Goal: Feedback & Contribution: Contribute content

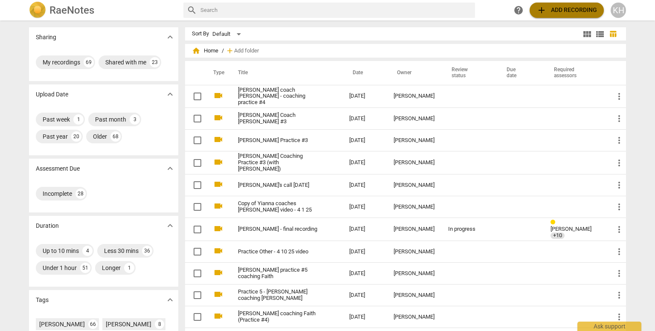
click at [575, 9] on span "add Add recording" at bounding box center [566, 10] width 61 height 10
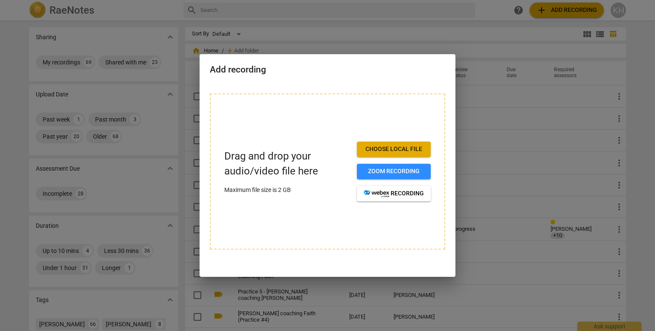
click at [411, 145] on span "Choose local file" at bounding box center [394, 149] width 60 height 9
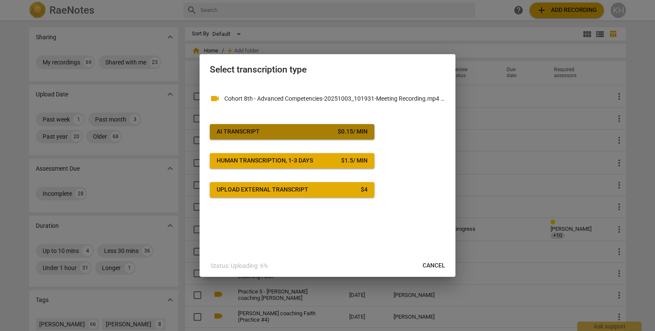
click at [290, 134] on span "AI Transcript $ 0.15 / min" at bounding box center [292, 131] width 151 height 9
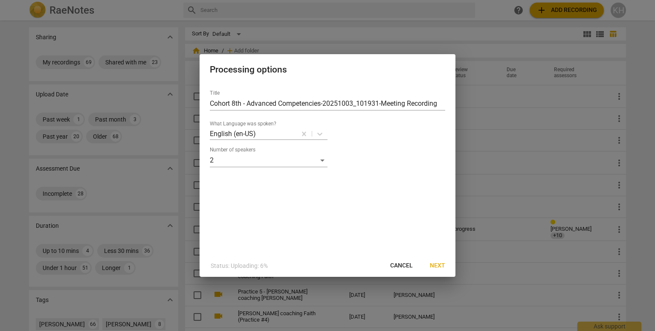
click at [435, 266] on span "Next" at bounding box center [437, 265] width 15 height 9
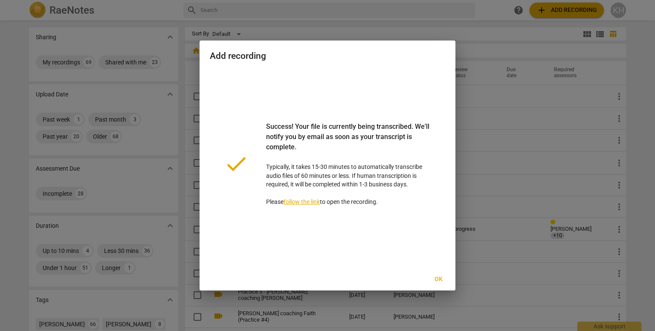
click at [437, 278] on span "Ok" at bounding box center [438, 279] width 14 height 9
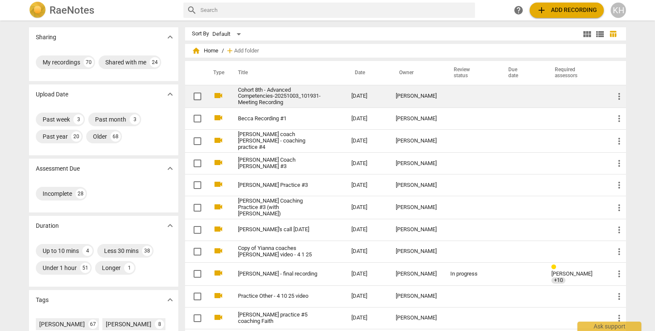
click at [274, 93] on link "Cohort 8th - Advanced Competencies-20251003_101931-Meeting Recording" at bounding box center [279, 96] width 83 height 19
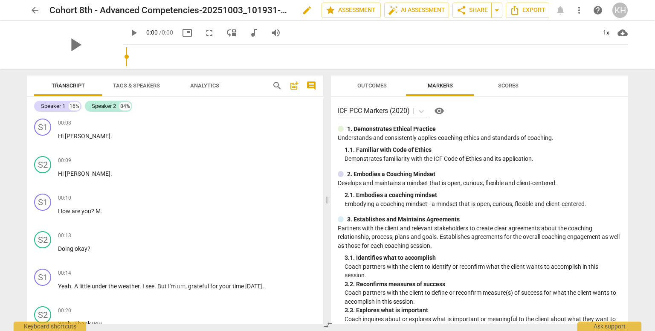
click at [294, 11] on div "Cohort 8th - Advanced Competencies-20251003_101931-Meeting Recording edit" at bounding box center [181, 10] width 265 height 15
click at [303, 11] on span "edit" at bounding box center [307, 10] width 10 height 10
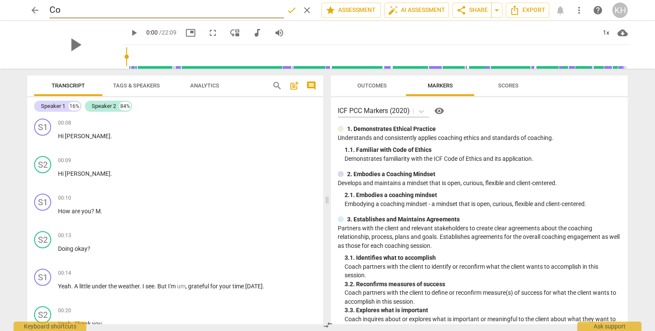
type input "C"
type input "[PERSON_NAME] Practice #4"
click at [211, 11] on span "edit" at bounding box center [216, 10] width 10 height 10
type input "[PERSON_NAME] Practice #4 - Coaching [PERSON_NAME]"
click at [288, 9] on span "done" at bounding box center [292, 10] width 10 height 10
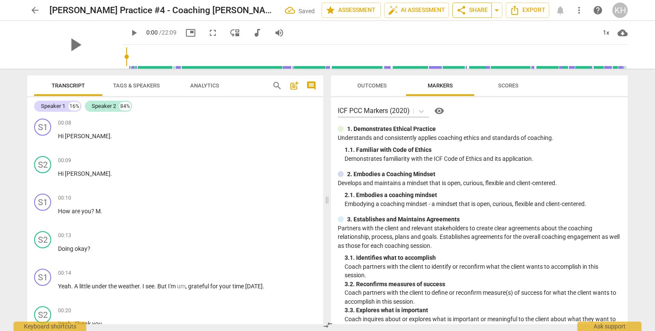
click at [476, 9] on span "share Share" at bounding box center [472, 10] width 32 height 10
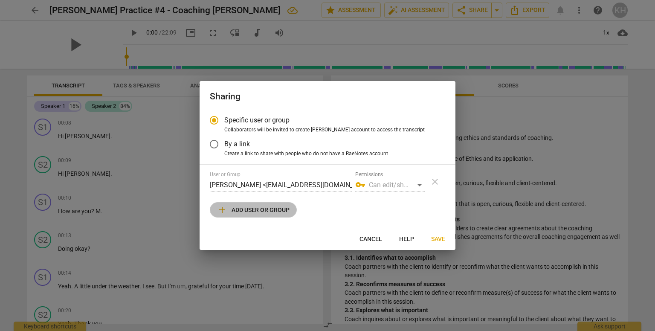
click at [264, 207] on span "add Add user or group" at bounding box center [253, 210] width 72 height 10
radio input "false"
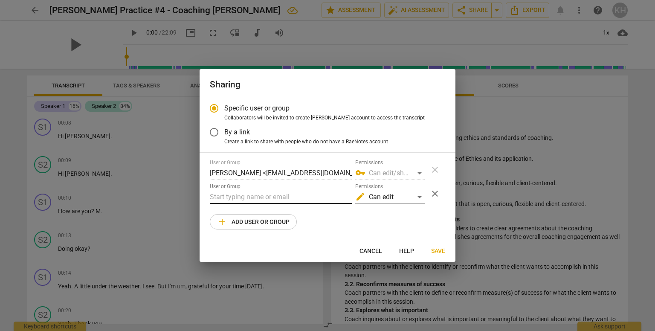
click at [260, 196] on input "text" at bounding box center [281, 197] width 142 height 14
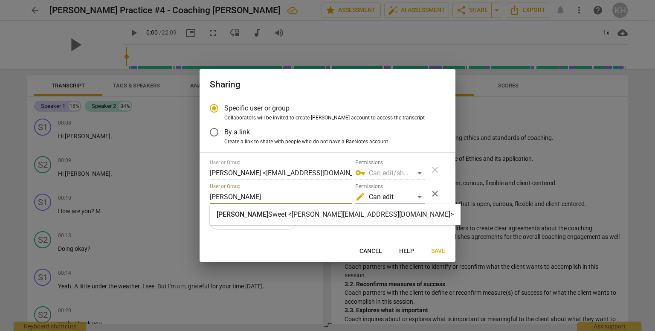
type input "[PERSON_NAME]"
click at [310, 216] on strong "Sweet <[PERSON_NAME][EMAIL_ADDRESS][DOMAIN_NAME]>" at bounding box center [360, 214] width 185 height 8
radio input "false"
type input "[PERSON_NAME] <[PERSON_NAME][EMAIL_ADDRESS][DOMAIN_NAME]>"
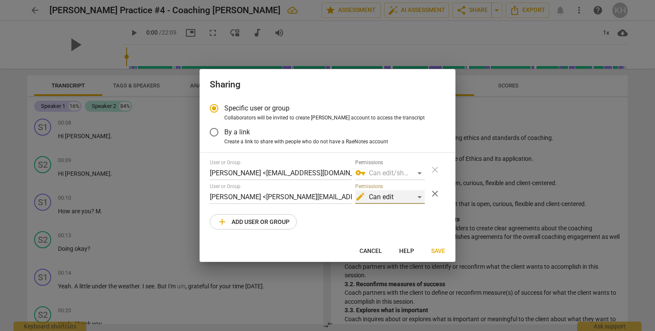
click at [382, 196] on div "edit Can edit" at bounding box center [389, 197] width 69 height 14
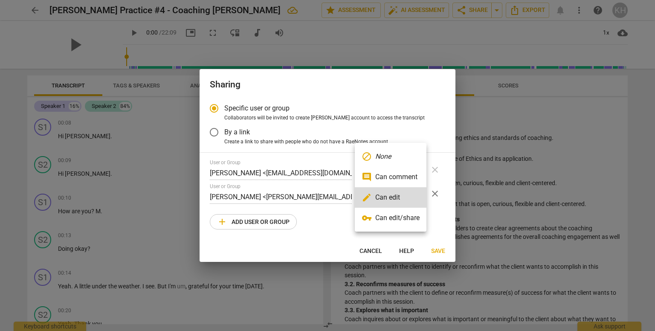
click at [382, 218] on li "vpn_key Can edit/share" at bounding box center [391, 218] width 72 height 20
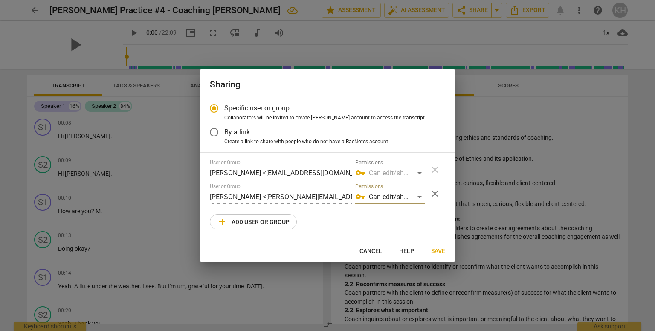
click at [435, 250] on span "Save" at bounding box center [438, 251] width 14 height 9
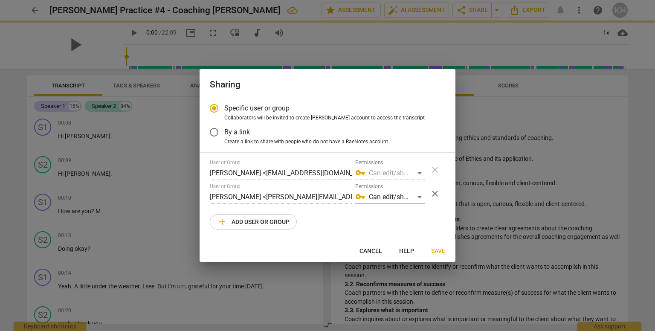
radio input "false"
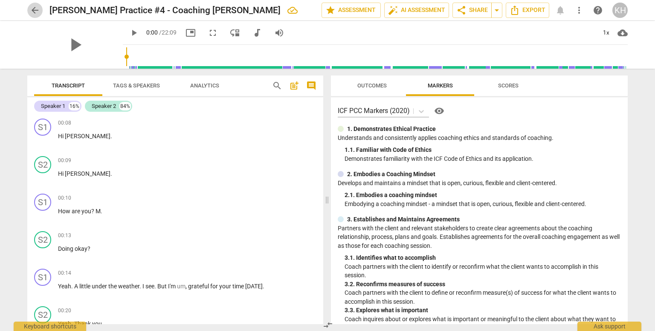
click at [35, 12] on span "arrow_back" at bounding box center [35, 10] width 10 height 10
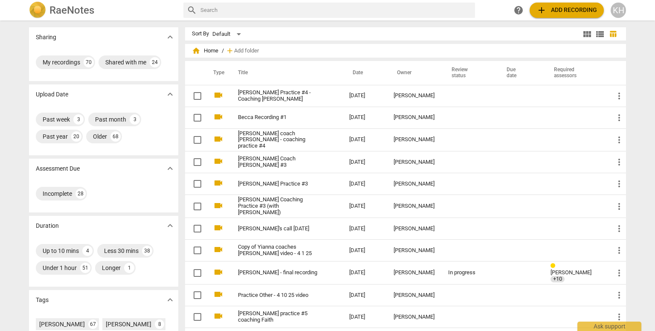
click at [575, 11] on span "add Add recording" at bounding box center [566, 10] width 61 height 10
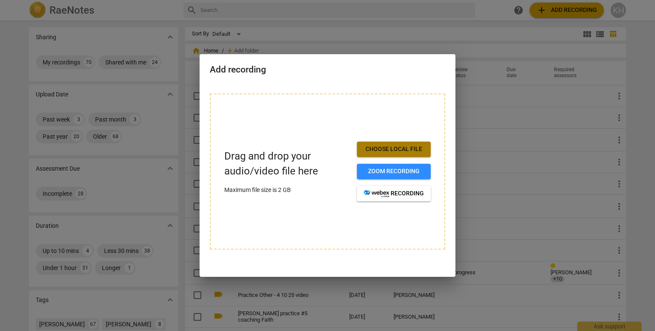
click at [391, 148] on span "Choose local file" at bounding box center [394, 149] width 60 height 9
click at [397, 145] on span "Choose local file" at bounding box center [394, 149] width 60 height 9
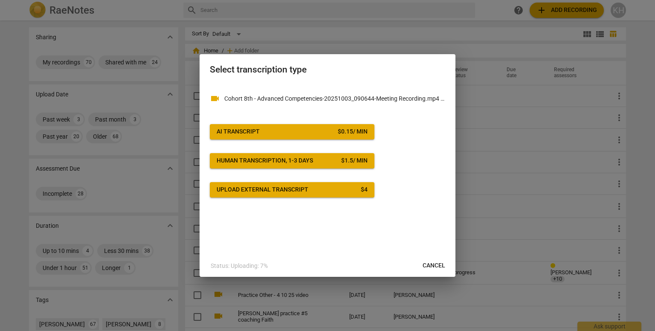
click at [300, 133] on span "AI Transcript $ 0.15 / min" at bounding box center [292, 131] width 151 height 9
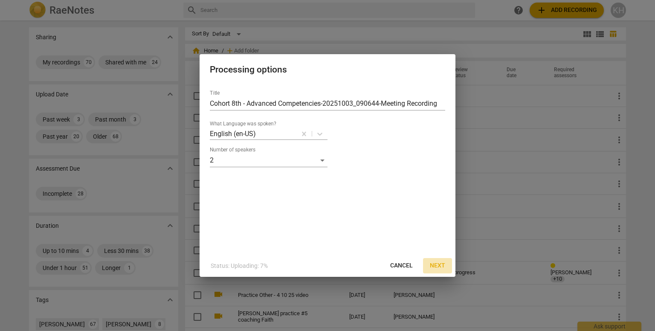
click at [438, 265] on span "Next" at bounding box center [437, 265] width 15 height 9
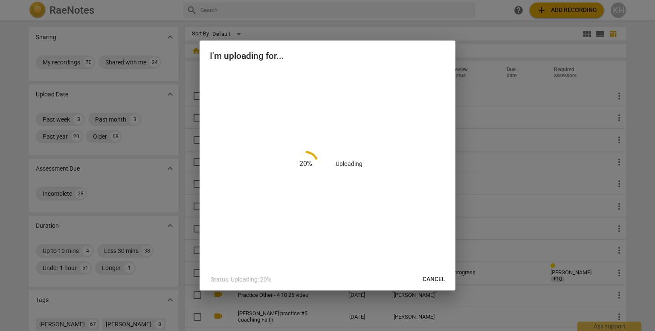
click at [132, 16] on div at bounding box center [327, 165] width 655 height 331
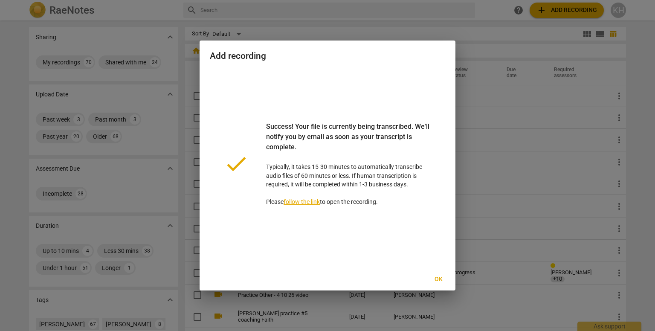
click at [439, 279] on span "Ok" at bounding box center [438, 279] width 14 height 9
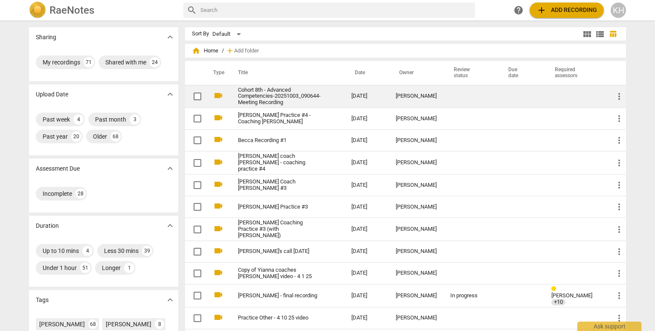
click at [287, 99] on link "Cohort 8th - Advanced Competencies-20251003_090644-Meeting Recording" at bounding box center [279, 96] width 83 height 19
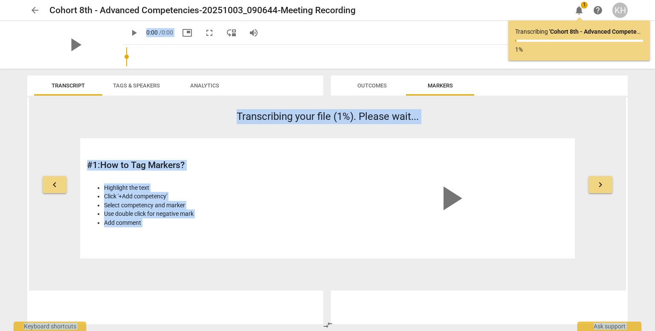
drag, startPoint x: 354, startPoint y: 11, endPoint x: 99, endPoint y: -1, distance: 255.2
click at [99, 0] on html "arrow_back Cohort 8th - Advanced Competencies-20251003_090644-Meeting Recording…" at bounding box center [327, 4] width 655 height 8
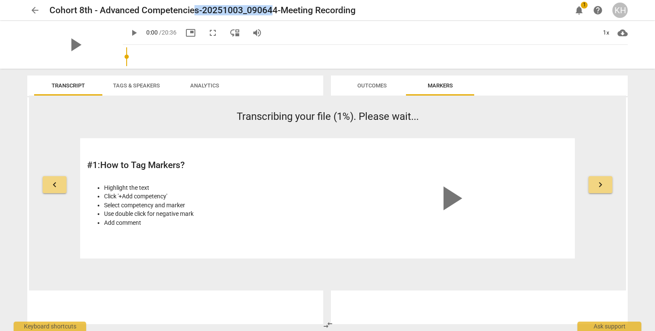
drag, startPoint x: 192, startPoint y: 18, endPoint x: 276, endPoint y: 19, distance: 84.0
click at [276, 19] on div "arrow_back Cohort 8th - Advanced Competencies-20251003_090644-Meeting Recording…" at bounding box center [327, 10] width 641 height 20
click at [371, 8] on span "edit" at bounding box center [370, 10] width 10 height 10
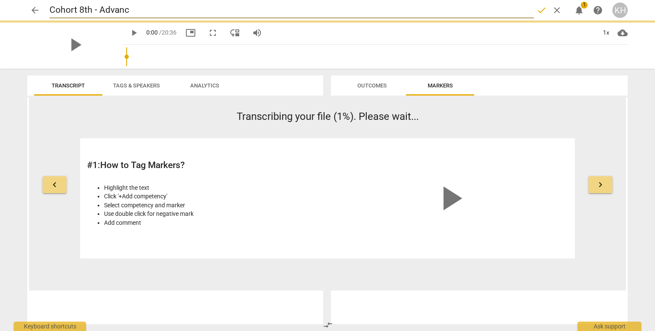
type input "Cohort 8th - Advan"
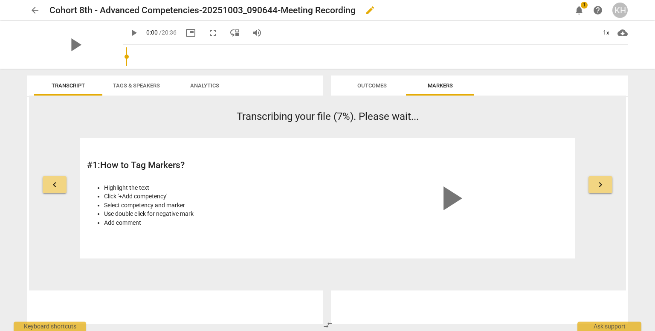
click at [356, 14] on h2 "Cohort 8th - Advanced Competencies-20251003_090644-Meeting Recording" at bounding box center [202, 10] width 306 height 11
click at [374, 16] on button "edit" at bounding box center [369, 10] width 15 height 15
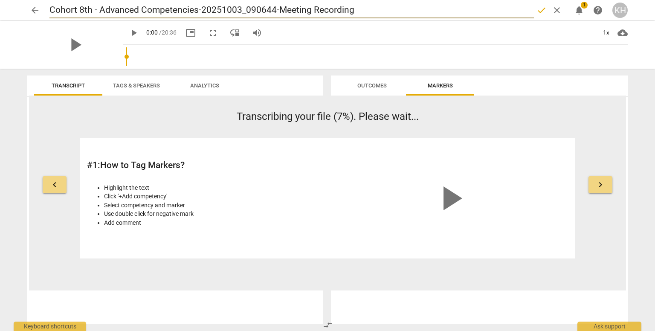
drag, startPoint x: 358, startPoint y: 11, endPoint x: 75, endPoint y: 4, distance: 282.8
click at [75, 4] on input "Cohort 8th - Advanced Competencies-20251003_090644-Meeting Recording" at bounding box center [291, 10] width 484 height 16
type input "C"
type input "Ebru"
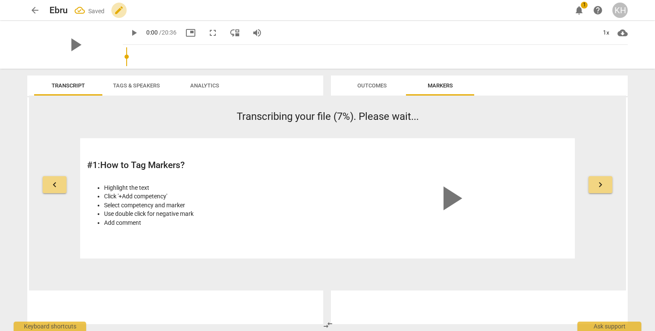
click at [116, 8] on span "edit" at bounding box center [119, 10] width 10 height 10
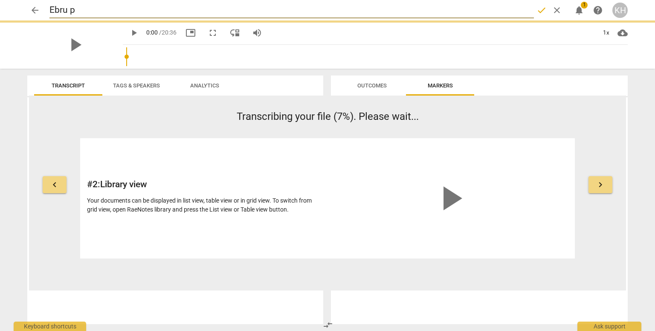
type input "Ebru pa"
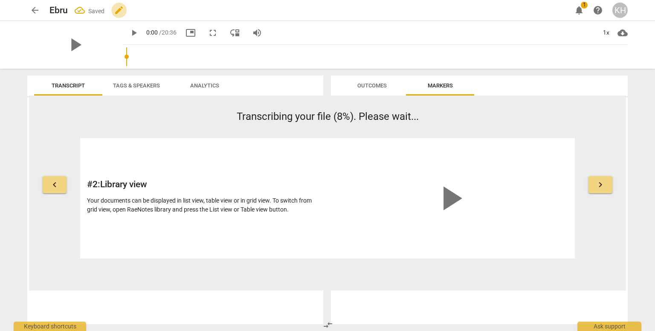
click at [114, 10] on span "edit" at bounding box center [119, 10] width 10 height 10
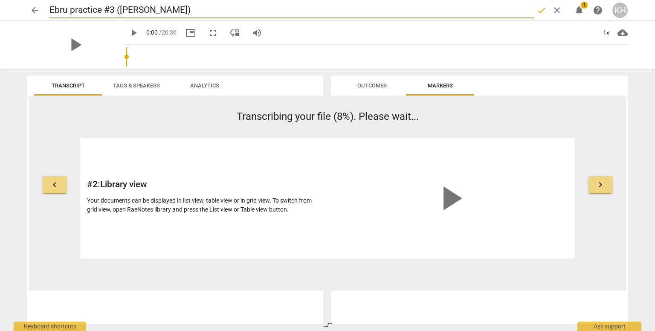
type input "Ebru practice #3 ([PERSON_NAME])"
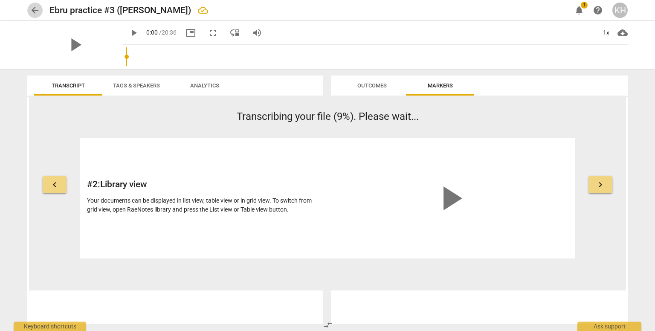
click at [34, 12] on span "arrow_back" at bounding box center [35, 10] width 10 height 10
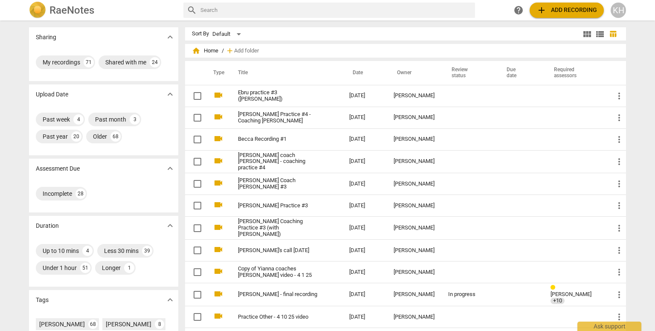
click at [555, 12] on span "add Add recording" at bounding box center [566, 10] width 61 height 10
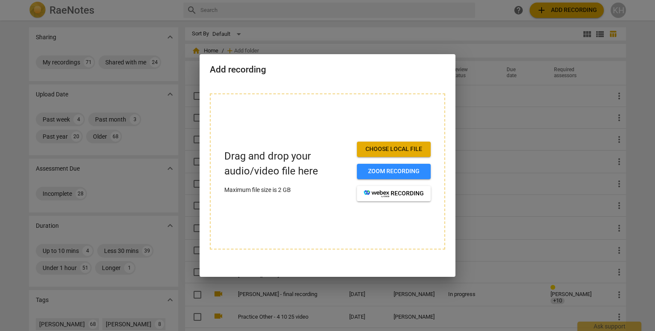
click at [411, 151] on span "Choose local file" at bounding box center [394, 149] width 60 height 9
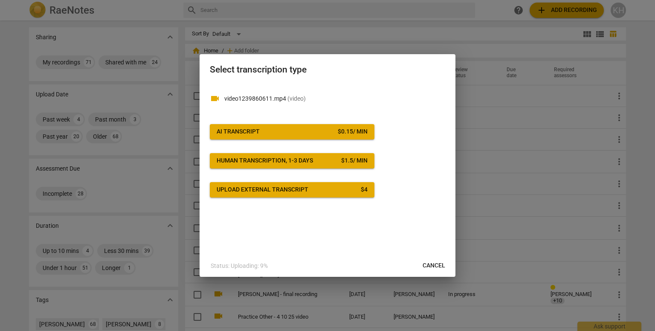
click at [285, 128] on span "AI Transcript $ 0.15 / min" at bounding box center [292, 131] width 151 height 9
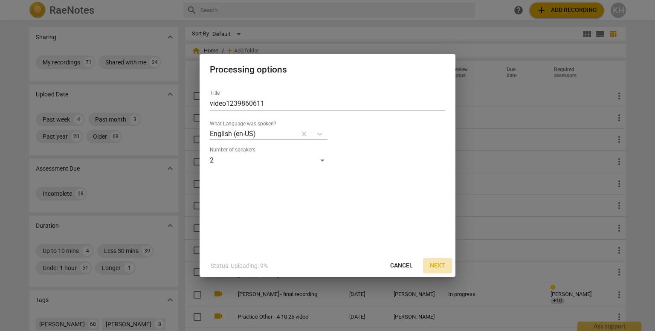
click at [437, 263] on span "Next" at bounding box center [437, 265] width 15 height 9
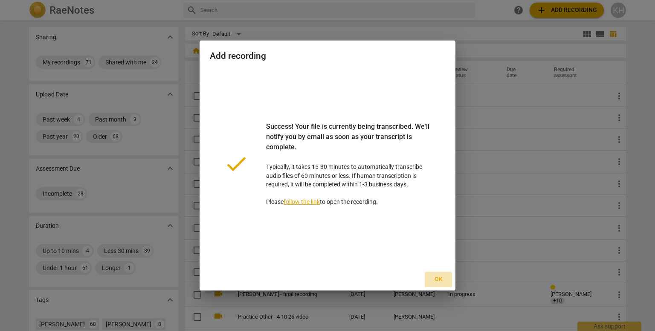
click at [439, 280] on span "Ok" at bounding box center [438, 279] width 14 height 9
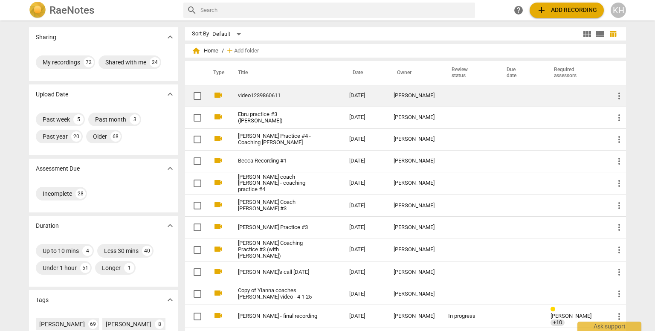
click at [266, 94] on link "video1239860611" at bounding box center [278, 96] width 81 height 6
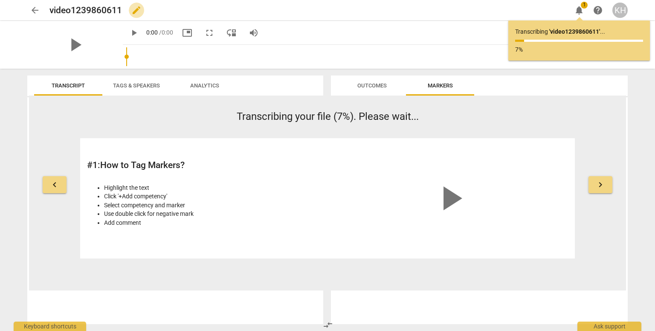
click at [135, 11] on span "edit" at bounding box center [136, 10] width 10 height 10
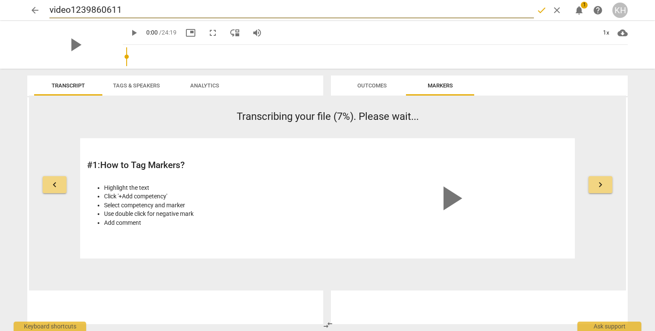
drag, startPoint x: 127, startPoint y: 11, endPoint x: 29, endPoint y: 1, distance: 98.6
click at [29, 1] on div "arrow_back video1239860611 done clear notifications 1 help KH" at bounding box center [327, 10] width 641 height 20
type input "[PERSON_NAME] Practice #3"
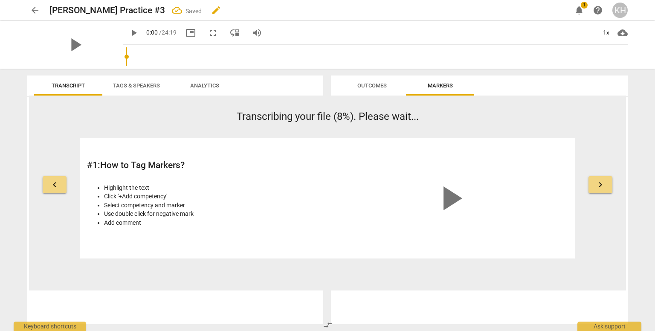
click at [211, 11] on span "edit" at bounding box center [216, 10] width 10 height 10
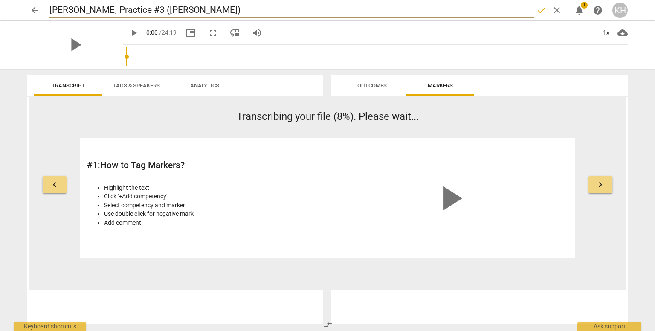
type input "[PERSON_NAME] Practice #3 ([PERSON_NAME])"
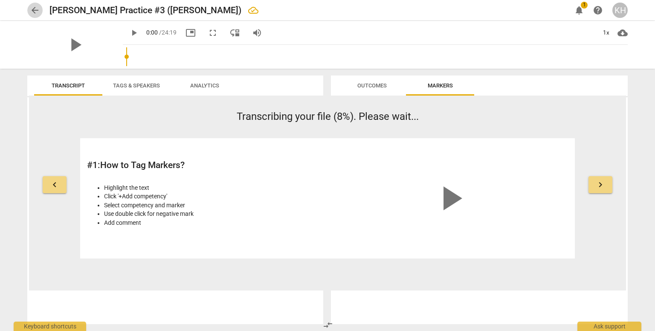
click at [32, 11] on span "arrow_back" at bounding box center [35, 10] width 10 height 10
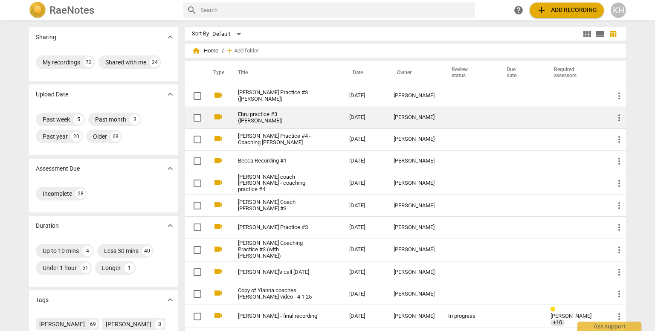
click at [266, 116] on link "Ebru practice #3 ([PERSON_NAME])" at bounding box center [278, 117] width 81 height 13
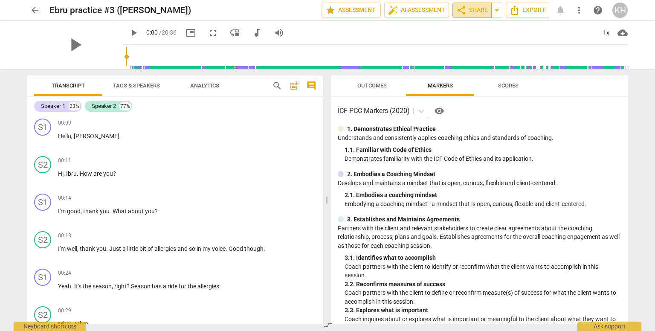
click at [467, 11] on span "share Share" at bounding box center [472, 10] width 32 height 10
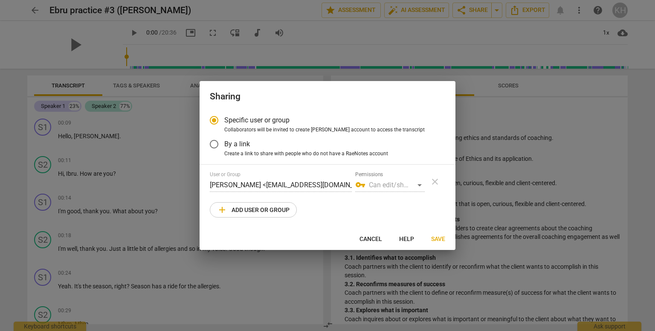
click at [274, 205] on span "add Add user or group" at bounding box center [253, 210] width 72 height 10
radio input "false"
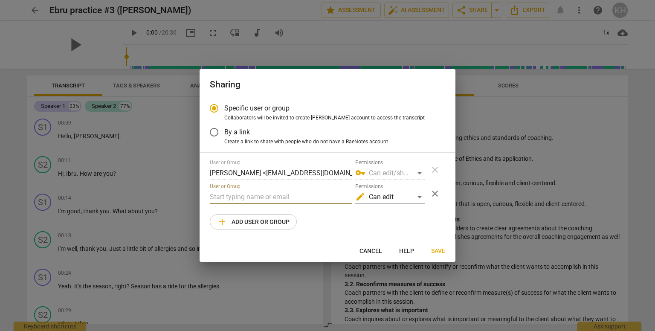
click at [275, 194] on input "text" at bounding box center [281, 197] width 142 height 14
type input "kaan"
click at [229, 217] on span "Kaan" at bounding box center [225, 214] width 16 height 8
radio input "false"
type input "[PERSON_NAME] <[EMAIL_ADDRESS][DOMAIN_NAME]>"
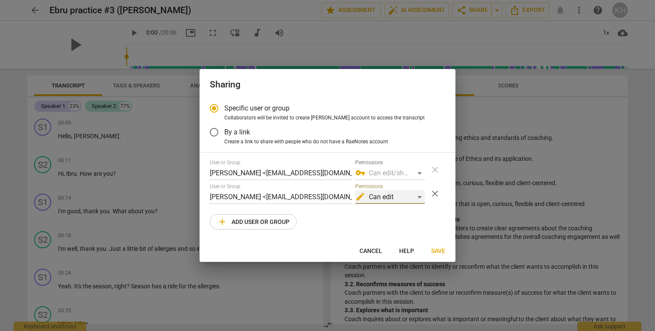
click at [380, 193] on div "edit Can edit" at bounding box center [389, 197] width 69 height 14
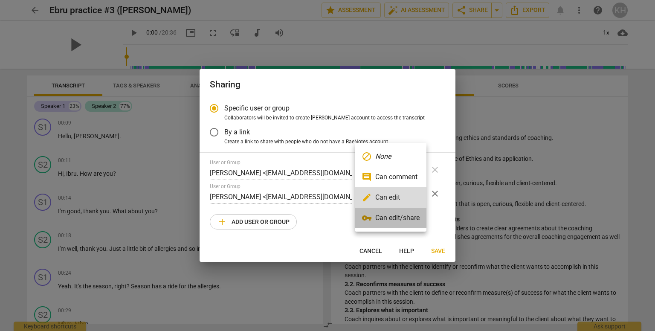
click at [396, 216] on li "vpn_key Can edit/share" at bounding box center [391, 218] width 72 height 20
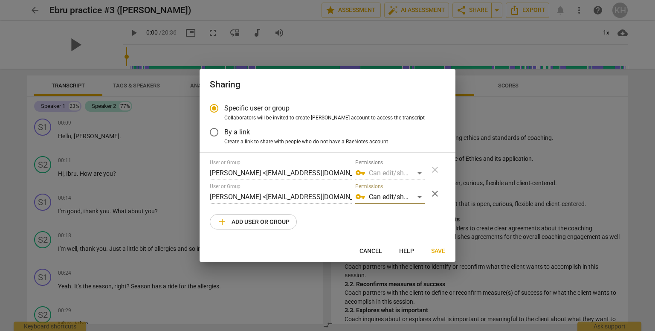
click at [436, 250] on span "Save" at bounding box center [438, 251] width 14 height 9
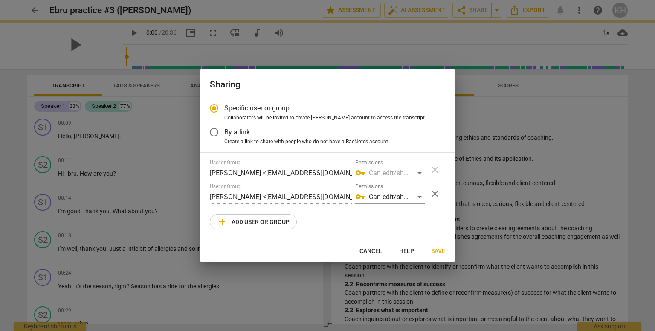
radio input "false"
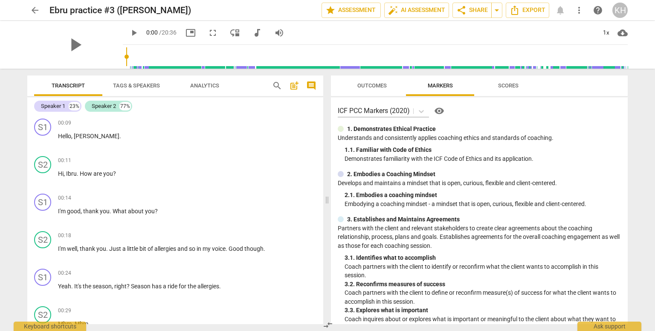
click at [38, 9] on span "arrow_back" at bounding box center [35, 10] width 10 height 10
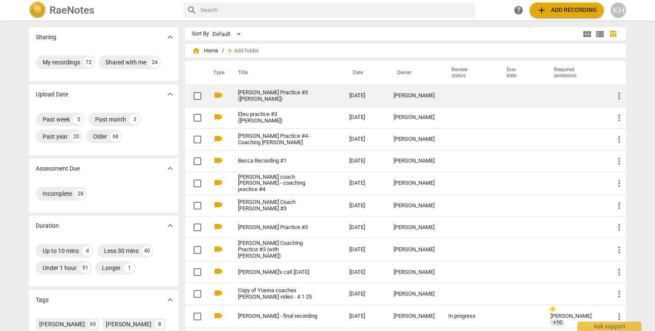
click at [270, 97] on link "[PERSON_NAME] Practice #3 ([PERSON_NAME])" at bounding box center [278, 96] width 81 height 13
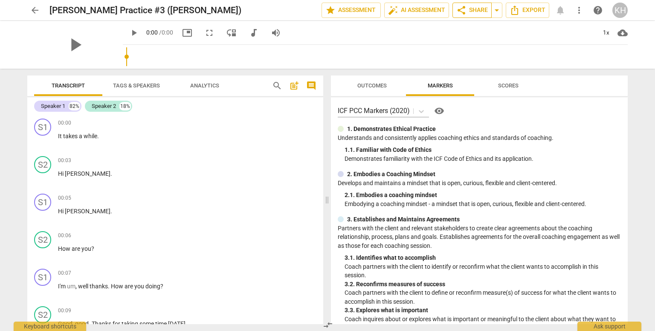
click at [461, 13] on span "share" at bounding box center [461, 10] width 10 height 10
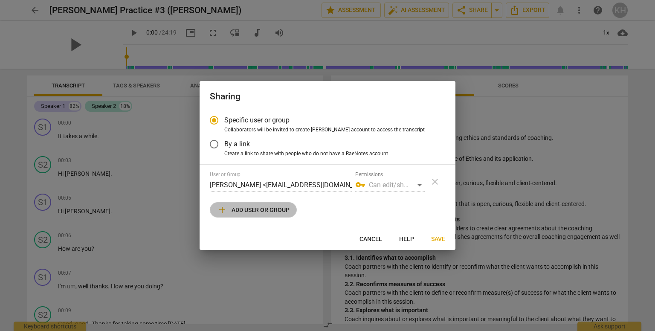
click at [271, 208] on span "add Add user or group" at bounding box center [253, 210] width 72 height 10
radio input "false"
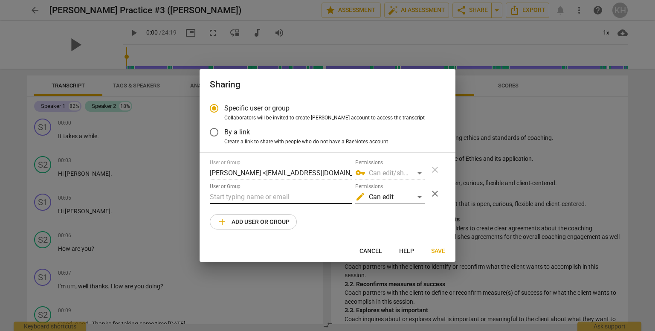
click at [244, 198] on input "text" at bounding box center [281, 197] width 142 height 14
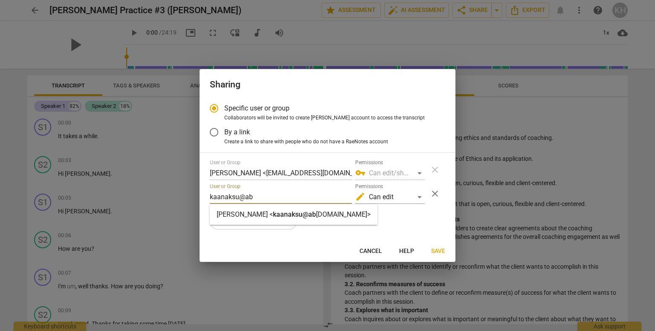
type input "kaanaksu@ab"
click at [273, 214] on span "kaanaksu@ab" at bounding box center [294, 214] width 43 height 8
radio input "false"
type input "[PERSON_NAME] <[EMAIL_ADDRESS][DOMAIN_NAME]>"
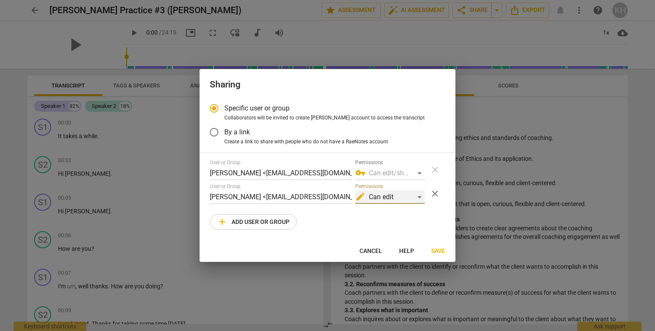
click at [398, 199] on div "edit Can edit" at bounding box center [389, 197] width 69 height 14
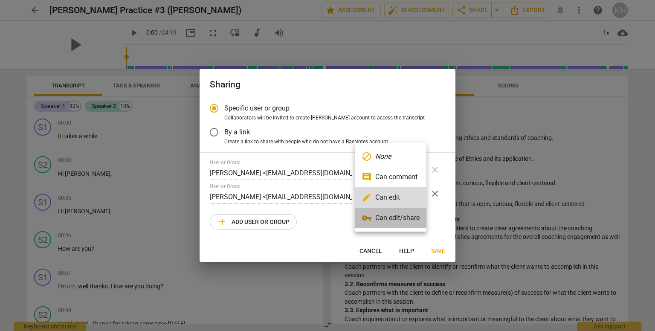
click at [401, 218] on li "vpn_key Can edit/share" at bounding box center [391, 218] width 72 height 20
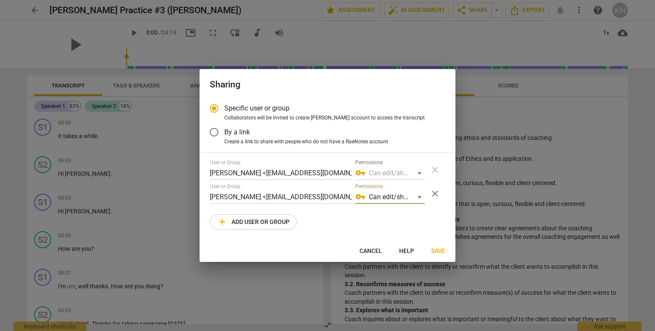
click at [440, 253] on span "Save" at bounding box center [438, 251] width 14 height 9
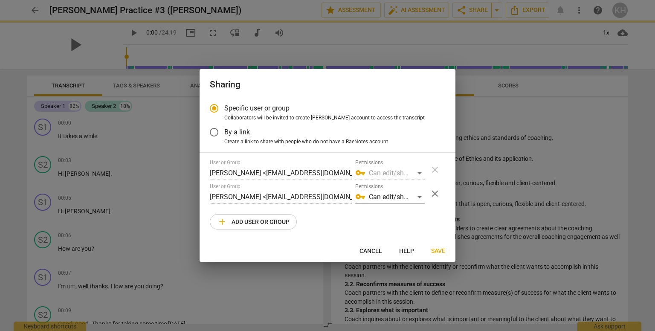
radio input "false"
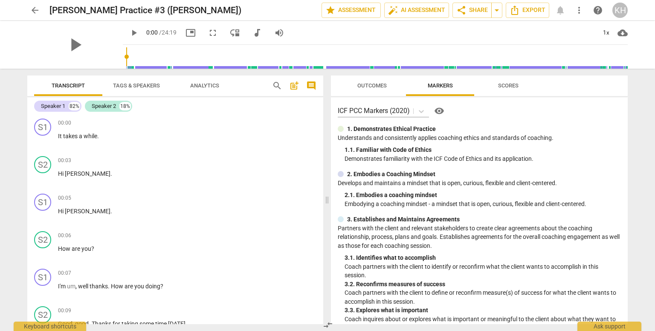
click at [37, 11] on span "arrow_back" at bounding box center [35, 10] width 10 height 10
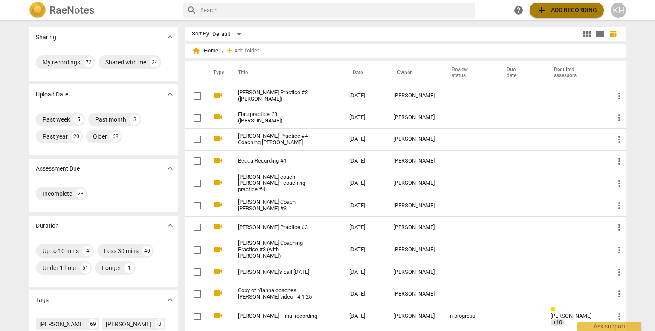
click at [567, 10] on span "add Add recording" at bounding box center [566, 10] width 61 height 10
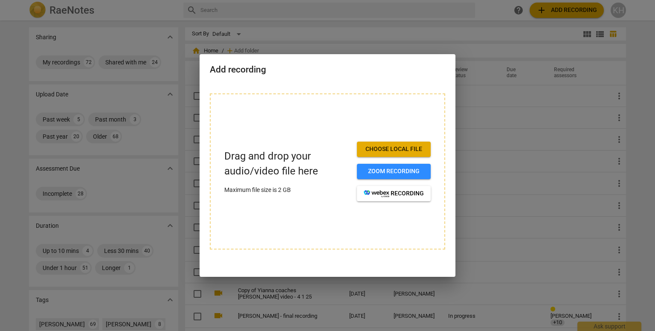
click at [395, 146] on span "Choose local file" at bounding box center [394, 149] width 60 height 9
click at [390, 149] on span "Choose local file" at bounding box center [394, 149] width 60 height 9
click at [373, 147] on span "Choose local file" at bounding box center [394, 149] width 60 height 9
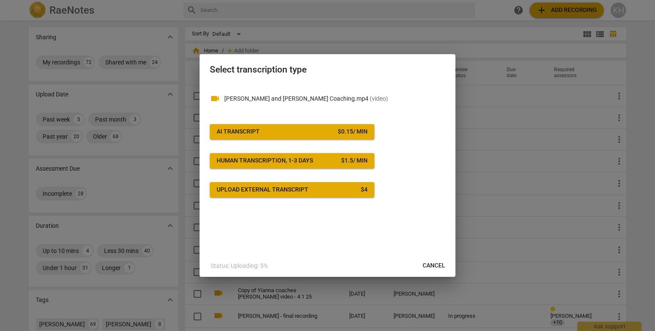
click at [298, 133] on span "AI Transcript $ 0.15 / min" at bounding box center [292, 131] width 151 height 9
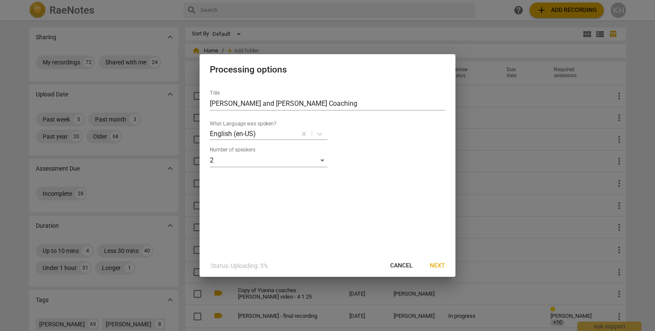
click at [440, 263] on span "Next" at bounding box center [437, 265] width 15 height 9
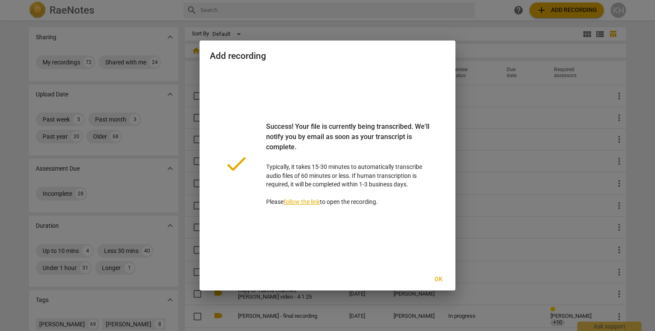
click at [443, 279] on span "Ok" at bounding box center [438, 279] width 14 height 9
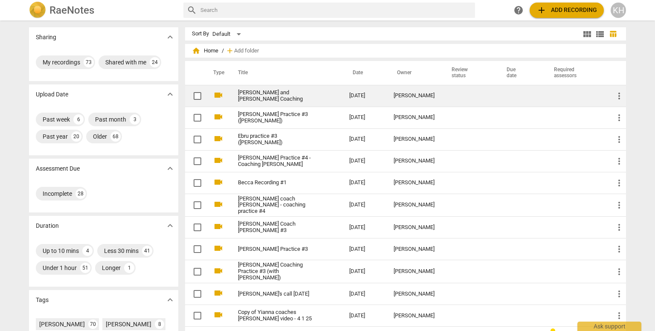
click at [280, 96] on link "[PERSON_NAME] and [PERSON_NAME] Coaching" at bounding box center [278, 96] width 81 height 13
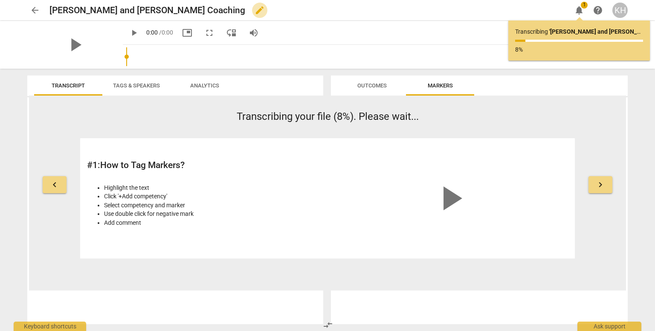
click at [255, 10] on span "edit" at bounding box center [260, 10] width 10 height 10
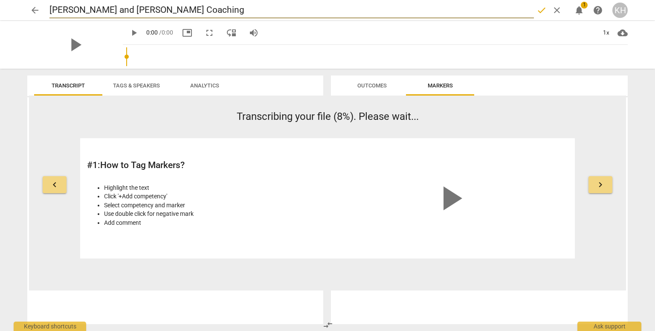
drag, startPoint x: 89, startPoint y: 11, endPoint x: 72, endPoint y: 11, distance: 16.6
click at [72, 11] on input "[PERSON_NAME] and [PERSON_NAME] Coaching" at bounding box center [291, 10] width 484 height 16
type input "[PERSON_NAME] practice#3 [PERSON_NAME] Coaching"
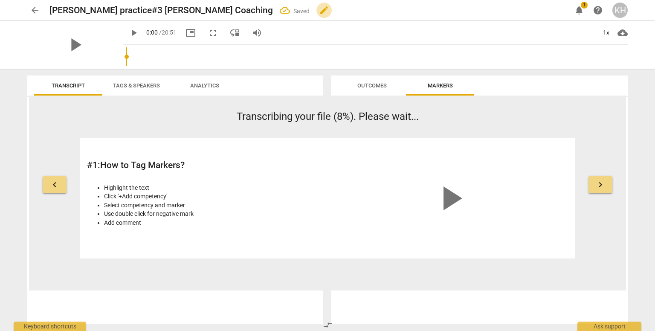
click at [319, 11] on span "edit" at bounding box center [324, 10] width 10 height 10
drag, startPoint x: 136, startPoint y: 10, endPoint x: 164, endPoint y: 11, distance: 27.3
click at [164, 11] on h2 "[PERSON_NAME] practice#3 [PERSON_NAME] Coaching" at bounding box center [160, 10] width 223 height 11
click at [176, 11] on div "[PERSON_NAME] practice#3 [PERSON_NAME] Coaching edit" at bounding box center [306, 10] width 515 height 15
click at [299, 10] on span "edit" at bounding box center [304, 10] width 10 height 10
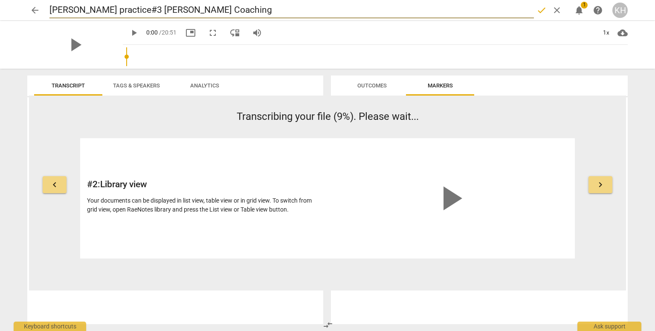
drag, startPoint x: 120, startPoint y: 10, endPoint x: 247, endPoint y: 3, distance: 127.2
click at [247, 3] on input "[PERSON_NAME] practice#3 [PERSON_NAME] Coaching" at bounding box center [291, 10] width 484 height 16
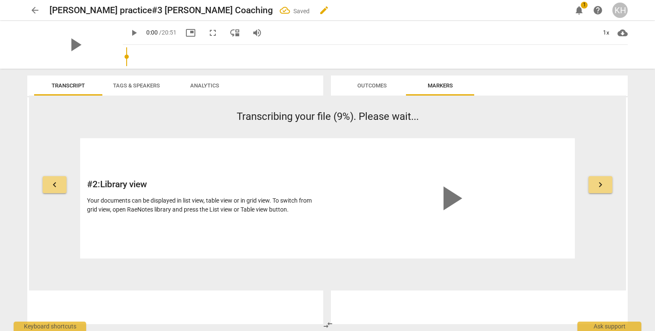
click at [319, 11] on span "edit" at bounding box center [324, 10] width 10 height 10
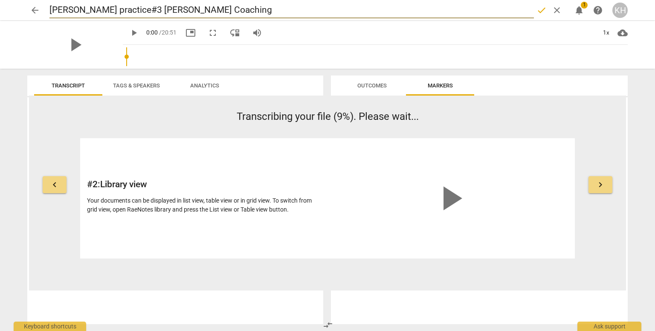
drag, startPoint x: 119, startPoint y: 12, endPoint x: 215, endPoint y: 5, distance: 97.1
click at [215, 5] on input "[PERSON_NAME] practice#3 [PERSON_NAME] Coaching" at bounding box center [291, 10] width 484 height 16
type input "[PERSON_NAME] practice#3 ([PERSON_NAME])"
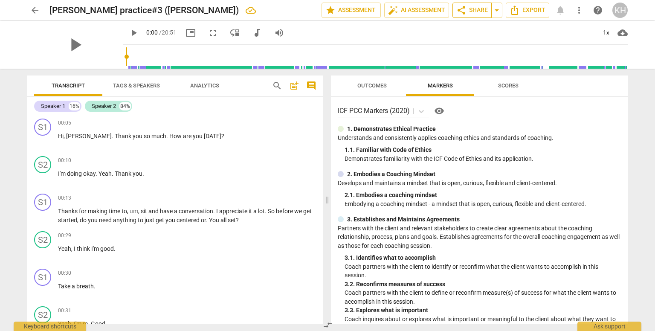
click at [471, 11] on span "share Share" at bounding box center [472, 10] width 32 height 10
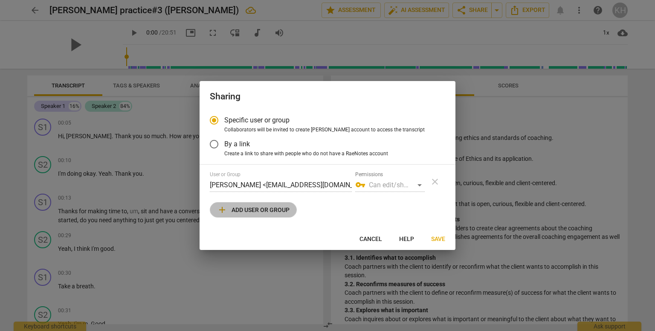
click at [254, 211] on span "add Add user or group" at bounding box center [253, 210] width 72 height 10
radio input "false"
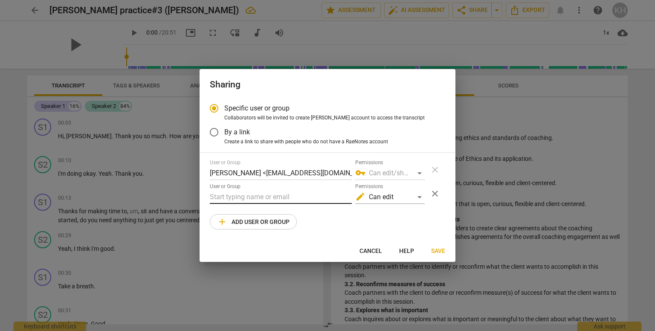
click at [248, 198] on input "text" at bounding box center [281, 197] width 142 height 14
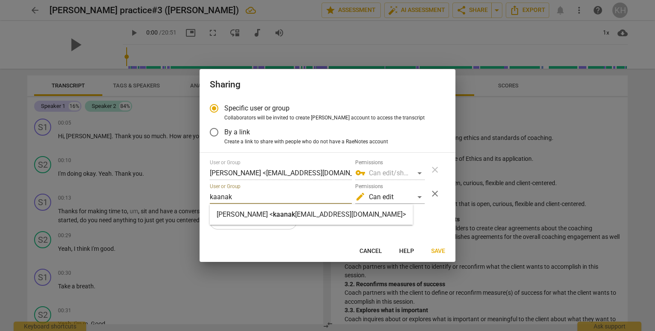
type input "kaanak"
click at [239, 220] on div "[PERSON_NAME] < kaanak [EMAIL_ADDRESS][DOMAIN_NAME]>" at bounding box center [311, 214] width 203 height 20
radio input "false"
type input "[PERSON_NAME] <[EMAIL_ADDRESS][DOMAIN_NAME]>"
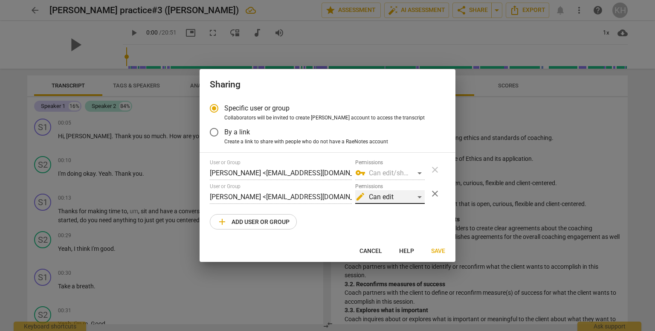
click at [375, 194] on div "edit Can edit" at bounding box center [389, 197] width 69 height 14
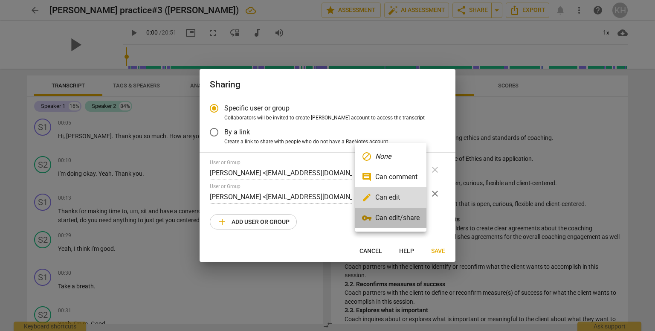
click at [394, 220] on li "vpn_key Can edit/share" at bounding box center [391, 218] width 72 height 20
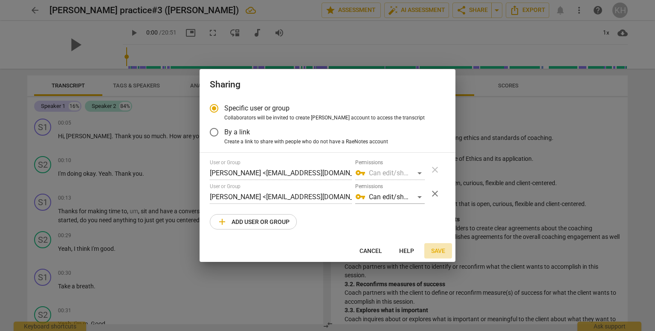
click at [437, 249] on span "Save" at bounding box center [438, 251] width 14 height 9
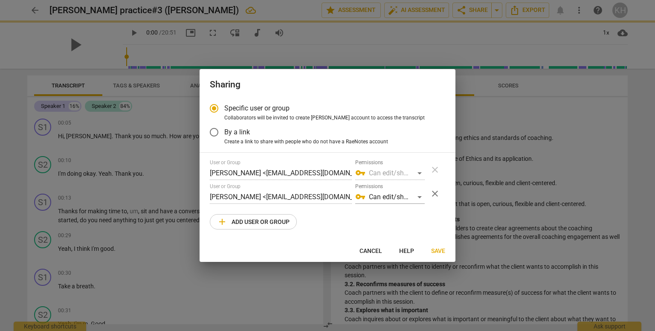
radio input "false"
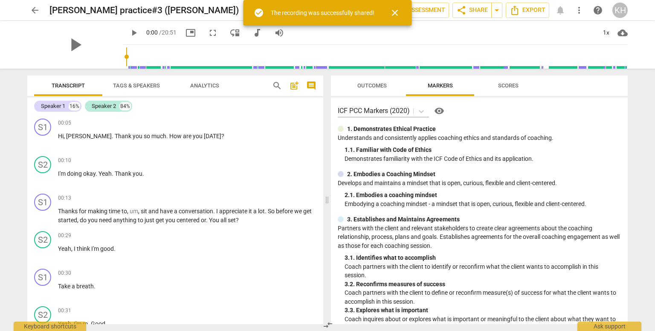
click at [617, 15] on div "KH" at bounding box center [619, 10] width 15 height 15
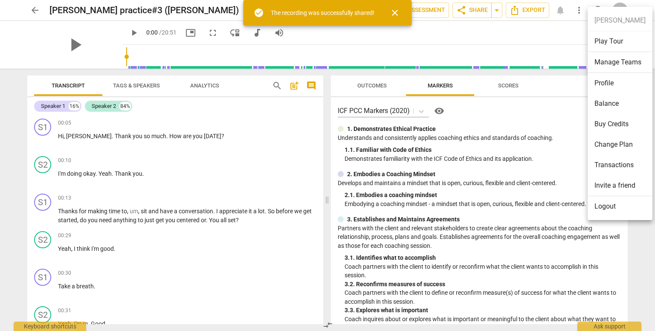
click at [612, 207] on li "Logout" at bounding box center [620, 206] width 65 height 20
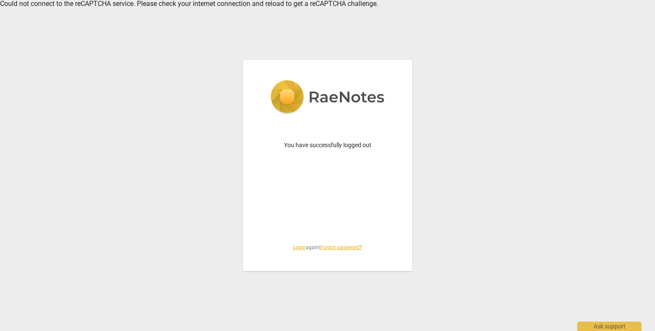
click at [297, 247] on link "Login" at bounding box center [299, 247] width 13 height 6
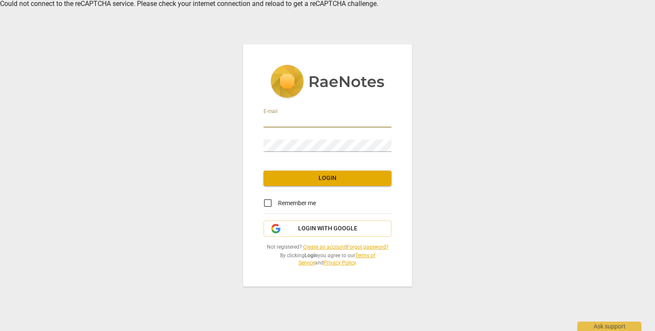
click at [276, 127] on input "email" at bounding box center [327, 121] width 128 height 12
drag, startPoint x: 300, startPoint y: 120, endPoint x: 527, endPoint y: 81, distance: 230.5
click at [527, 81] on div "E-mail [EMAIL_ADDRESS][DOMAIN_NAME] Password Login Remember me Login with Googl…" at bounding box center [327, 165] width 655 height 331
type input "[EMAIL_ADDRESS][DOMAIN_NAME]"
click at [286, 199] on span "Remember me" at bounding box center [297, 203] width 38 height 9
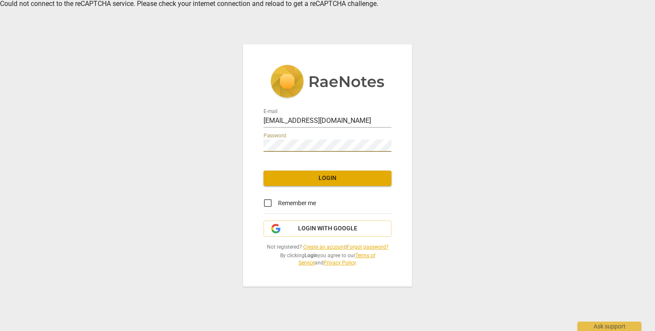
click at [278, 199] on input "Remember me" at bounding box center [268, 203] width 20 height 20
checkbox input "true"
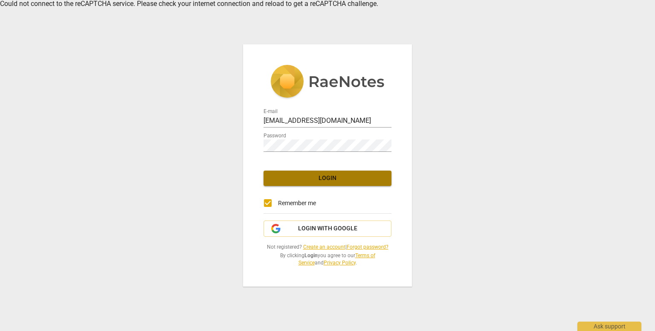
click at [277, 182] on span "Login" at bounding box center [327, 178] width 114 height 9
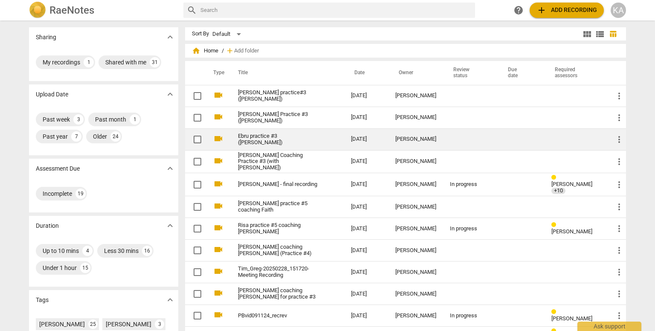
click at [264, 136] on link "Ebru practice #3 ([PERSON_NAME])" at bounding box center [279, 139] width 82 height 13
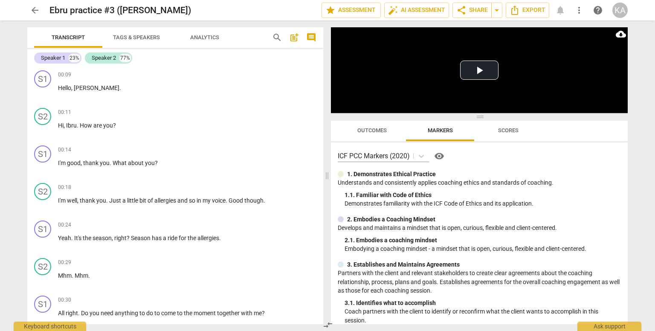
click at [136, 37] on span "Tags & Speakers" at bounding box center [136, 37] width 47 height 6
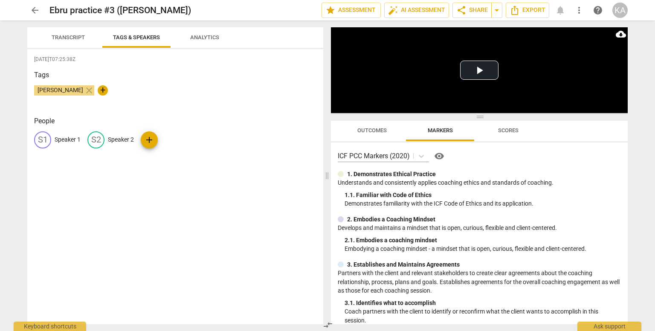
click at [68, 140] on p "Speaker 1" at bounding box center [68, 139] width 26 height 9
type input "Coach"
click at [172, 140] on p "Speaker 2" at bounding box center [176, 139] width 26 height 9
type input "Client"
click at [186, 174] on div "[DATE]T07:25:38Z Tags [PERSON_NAME] close + People CO Coach edit Client delete …" at bounding box center [175, 186] width 296 height 275
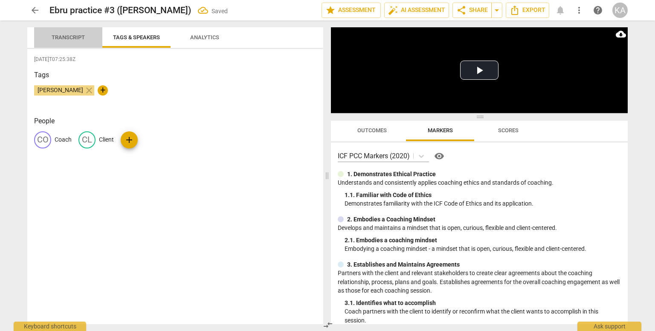
click at [66, 41] on span "Transcript" at bounding box center [68, 38] width 54 height 12
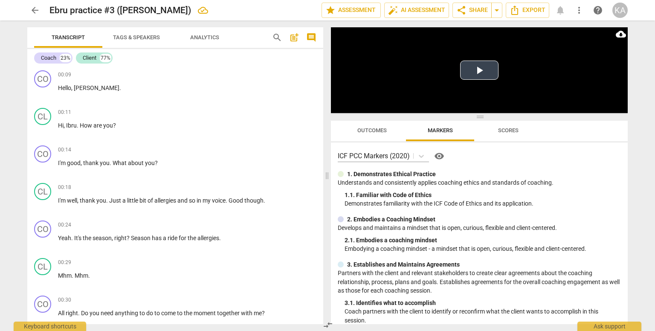
click at [478, 69] on button "Play Video" at bounding box center [479, 70] width 38 height 19
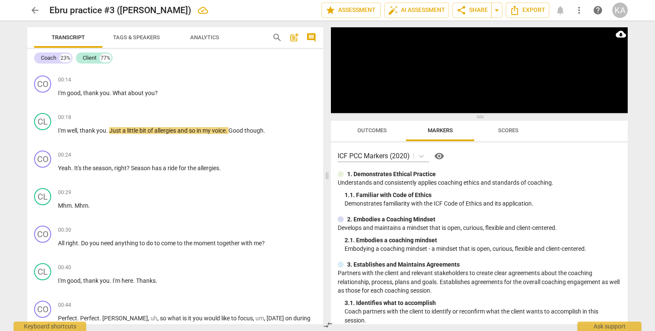
scroll to position [98, 0]
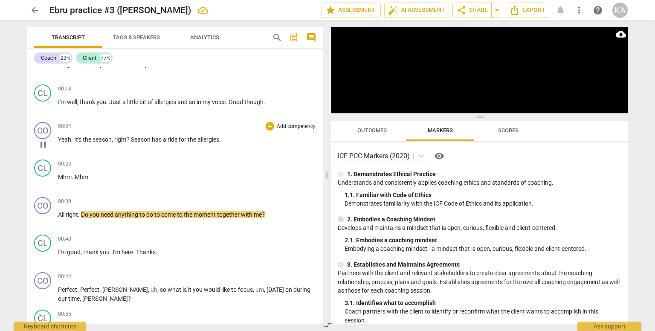
click at [154, 141] on span "has" at bounding box center [157, 139] width 11 height 7
drag, startPoint x: 151, startPoint y: 133, endPoint x: 169, endPoint y: 131, distance: 18.4
click at [169, 131] on div "00:24 + Add competency keyboard_arrow_right Yeah . It's the season , right ? Se…" at bounding box center [187, 137] width 258 height 31
drag, startPoint x: 177, startPoint y: 138, endPoint x: 163, endPoint y: 142, distance: 14.1
click at [163, 142] on p "Yeah . It's the season , right ? Season has a ride for the [MEDICAL_DATA] ." at bounding box center [187, 139] width 258 height 9
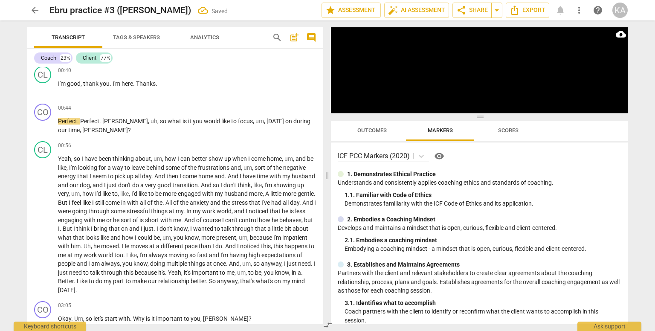
scroll to position [271, 0]
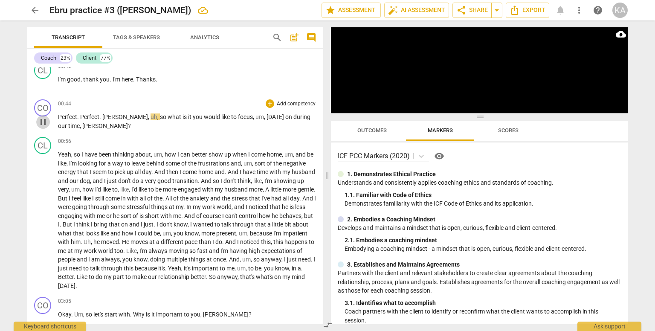
click at [43, 120] on span "pause" at bounding box center [43, 122] width 10 height 10
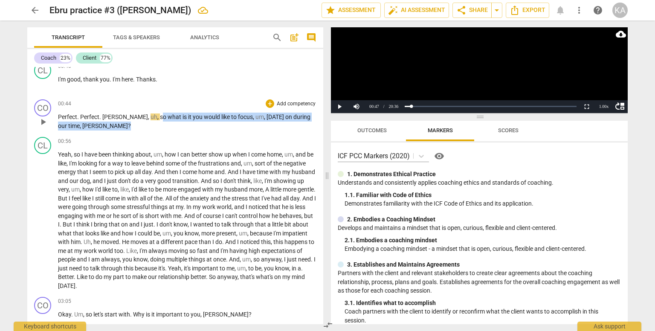
drag, startPoint x: 128, startPoint y: 116, endPoint x: 129, endPoint y: 122, distance: 5.2
click at [129, 122] on p "Perfect . Perfect . [PERSON_NAME] , uh , so what is it you would like to focus …" at bounding box center [187, 121] width 258 height 17
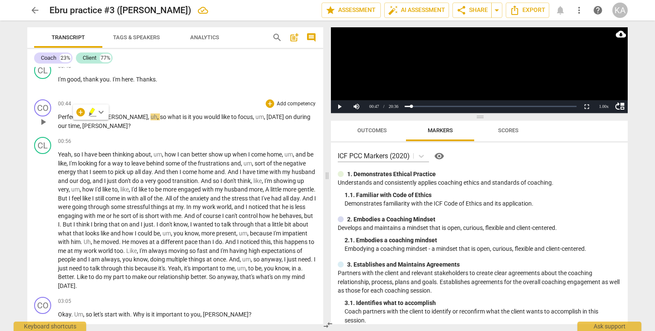
click at [160, 116] on span "so" at bounding box center [164, 116] width 8 height 7
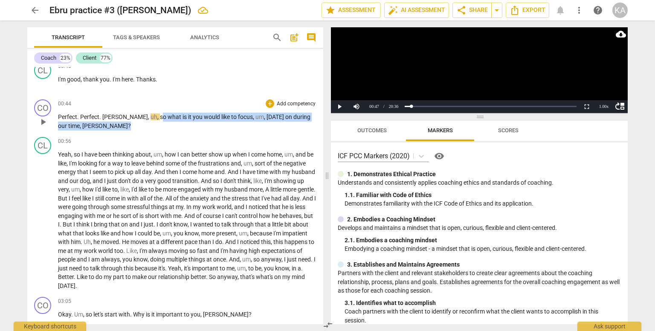
drag, startPoint x: 128, startPoint y: 115, endPoint x: 131, endPoint y: 122, distance: 8.0
click at [131, 122] on p "Perfect . Perfect . [PERSON_NAME] , uh , so what is it you would like to focus …" at bounding box center [187, 121] width 258 height 17
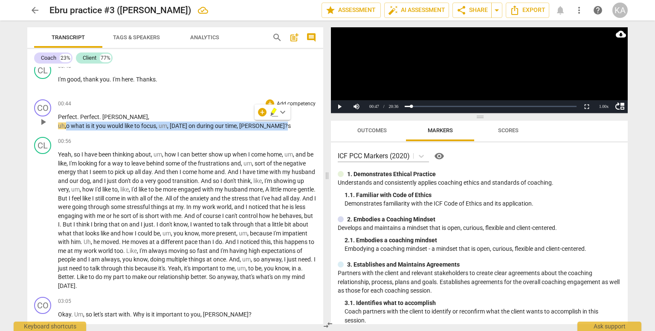
click at [46, 117] on span "play_arrow" at bounding box center [43, 122] width 10 height 10
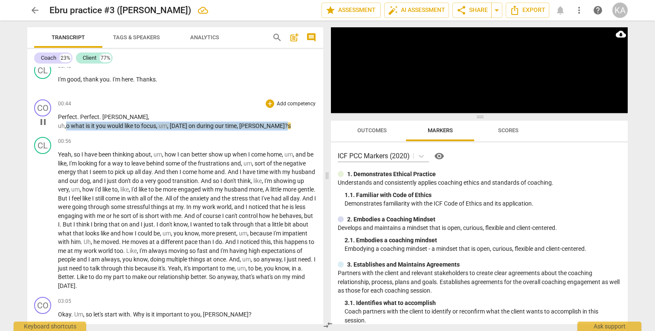
click at [67, 123] on span "o" at bounding box center [68, 125] width 5 height 7
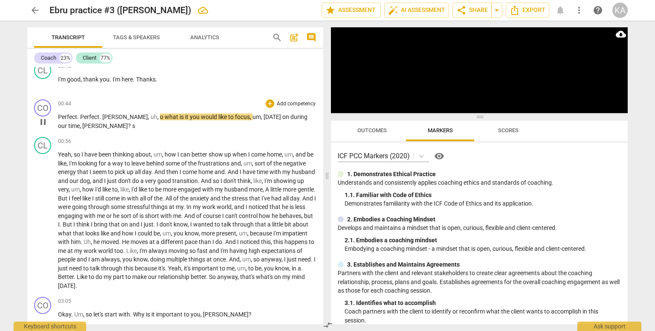
click at [160, 117] on span "o" at bounding box center [162, 116] width 5 height 7
click at [157, 115] on span ", s" at bounding box center [159, 116] width 4 height 7
click at [41, 119] on span "pause" at bounding box center [43, 122] width 10 height 10
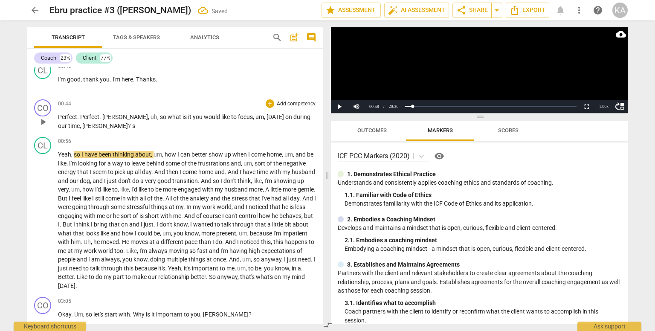
click at [88, 125] on p "Perfect . Perfect . [PERSON_NAME] , uh , so what is it you would like to focus …" at bounding box center [187, 121] width 258 height 17
click at [143, 128] on div "CO play_arrow pause 00:44 + Add competency keyboard_arrow_right Perfect . Perfe…" at bounding box center [175, 115] width 296 height 38
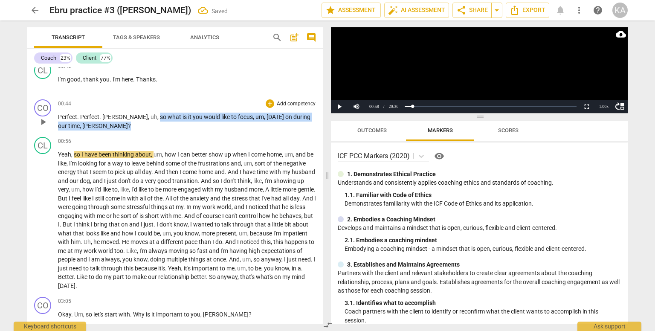
drag, startPoint x: 127, startPoint y: 125, endPoint x: 126, endPoint y: 116, distance: 8.6
click at [126, 116] on p "Perfect . Perfect . [PERSON_NAME] , uh , so what is it you would like to focus …" at bounding box center [187, 121] width 258 height 17
click at [269, 100] on div "+" at bounding box center [270, 103] width 9 height 9
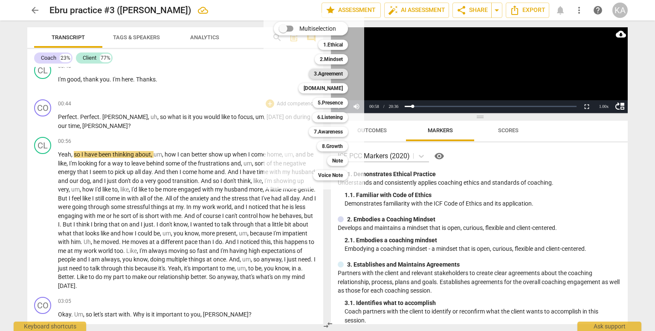
click at [334, 71] on b "3.Agreement" at bounding box center [328, 74] width 29 height 10
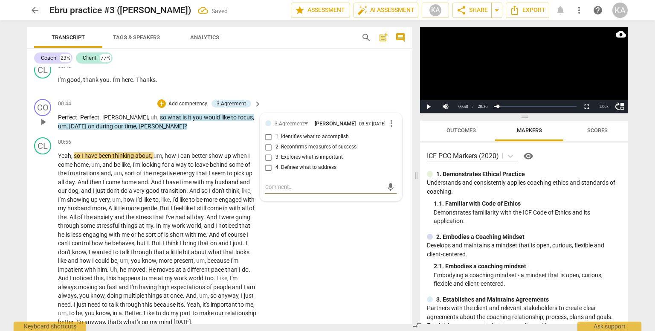
click at [311, 134] on span "1. Identifies what to accomplish" at bounding box center [311, 137] width 73 height 8
click at [275, 134] on input "1. Identifies what to accomplish" at bounding box center [269, 137] width 14 height 10
checkbox input "true"
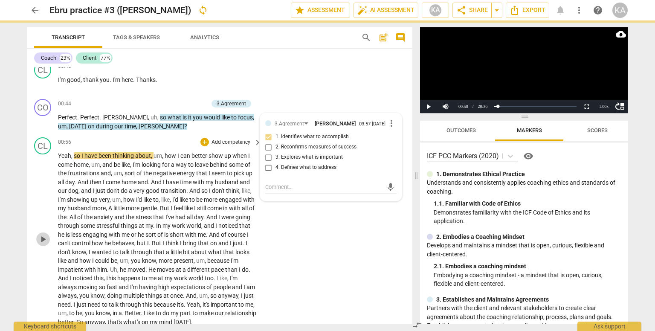
click at [46, 236] on span "play_arrow" at bounding box center [43, 239] width 10 height 10
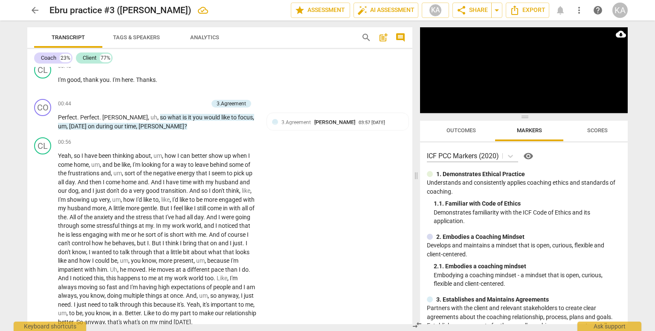
scroll to position [552, 0]
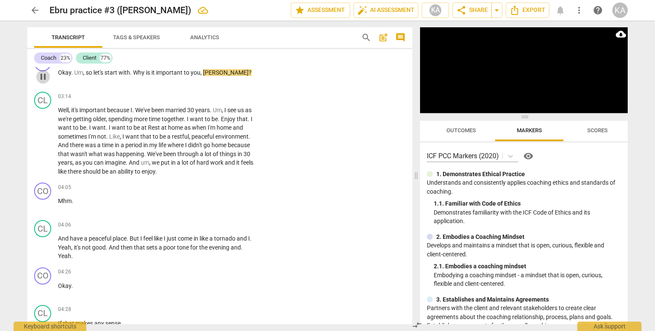
click at [41, 75] on span "pause" at bounding box center [43, 77] width 10 height 10
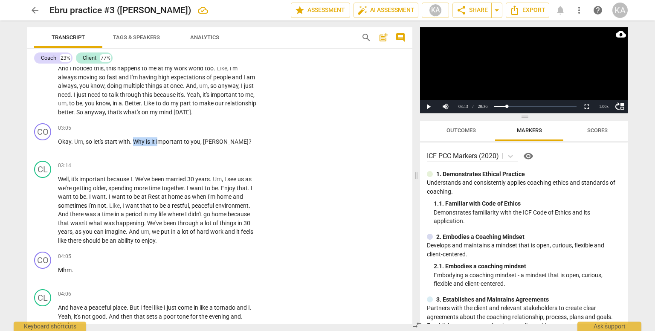
scroll to position [475, 0]
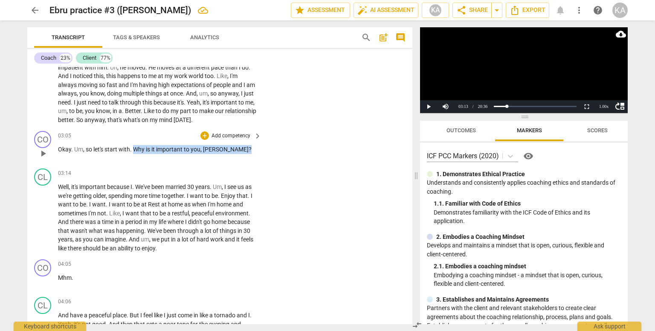
drag, startPoint x: 133, startPoint y: 70, endPoint x: 218, endPoint y: 136, distance: 107.9
click at [218, 136] on div "03:05 + Add competency keyboard_arrow_right Okay . Um , so let's start with . W…" at bounding box center [160, 146] width 204 height 31
click at [206, 135] on div "+" at bounding box center [204, 135] width 9 height 9
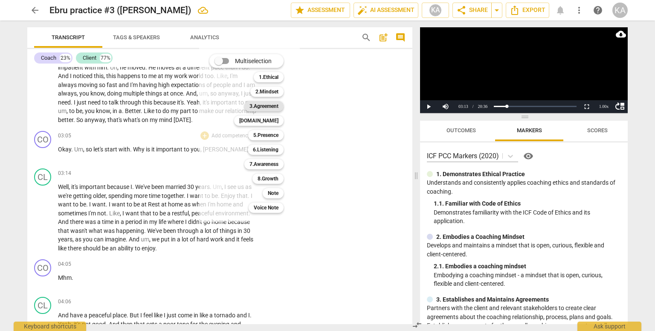
click at [271, 107] on b "3.Agreement" at bounding box center [263, 106] width 29 height 10
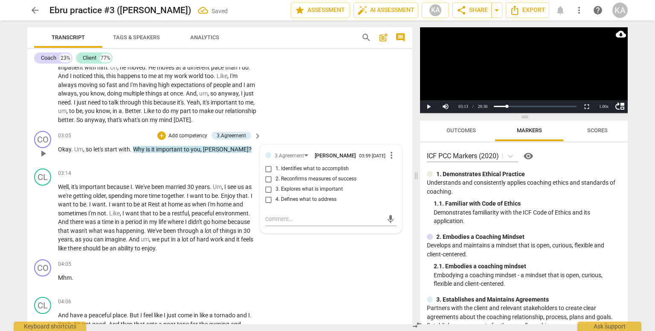
click at [331, 185] on span "3. Explores what is important" at bounding box center [308, 189] width 67 height 8
click at [275, 185] on input "3. Explores what is important" at bounding box center [269, 189] width 14 height 10
checkbox input "true"
drag, startPoint x: 87, startPoint y: 150, endPoint x: 102, endPoint y: 148, distance: 15.4
click at [102, 148] on p "Okay . Um , so let's start with . Why is it important to you , [PERSON_NAME] ?" at bounding box center [157, 149] width 199 height 9
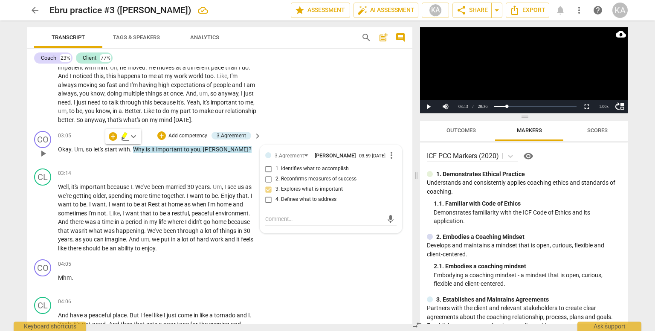
click at [84, 150] on span "," at bounding box center [84, 149] width 3 height 7
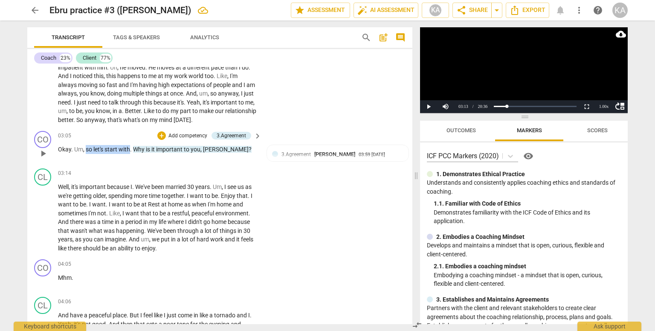
drag, startPoint x: 85, startPoint y: 148, endPoint x: 129, endPoint y: 152, distance: 44.1
click at [129, 152] on div "03:05 + Add competency 3.Agreement keyboard_arrow_right Okay . Um , so let's st…" at bounding box center [160, 146] width 204 height 31
click at [138, 138] on div "+" at bounding box center [138, 136] width 9 height 9
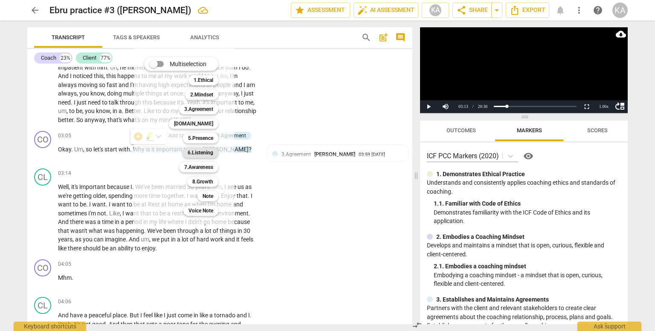
click at [203, 151] on b "6.Listening" at bounding box center [201, 153] width 26 height 10
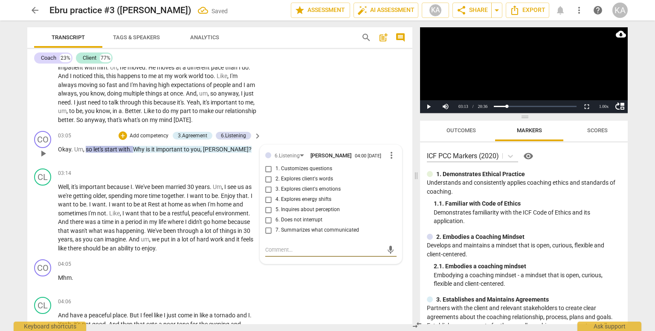
click at [295, 226] on span "7. Summarizes what communicated" at bounding box center [317, 230] width 84 height 8
click at [275, 226] on input "7. Summarizes what communicated" at bounding box center [269, 230] width 14 height 10
click at [295, 226] on span "7. Summarizes what communicated" at bounding box center [317, 230] width 84 height 8
click at [275, 226] on input "7. Summarizes what communicated" at bounding box center [269, 230] width 14 height 10
checkbox input "true"
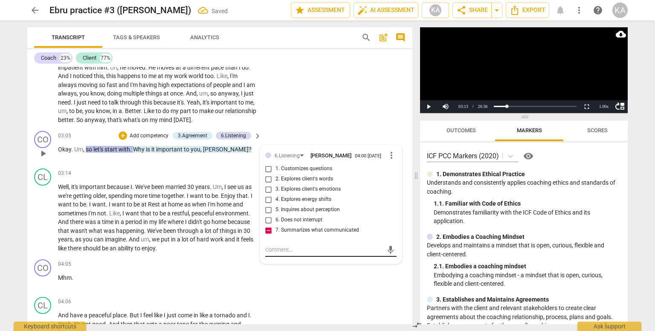
click at [293, 246] on textarea at bounding box center [324, 250] width 118 height 8
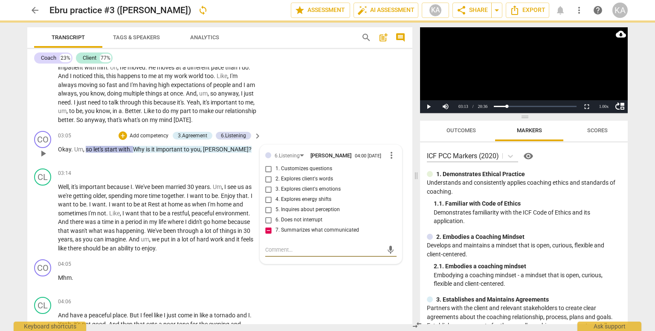
type textarea "S"
type textarea "Su"
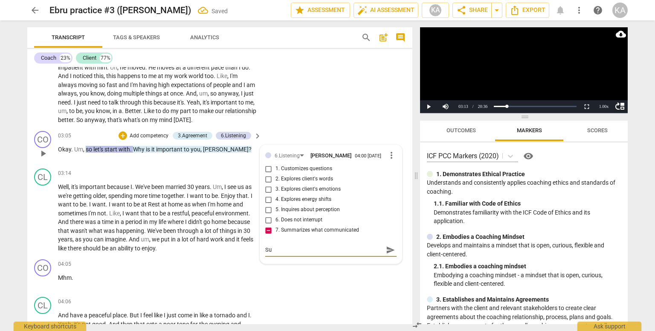
type textarea "Sug"
type textarea "[PERSON_NAME]"
type textarea "Sugge"
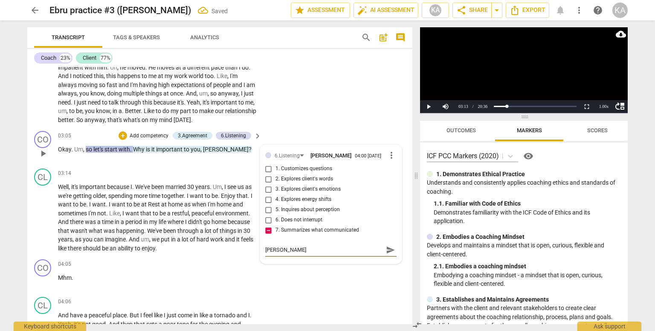
type textarea "Sugge"
type textarea "Sugges"
type textarea "Suggest"
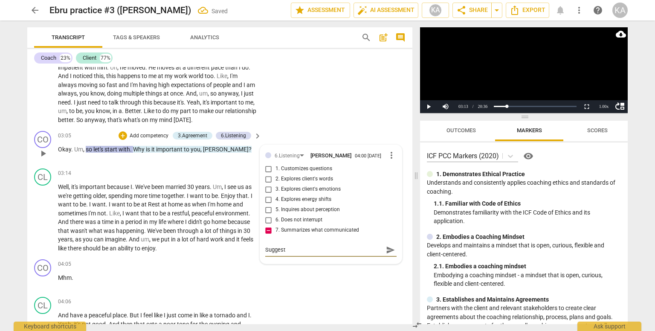
type textarea "Suggest"
type textarea "Suggest c"
type textarea "Suggest co"
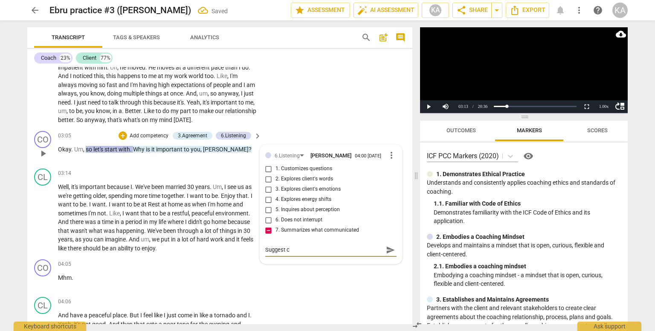
type textarea "Suggest co"
type textarea "Suggest coa"
type textarea "Suggest coac"
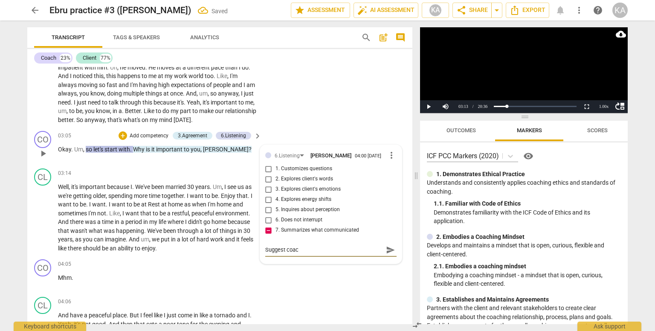
type textarea "Suggest coach"
type textarea "Suggest coach t"
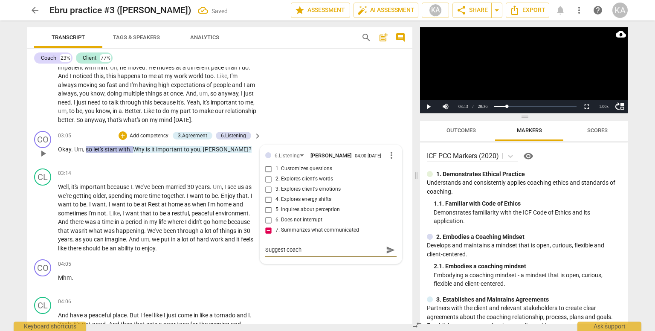
type textarea "Suggest coach t"
type textarea "Suggest coach [PERSON_NAME]"
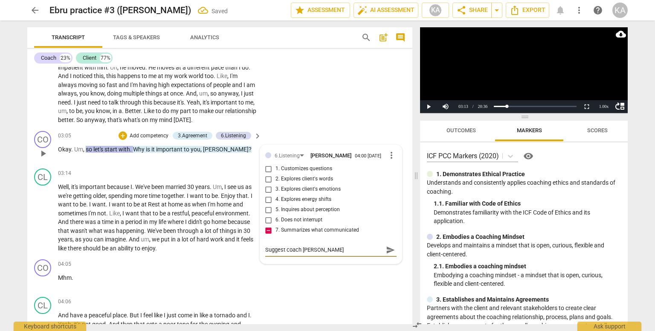
type textarea "Suggest coach to r"
type textarea "Suggest coach to re"
type textarea "Suggest coach to ref"
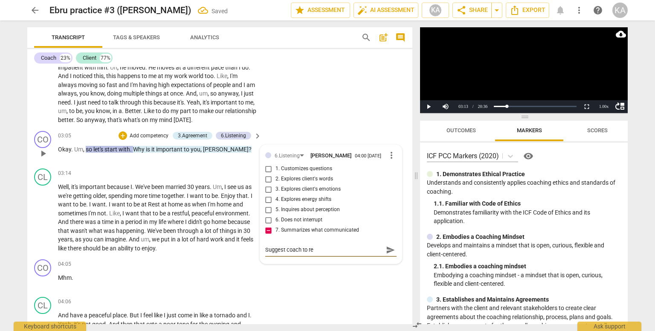
type textarea "Suggest coach to ref"
type textarea "Suggest coach to refl"
type textarea "Suggest coach to refle"
type textarea "Suggest coach to reflec"
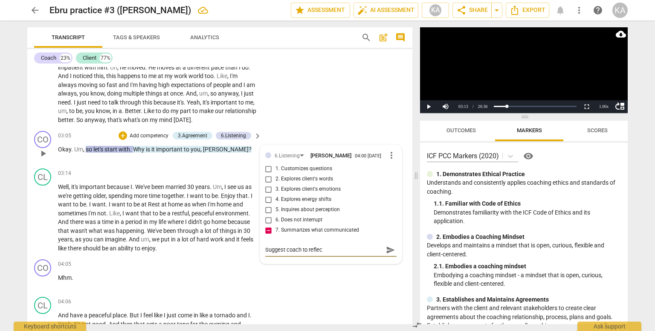
type textarea "Suggest coach to reflect"
type textarea "Suggest coach to reflect a"
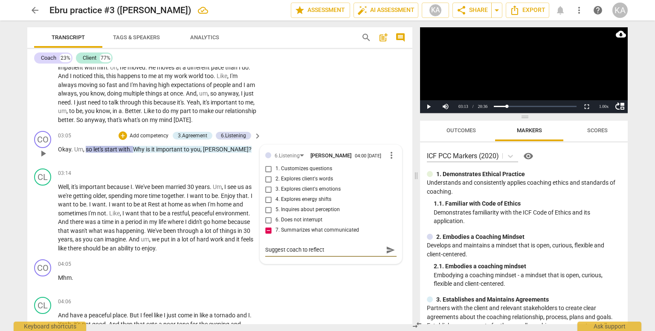
type textarea "Suggest coach to reflect a"
type textarea "Suggest coach to reflect"
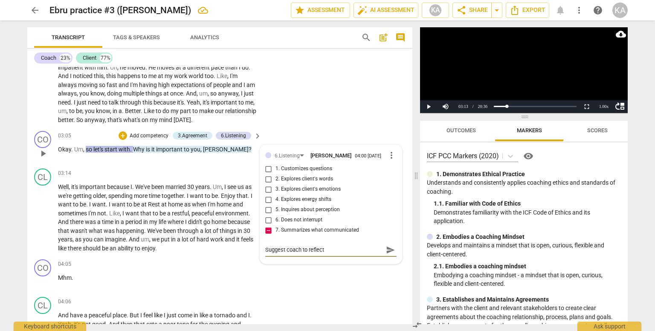
type textarea "Suggest coach to reflect"
type textarea "Suggest coach to reflect o"
type textarea "Suggest coach to reflect on"
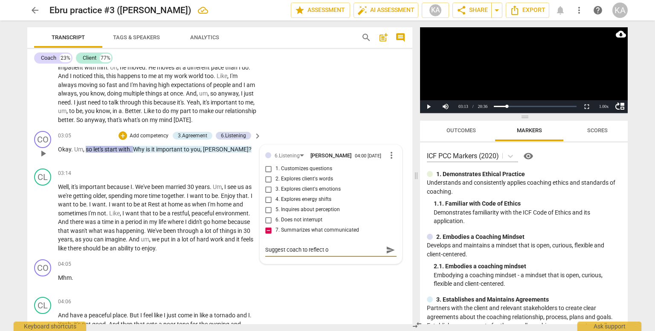
type textarea "Suggest coach to reflect on"
type textarea "Suggest coach to reflect on a"
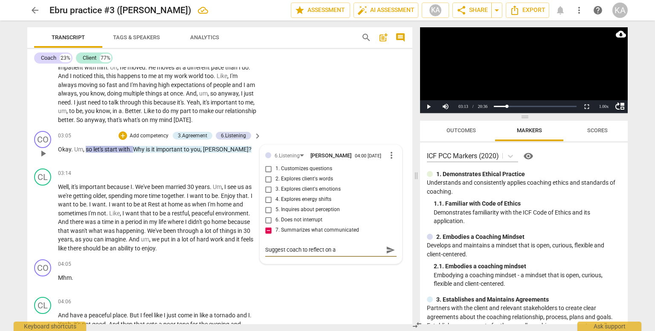
type textarea "Suggest coach to reflect on an"
type textarea "Suggest coach to reflect on and"
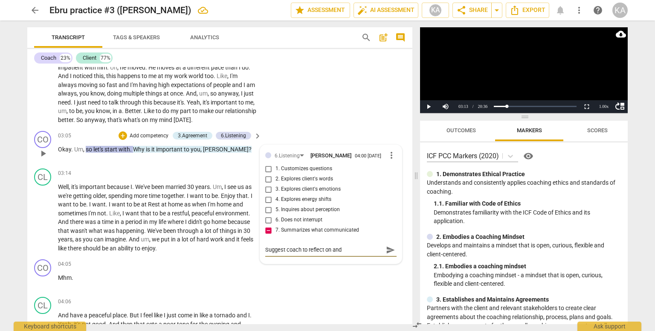
type textarea "Suggest coach to reflect on and"
type textarea "Suggest coach to reflect on and s"
type textarea "Suggest coach to reflect on and su"
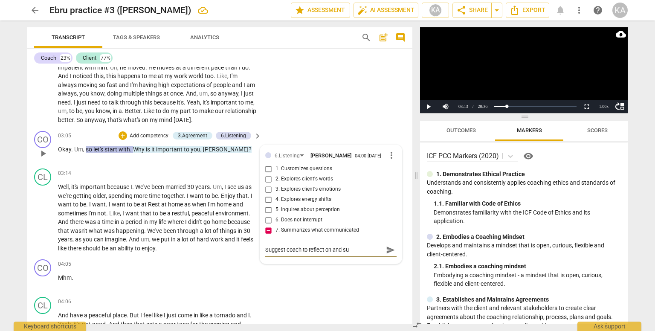
type textarea "Suggest coach to reflect on and sum"
type textarea "Suggest coach to reflect on and summ"
type textarea "Suggest coach to reflect on and summa"
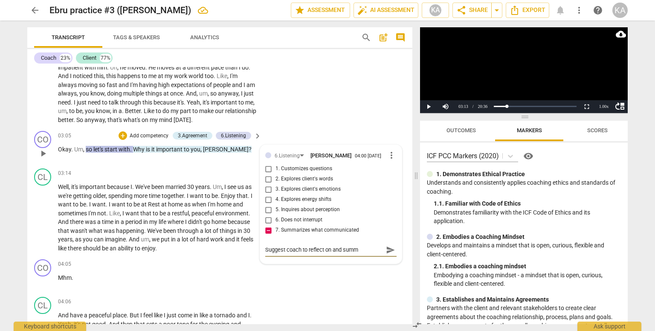
type textarea "Suggest coach to reflect on and summa"
type textarea "Suggest coach to reflect on and [PERSON_NAME]"
type textarea "Suggest coach to reflect on and summari"
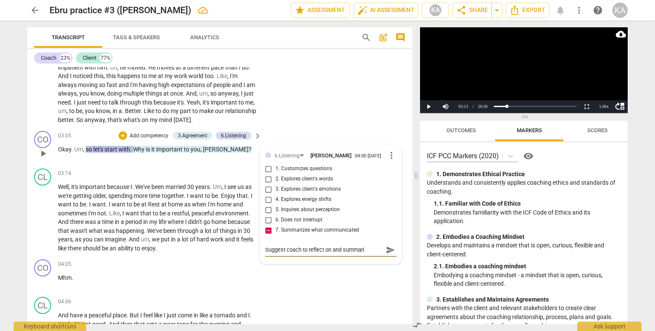
type textarea "Suggest coach to reflect on and summariz"
type textarea "Suggest coach to reflect on and summarize"
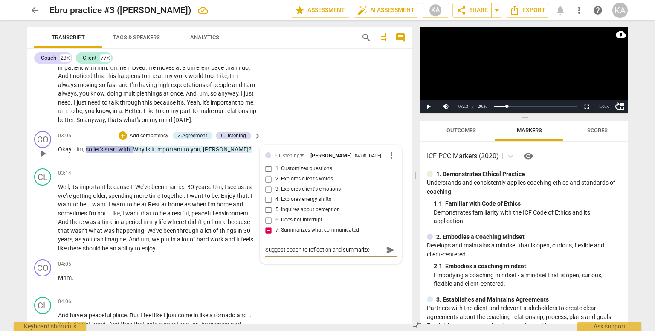
type textarea "Suggest coach to reflect on and summarize"
type textarea "Suggest coach to reflect on and summarize w"
type textarea "Suggest coach to reflect on and summarize wh"
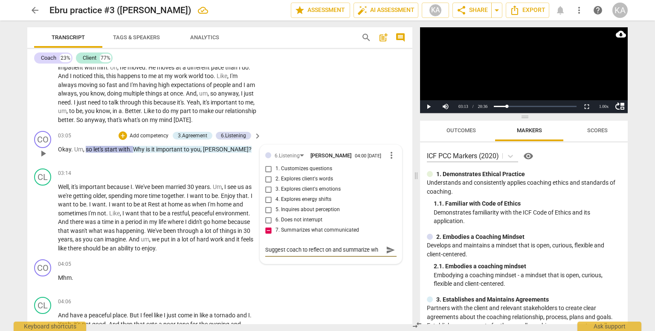
type textarea "Suggest coach to reflect on and summarize wha"
type textarea "Suggest coach to reflect on and summarize what"
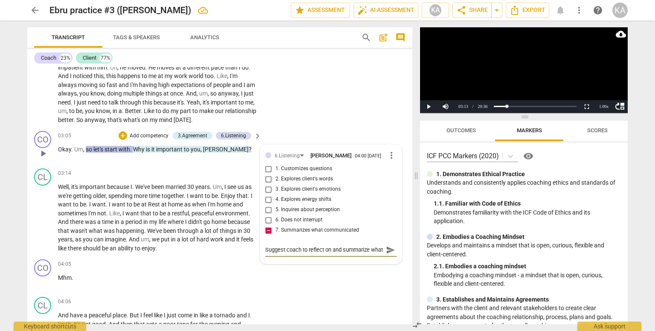
type textarea "Suggest coach to reflect on and summarize what"
type textarea "Suggest coach to reflect on and summarize what s"
type textarea "Suggest coach to reflect on and summarize what sh"
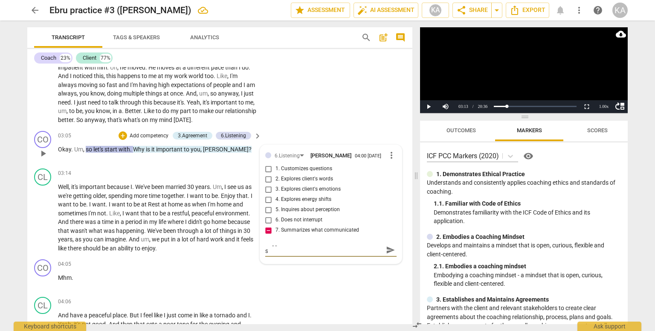
type textarea "Suggest coach to reflect on and summarize what sh"
type textarea "Suggest coach to reflect on and summarize what she"
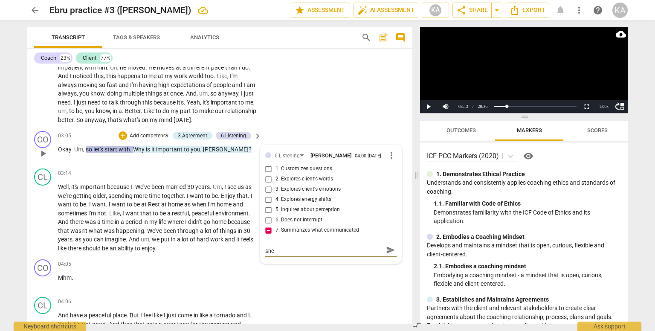
type textarea "Suggest coach to reflect on and summarize what she h"
type textarea "Suggest coach to reflect on and summarize what she he"
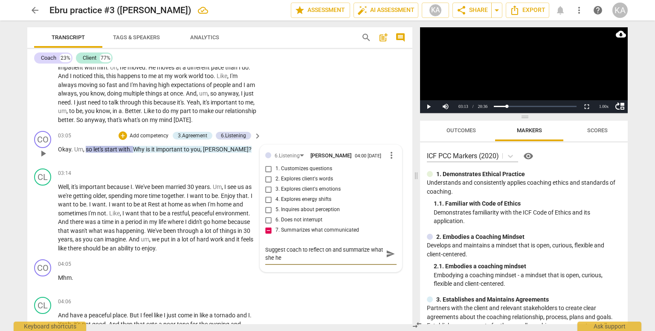
type textarea "Suggest coach to reflect on and summarize what she hea"
type textarea "Suggest coach to reflect on and summarize what she hear"
type textarea "Suggest coach to reflect on and summarize what she heard"
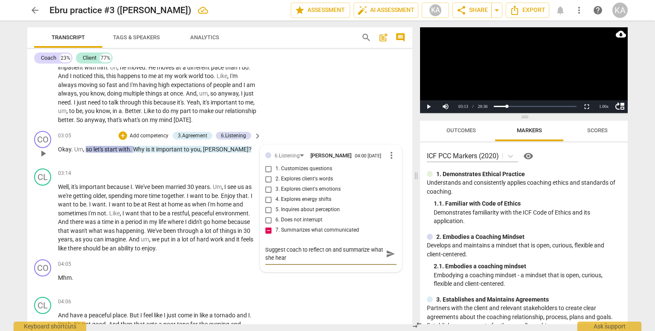
type textarea "Suggest coach to reflect on and summarize what she heard"
type textarea "Suggest coach to reflect on and summarize what she heard,"
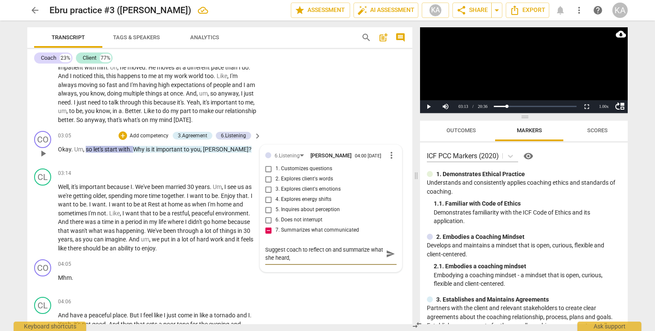
type textarea "Suggest coach to reflect on and summarize what she heard,"
type textarea "Suggest coach to reflect on and summarize what she heard"
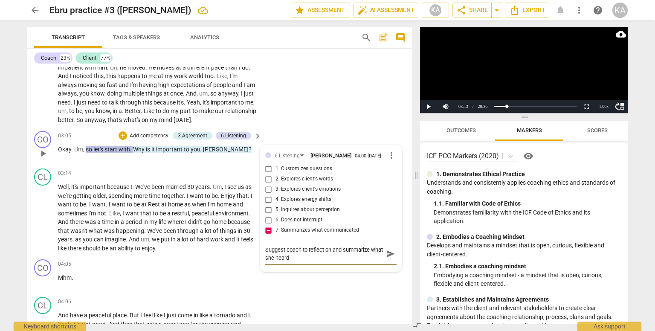
type textarea "Suggest coach to reflect on and summarize what she heard"
type textarea "Suggest coach to reflect on and summarize what she heard a"
type textarea "Suggest coach to reflect on and summarize what she heard al"
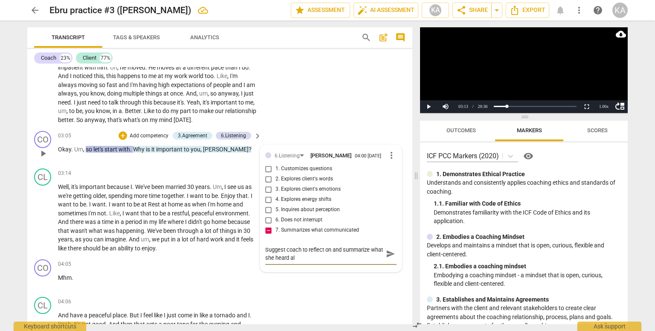
type textarea "Suggest coach to reflect on and summarize what she heard alr"
type textarea "Suggest coach to reflect on and summarize what she heard alre"
type textarea "Suggest coach to reflect on and summarize what she heard alrea"
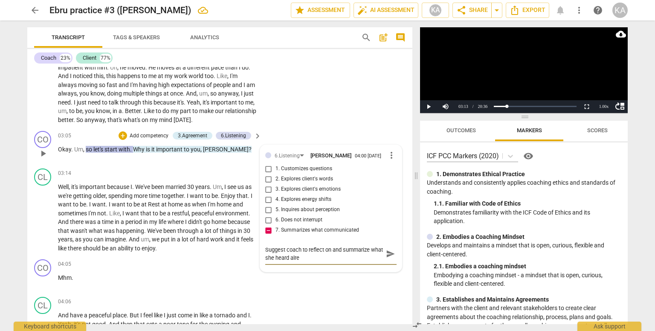
type textarea "Suggest coach to reflect on and summarize what she heard alrea"
type textarea "Suggest coach to reflect on and summarize what she heard alread"
type textarea "Suggest coach to reflect on and summarize what she heard already"
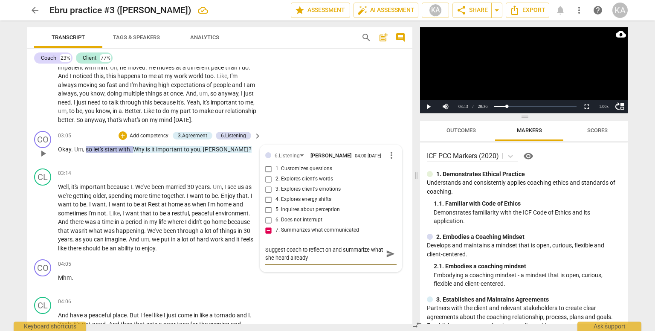
type textarea "Suggest coach to reflect on and summarize what she heard already"
type textarea "Suggest coach to reflect on and summarize what she heard already i"
type textarea "Suggest coach to reflect on and summarize what she heard already in"
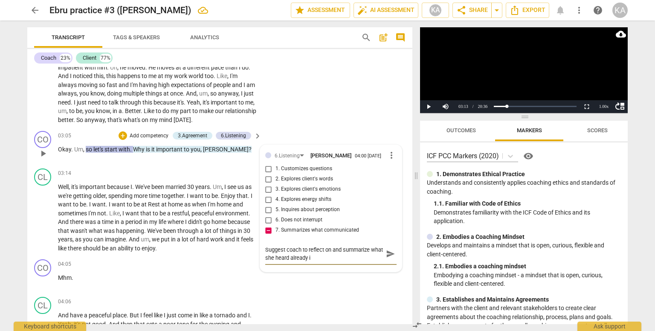
type textarea "Suggest coach to reflect on and summarize what she heard already in"
type textarea "Suggest coach to reflect on and summarize what she heard already in o"
type textarea "Suggest coach to reflect on and summarize what she heard already in or"
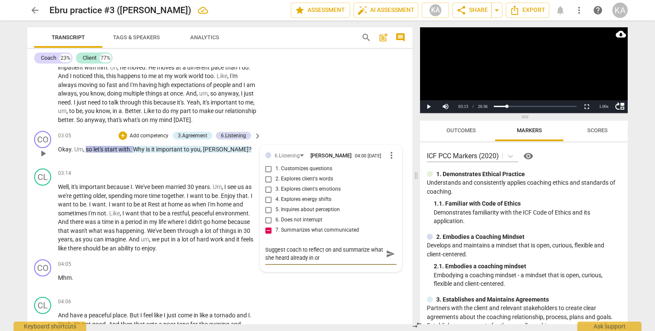
type textarea "Suggest coach to reflect on and summarize what she heard already in ord"
type textarea "Suggest coach to reflect on and summarize what she heard already in orde"
type textarea "Suggest coach to reflect on and summarize what she heard already in order"
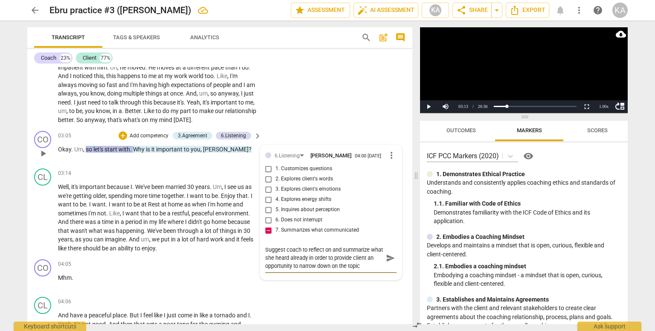
click at [357, 263] on textarea "Suggest coach to reflect on and summarize what she heard already in order to pr…" at bounding box center [324, 258] width 118 height 24
click at [387, 258] on span "send" at bounding box center [390, 257] width 9 height 9
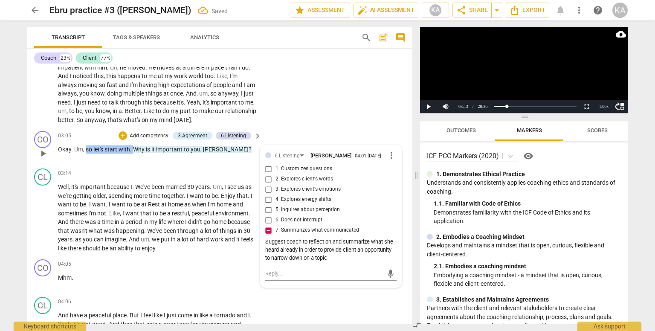
drag, startPoint x: 134, startPoint y: 147, endPoint x: 87, endPoint y: 150, distance: 47.8
click at [87, 150] on p "Okay . Um , so let's start with . Why is it important to you , [PERSON_NAME] ?" at bounding box center [157, 149] width 199 height 9
click at [121, 136] on div "+" at bounding box center [123, 135] width 9 height 9
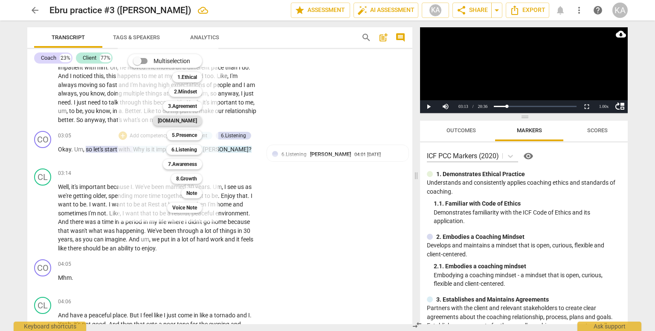
click at [189, 122] on b "[DOMAIN_NAME]" at bounding box center [177, 121] width 39 height 10
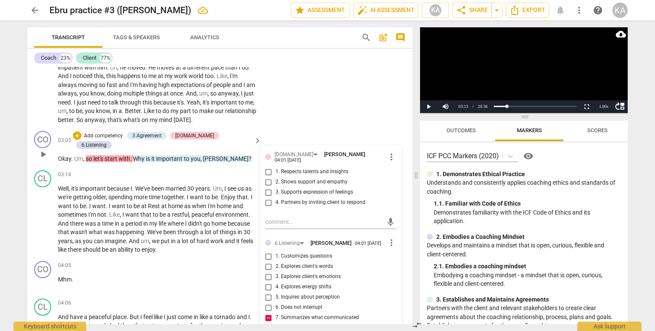
click at [310, 178] on span "2. Shows support and empathy" at bounding box center [311, 182] width 72 height 8
click at [275, 177] on input "2. Shows support and empathy" at bounding box center [269, 182] width 14 height 10
click at [310, 178] on span "2. Shows support and empathy" at bounding box center [311, 182] width 72 height 8
click at [275, 177] on input "2. Shows support and empathy" at bounding box center [269, 182] width 14 height 10
click at [309, 218] on textarea at bounding box center [324, 222] width 118 height 8
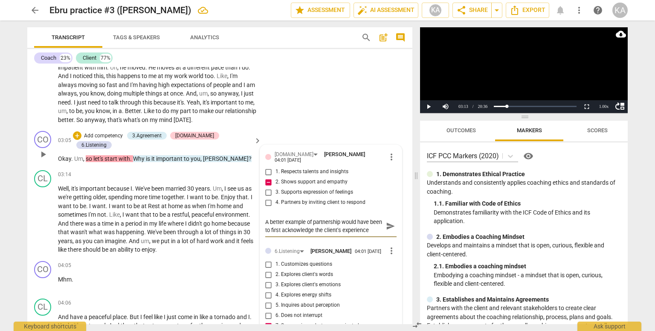
scroll to position [7, 0]
click at [386, 222] on span "send" at bounding box center [390, 225] width 9 height 9
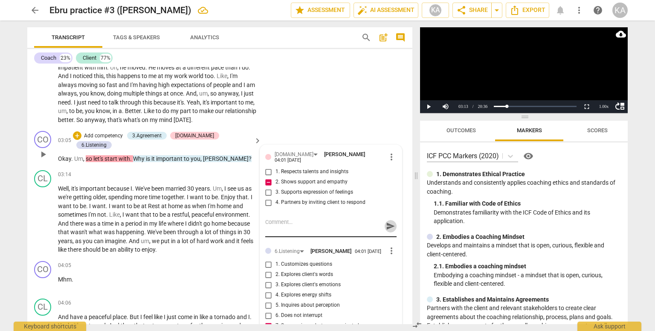
scroll to position [0, 0]
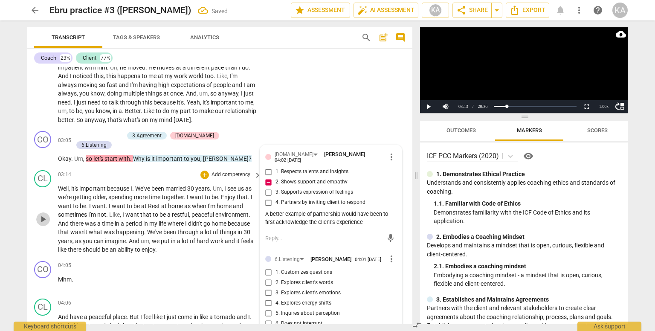
click at [43, 217] on span "play_arrow" at bounding box center [43, 219] width 10 height 10
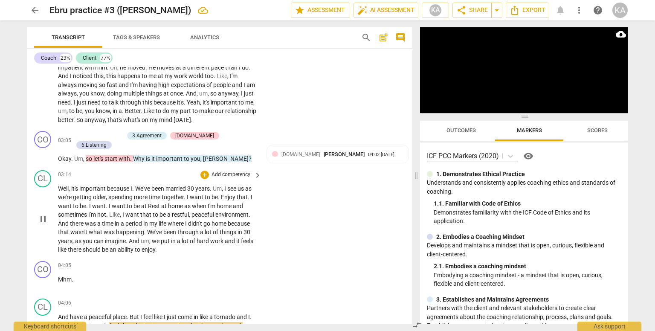
scroll to position [735, 0]
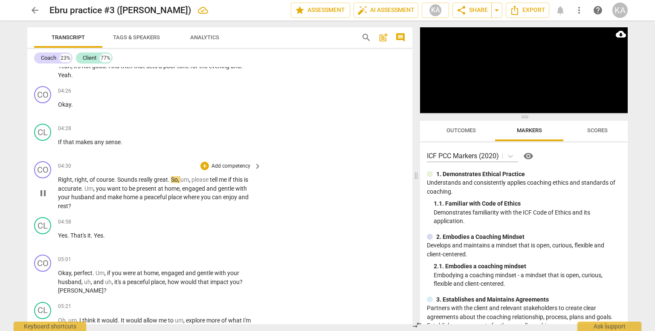
click at [43, 188] on span "pause" at bounding box center [43, 193] width 10 height 10
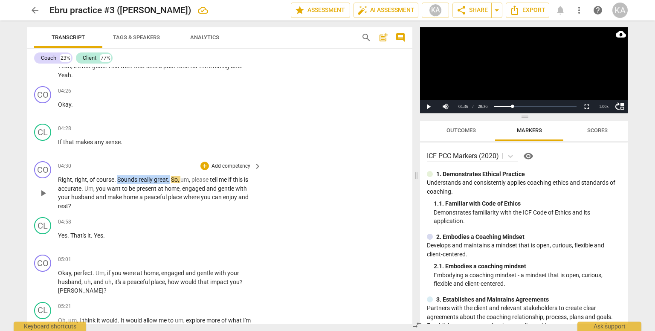
drag, startPoint x: 168, startPoint y: 175, endPoint x: 118, endPoint y: 176, distance: 50.7
click at [118, 176] on p "Right , right , of course . Sounds really great . So , um , please tell me if t…" at bounding box center [157, 192] width 199 height 35
click at [177, 161] on div "+" at bounding box center [178, 163] width 9 height 9
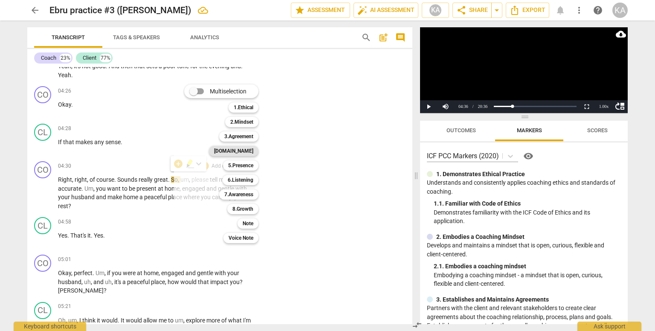
click at [246, 148] on b "[DOMAIN_NAME]" at bounding box center [233, 151] width 39 height 10
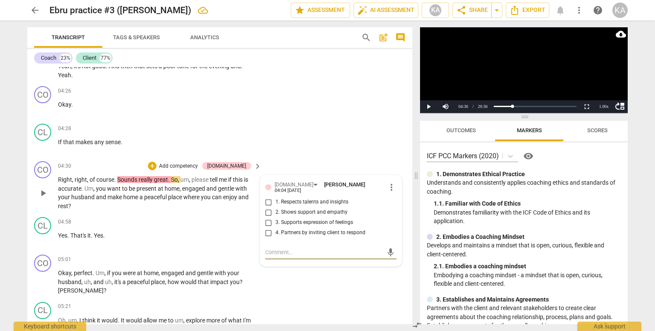
click at [326, 208] on span "2. Shows support and empathy" at bounding box center [311, 212] width 72 height 8
click at [275, 207] on input "2. Shows support and empathy" at bounding box center [269, 212] width 14 height 10
click at [335, 248] on textarea at bounding box center [324, 252] width 118 height 8
click at [384, 247] on span "send" at bounding box center [390, 252] width 12 height 10
click at [43, 191] on span "play_arrow" at bounding box center [43, 193] width 10 height 10
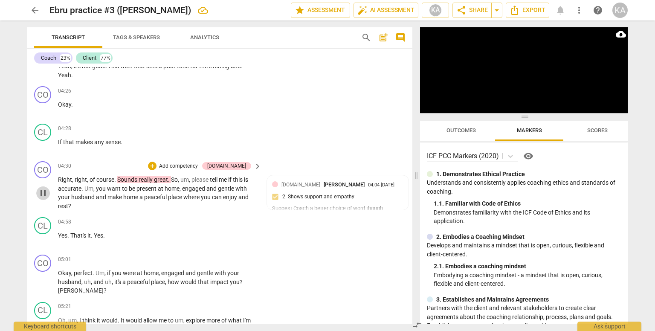
click at [43, 191] on span "pause" at bounding box center [43, 193] width 10 height 10
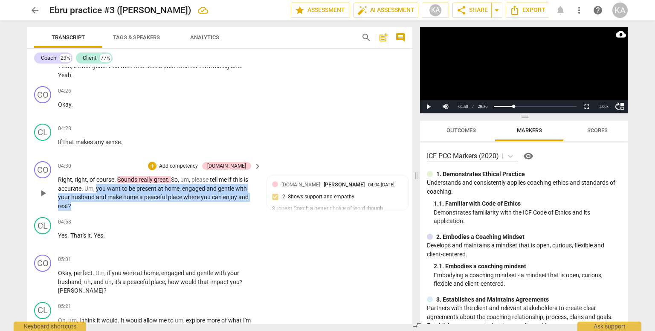
drag, startPoint x: 102, startPoint y: 202, endPoint x: 96, endPoint y: 186, distance: 17.0
click at [96, 186] on p "Right , right , of course . Sounds really great . So , um , please tell me if t…" at bounding box center [157, 192] width 199 height 35
click at [81, 189] on div "+" at bounding box center [78, 190] width 9 height 9
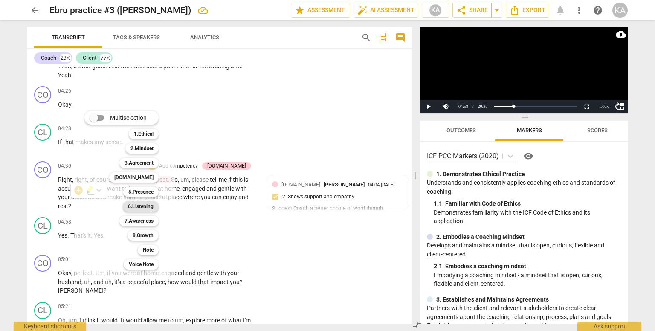
click at [145, 205] on b "6.Listening" at bounding box center [141, 206] width 26 height 10
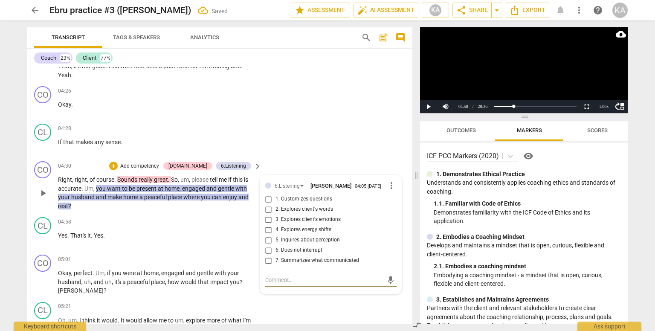
click at [329, 257] on span "7. Summarizes what communicated" at bounding box center [317, 261] width 84 height 8
click at [275, 255] on input "7. Summarizes what communicated" at bounding box center [269, 260] width 14 height 10
drag, startPoint x: 191, startPoint y: 177, endPoint x: 85, endPoint y: 183, distance: 105.9
click at [85, 183] on p "Right , right , of course . Sounds really great . So , um , please tell me if t…" at bounding box center [157, 192] width 199 height 35
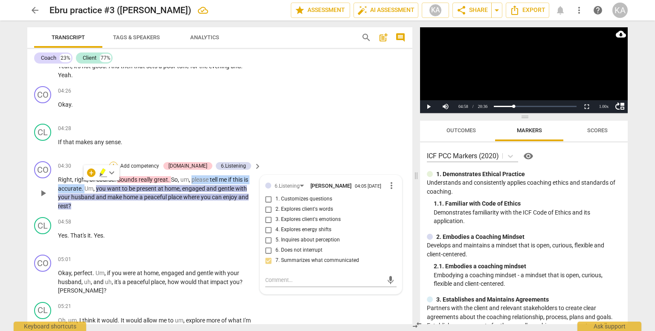
click at [118, 162] on div "+" at bounding box center [113, 166] width 9 height 9
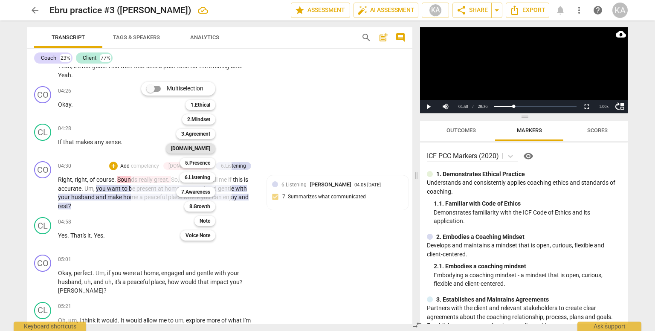
click at [208, 148] on b "[DOMAIN_NAME]" at bounding box center [190, 148] width 39 height 10
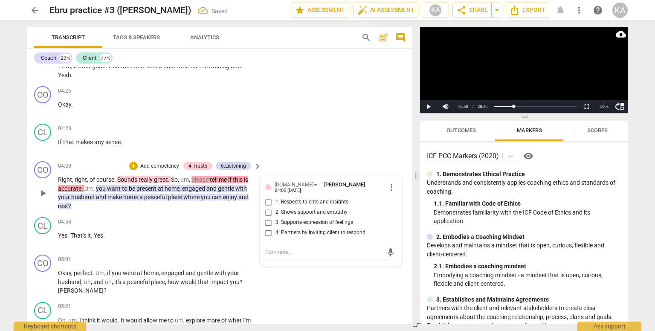
click at [327, 198] on span "1. Respects talents and insights" at bounding box center [311, 202] width 73 height 8
click at [275, 197] on input "1. Respects talents and insights" at bounding box center [269, 202] width 14 height 10
click at [42, 277] on span "play_arrow" at bounding box center [43, 282] width 10 height 10
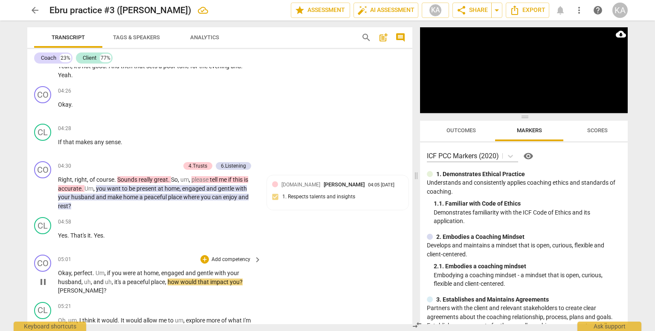
click at [42, 277] on span "pause" at bounding box center [43, 282] width 10 height 10
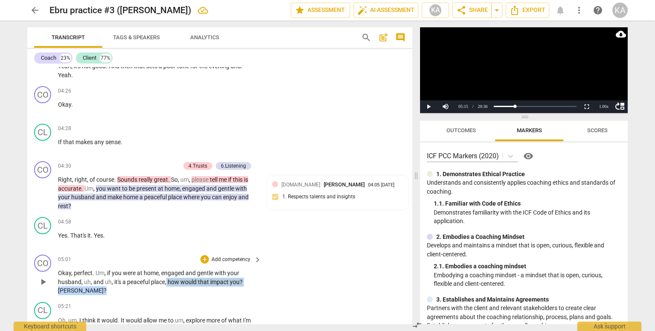
drag, startPoint x: 102, startPoint y: 286, endPoint x: 167, endPoint y: 272, distance: 66.3
click at [167, 272] on p "Okay , perfect . Um , if you were at home , engaged and gentle with your husban…" at bounding box center [157, 282] width 199 height 26
click at [205, 255] on div "+" at bounding box center [204, 259] width 9 height 9
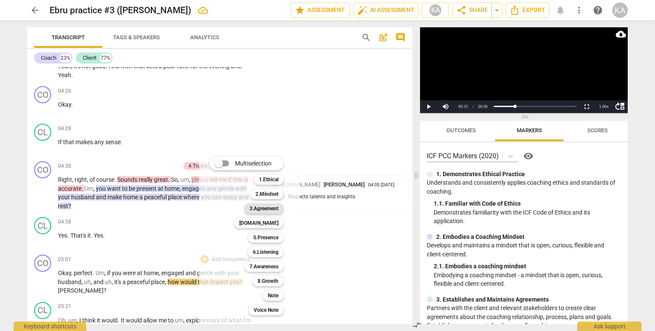
click at [270, 209] on b "3.Agreement" at bounding box center [263, 208] width 29 height 10
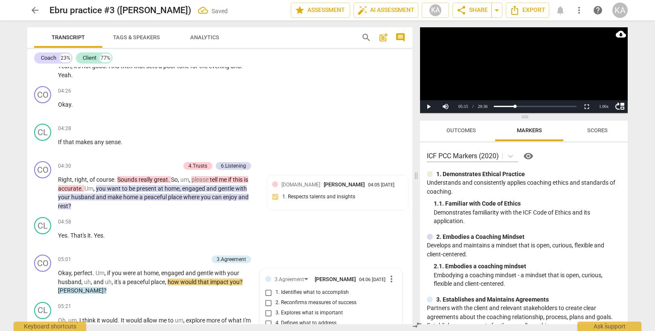
scroll to position [877, 0]
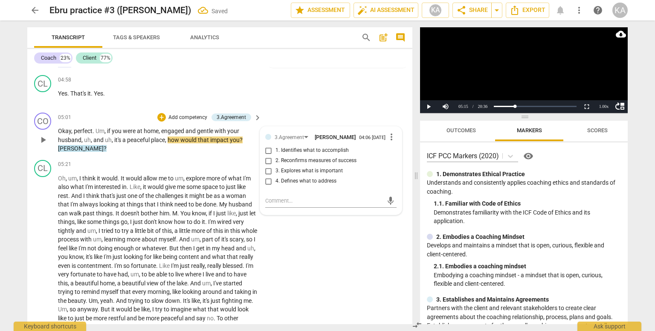
click at [324, 167] on span "3. Explores what is important" at bounding box center [308, 171] width 67 height 8
click at [275, 166] on input "3. Explores what is important" at bounding box center [269, 171] width 14 height 10
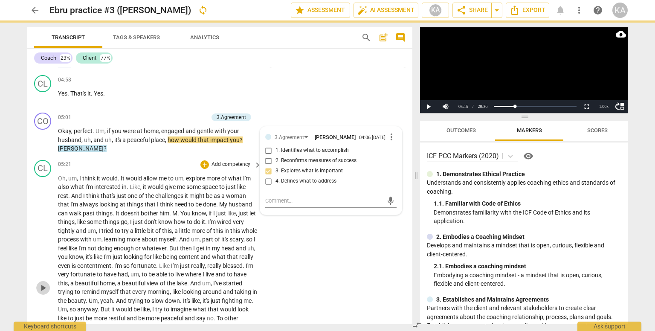
click at [44, 283] on span "play_arrow" at bounding box center [43, 288] width 10 height 10
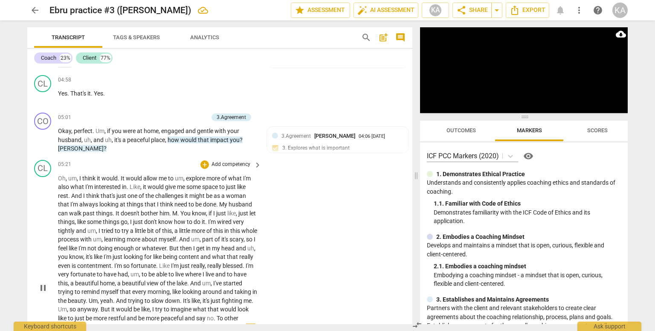
scroll to position [1136, 0]
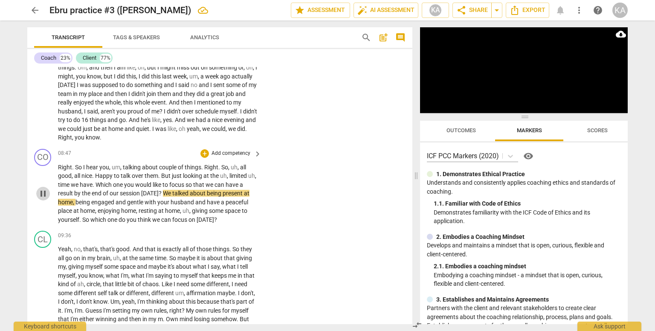
click at [41, 188] on span "pause" at bounding box center [43, 193] width 10 height 10
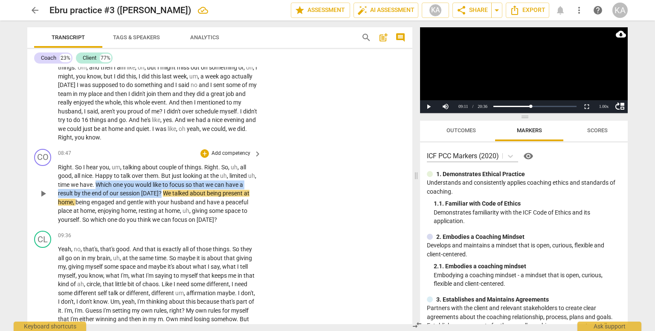
drag, startPoint x: 159, startPoint y: 190, endPoint x: 105, endPoint y: 176, distance: 55.6
click at [105, 176] on p "Right . So I hear you , um , talking about couple of things . Right . So , uh ,…" at bounding box center [157, 193] width 199 height 61
click at [205, 150] on div "+" at bounding box center [204, 153] width 9 height 9
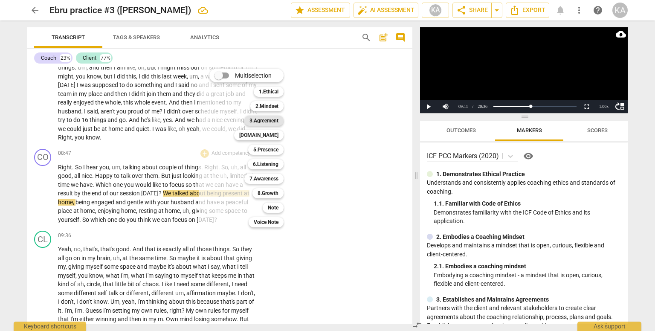
click at [270, 121] on b "3.Agreement" at bounding box center [263, 121] width 29 height 10
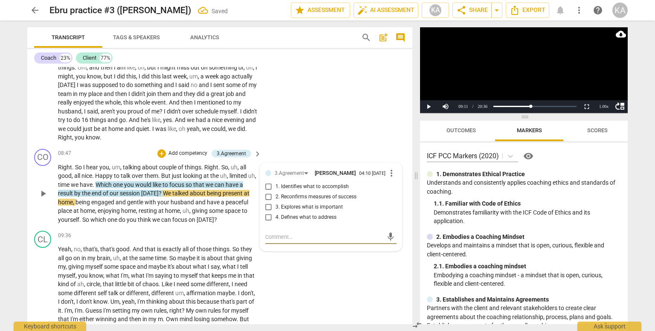
click at [318, 183] on span "1. Identifies what to accomplish" at bounding box center [311, 187] width 73 height 8
click at [275, 182] on input "1. Identifies what to accomplish" at bounding box center [269, 187] width 14 height 10
click at [42, 188] on span "play_arrow" at bounding box center [43, 193] width 10 height 10
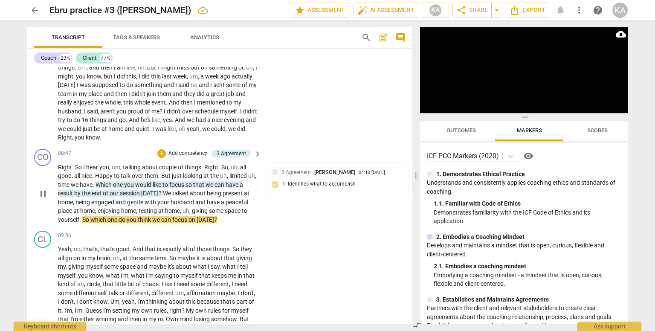
click at [42, 188] on span "pause" at bounding box center [43, 193] width 10 height 10
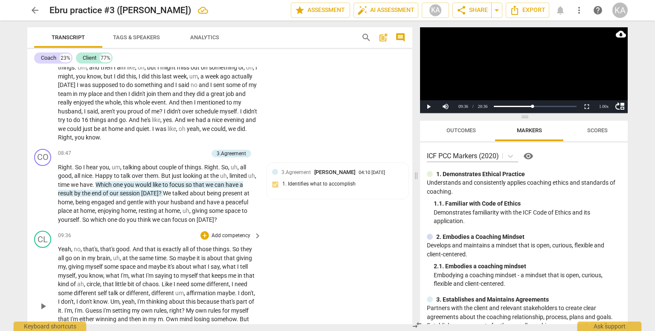
click at [44, 301] on span "play_arrow" at bounding box center [43, 306] width 10 height 10
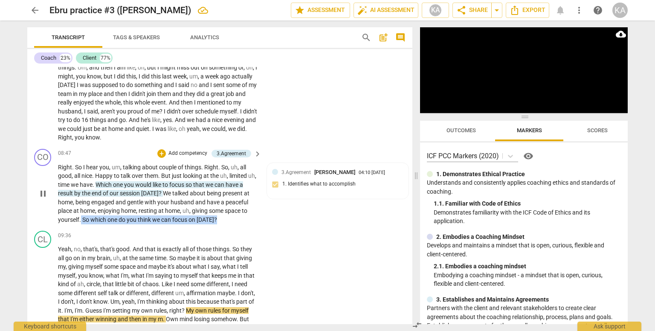
drag, startPoint x: 221, startPoint y: 215, endPoint x: 80, endPoint y: 214, distance: 140.7
click at [80, 214] on p "Right . So I hear you , um , talking about couple of things . Right . So , uh ,…" at bounding box center [157, 193] width 199 height 61
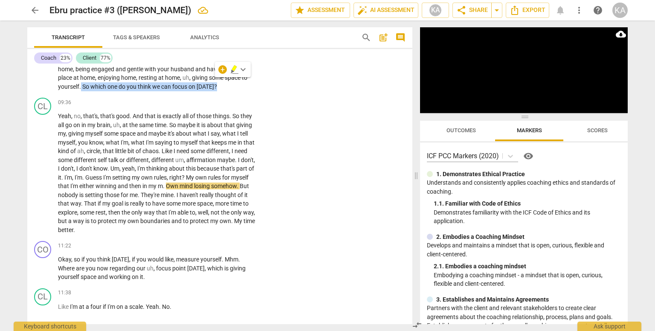
scroll to position [1274, 0]
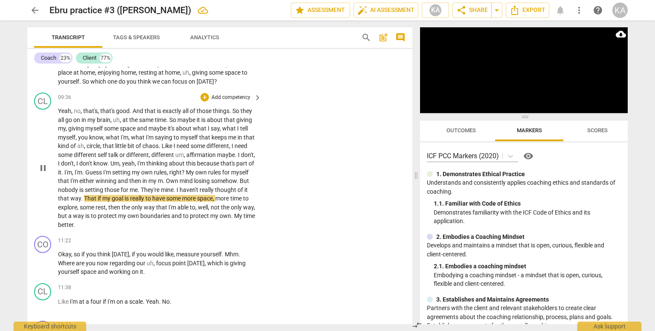
click at [240, 181] on span "But" at bounding box center [244, 180] width 9 height 7
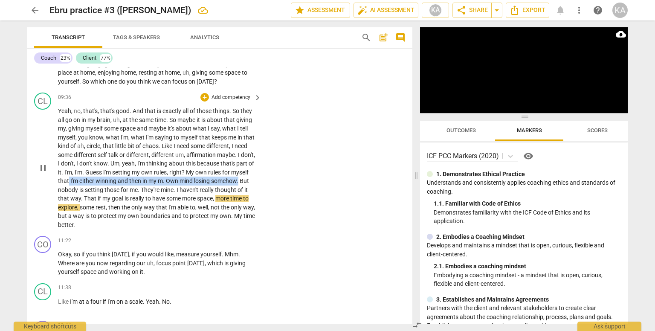
drag, startPoint x: 85, startPoint y: 186, endPoint x: 88, endPoint y: 180, distance: 6.5
click at [88, 180] on p "Yeah , no , that's , that's good . And that is exactly all of those things . So…" at bounding box center [157, 168] width 199 height 122
click at [95, 174] on div "+" at bounding box center [94, 173] width 9 height 9
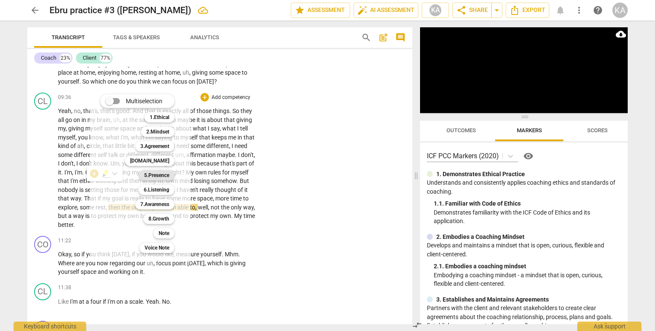
click at [156, 174] on b "5.Presence" at bounding box center [156, 175] width 25 height 10
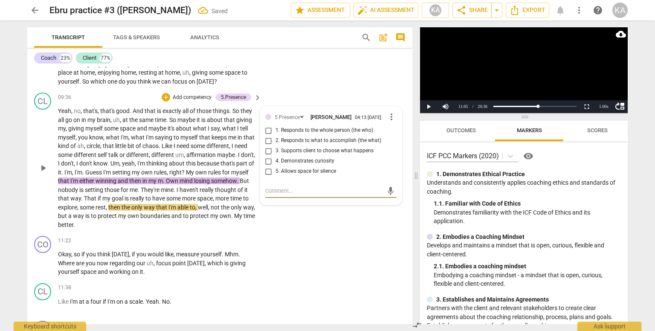
click at [315, 157] on span "4. Demonstrates curiosity" at bounding box center [304, 161] width 59 height 8
click at [275, 156] on input "4. Demonstrates curiosity" at bounding box center [269, 161] width 14 height 10
click at [301, 157] on span "4. Demonstrates curiosity" at bounding box center [304, 161] width 59 height 8
click at [275, 156] on input "4. Demonstrates curiosity" at bounding box center [269, 161] width 14 height 10
click at [278, 187] on textarea at bounding box center [324, 191] width 118 height 8
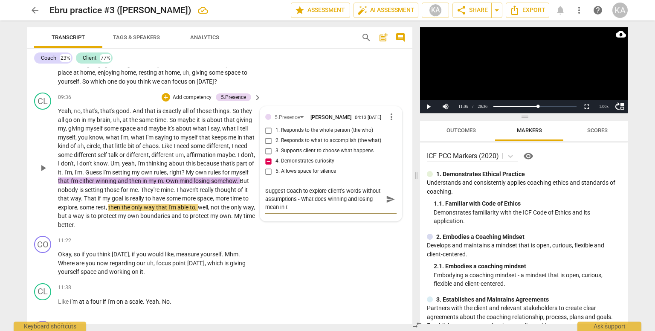
scroll to position [0, 0]
click at [387, 194] on span "send" at bounding box center [390, 198] width 9 height 9
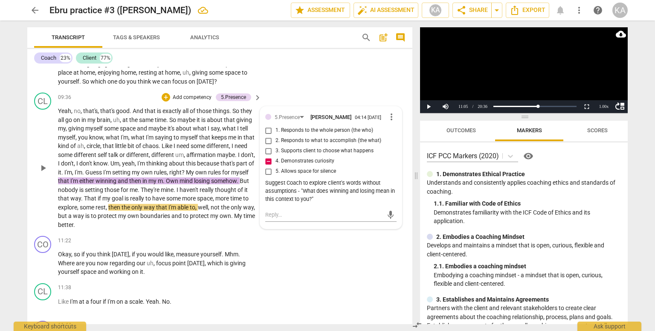
click at [237, 184] on span "." at bounding box center [238, 180] width 3 height 7
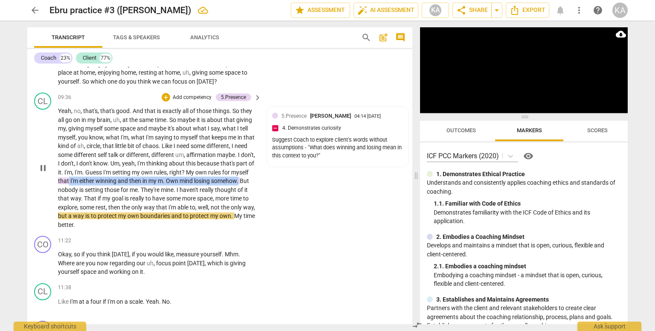
drag, startPoint x: 84, startPoint y: 185, endPoint x: 87, endPoint y: 176, distance: 9.4
click at [87, 176] on p "Yeah , no , that's , that's good . And that is exactly all of those things . So…" at bounding box center [157, 168] width 199 height 122
click at [94, 174] on div "+" at bounding box center [94, 173] width 9 height 9
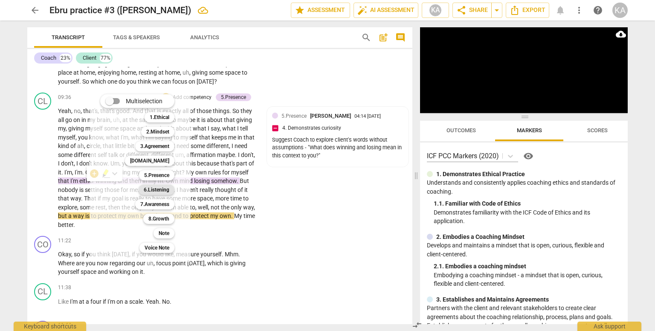
click at [155, 191] on b "6.Listening" at bounding box center [157, 190] width 26 height 10
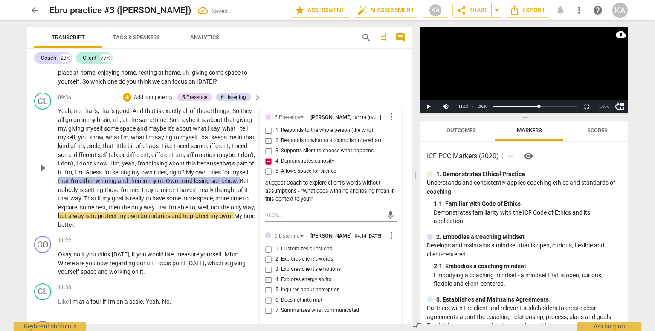
click at [322, 255] on span "2. Explores client's words" at bounding box center [304, 259] width 58 height 8
click at [275, 254] on input "2. Explores client's words" at bounding box center [269, 259] width 14 height 10
click at [319, 255] on span "2. Explores client's words" at bounding box center [304, 259] width 58 height 8
click at [275, 254] on input "2. Explores client's words" at bounding box center [269, 259] width 14 height 10
click at [312, 326] on textarea at bounding box center [324, 330] width 118 height 8
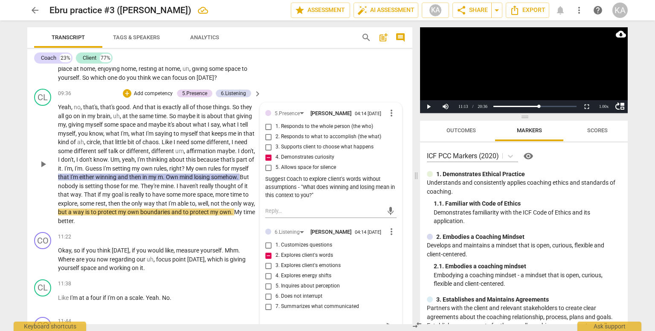
scroll to position [1286, 0]
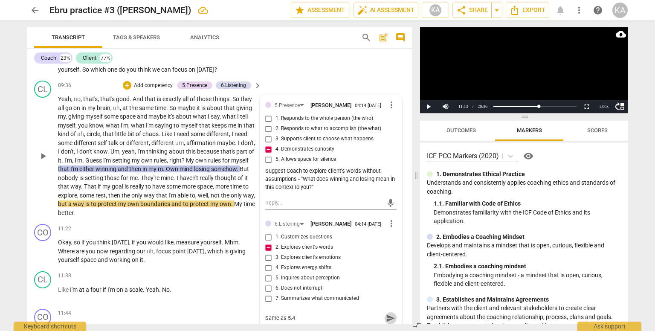
click at [386, 313] on span "send" at bounding box center [390, 317] width 9 height 9
drag, startPoint x: 79, startPoint y: 210, endPoint x: 134, endPoint y: 197, distance: 56.1
click at [134, 197] on p "Yeah , no , that's , that's good . And that is exactly all of those things . So…" at bounding box center [157, 156] width 199 height 122
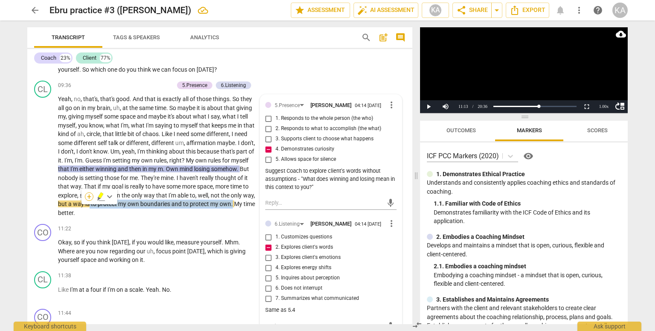
click at [91, 198] on div "+" at bounding box center [89, 196] width 9 height 9
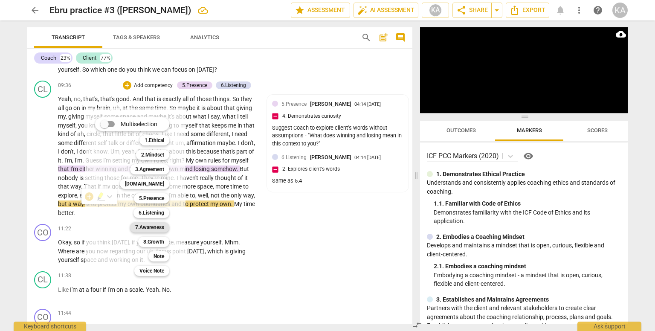
click at [161, 228] on b "7.Awareness" at bounding box center [149, 227] width 29 height 10
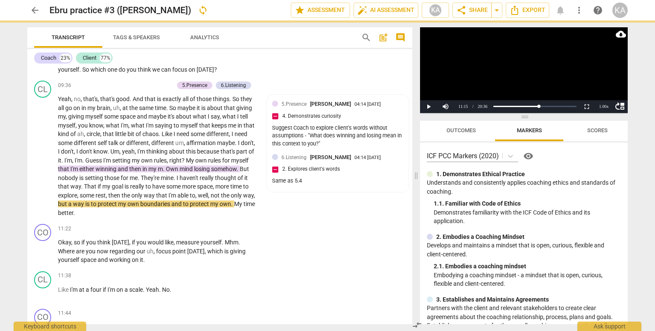
click at [160, 228] on div "Multiselection m 1.Ethical 1 2.Mindset 2 3.Agreement 3 [DOMAIN_NAME] 4 5.Presen…" at bounding box center [125, 197] width 70 height 92
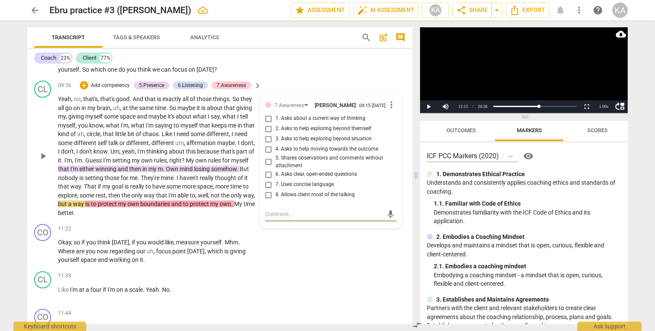
click at [347, 135] on span "3. Asks to help exploring beyond situation" at bounding box center [323, 139] width 96 height 8
click at [275, 134] on input "3. Asks to help exploring beyond situation" at bounding box center [269, 139] width 14 height 10
click at [347, 135] on span "3. Asks to help exploring beyond situation" at bounding box center [323, 139] width 96 height 8
click at [275, 134] on input "3. Asks to help exploring beyond situation" at bounding box center [269, 139] width 14 height 10
click at [300, 210] on textarea at bounding box center [324, 214] width 118 height 8
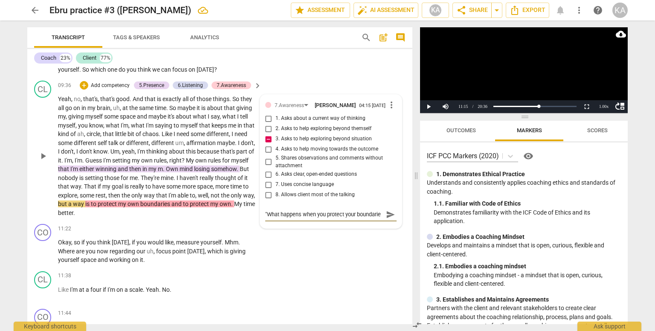
scroll to position [7, 0]
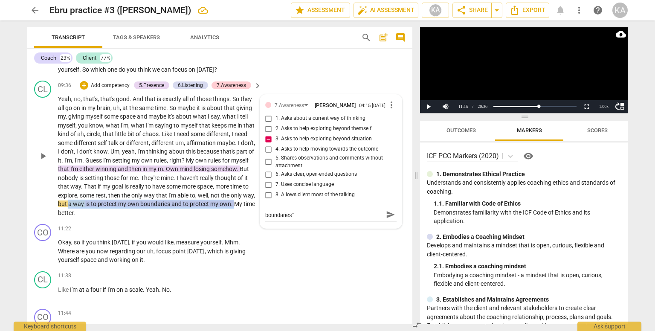
drag, startPoint x: 81, startPoint y: 210, endPoint x: 114, endPoint y: 198, distance: 34.8
click at [114, 198] on p "Yeah , no , that's , that's good . And that is exactly all of those things . So…" at bounding box center [157, 156] width 199 height 122
click at [90, 195] on div "+" at bounding box center [89, 196] width 9 height 9
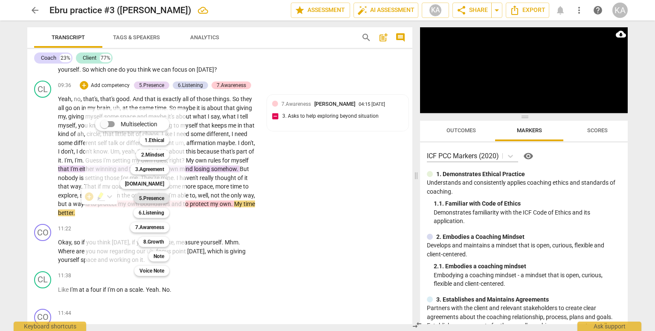
click at [155, 198] on b "5.Presence" at bounding box center [151, 198] width 25 height 10
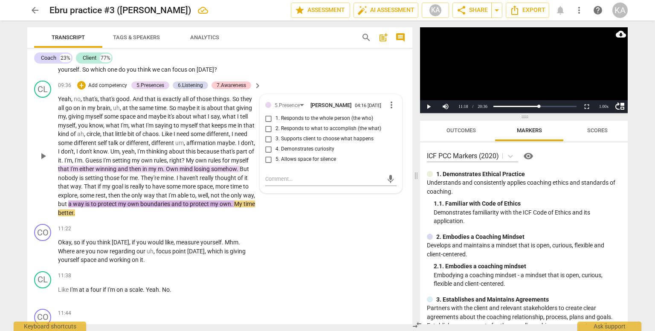
click at [322, 145] on span "4. Demonstrates curiosity" at bounding box center [304, 149] width 59 height 8
click at [275, 144] on input "4. Demonstrates curiosity" at bounding box center [269, 149] width 14 height 10
click at [322, 145] on span "4. Demonstrates curiosity" at bounding box center [304, 149] width 59 height 8
click at [275, 144] on input "4. Demonstrates curiosity" at bounding box center [269, 149] width 14 height 10
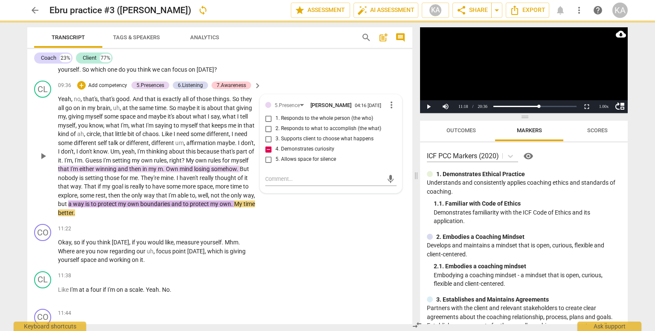
click at [329, 206] on div "CL play_arrow pause 09:36 + Add competency 5.Presences 6.Listening 7.Awareness …" at bounding box center [219, 148] width 385 height 143
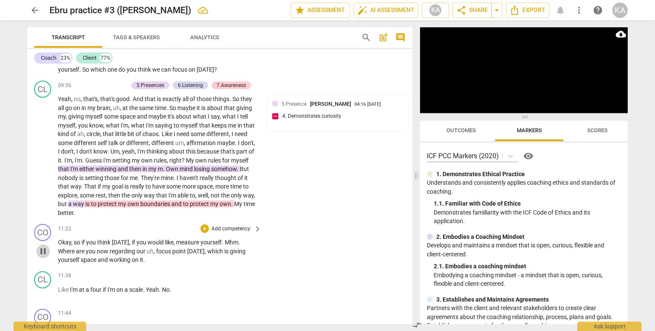
click at [46, 246] on span "pause" at bounding box center [43, 251] width 10 height 10
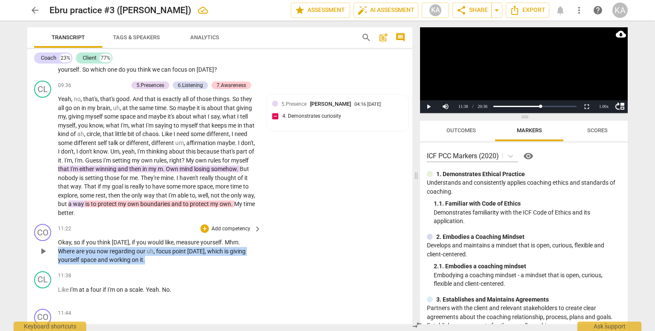
drag, startPoint x: 148, startPoint y: 256, endPoint x: 59, endPoint y: 246, distance: 90.1
click at [59, 246] on p "Okay , so if you think [DATE] , if you would like , measure yourself . Mhm . Wh…" at bounding box center [157, 251] width 199 height 26
click at [152, 244] on div "+" at bounding box center [152, 244] width 9 height 9
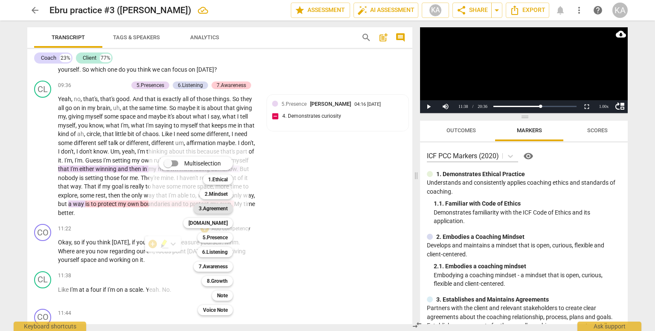
click at [214, 207] on b "3.Agreement" at bounding box center [213, 208] width 29 height 10
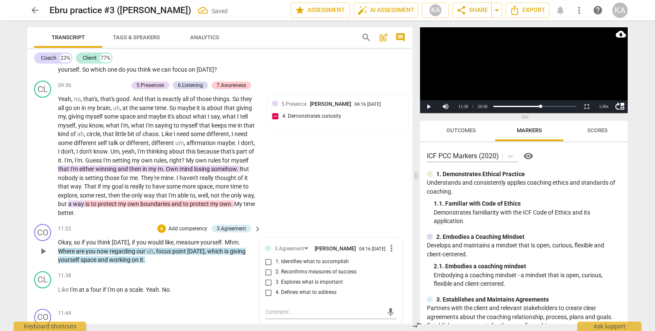
click at [312, 268] on span "2. Reconfirms measures of success" at bounding box center [315, 272] width 81 height 8
click at [275, 267] on input "2. Reconfirms measures of success" at bounding box center [269, 272] width 14 height 10
click at [44, 289] on span "play_arrow" at bounding box center [43, 294] width 10 height 10
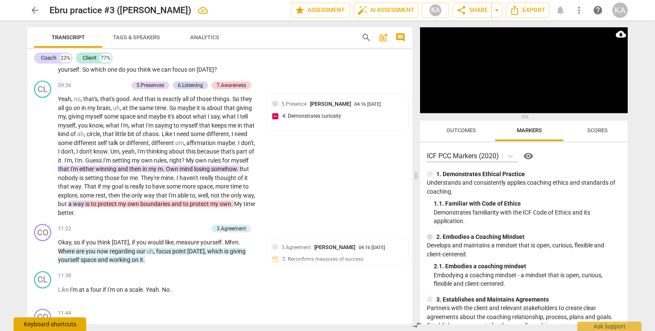
scroll to position [1575, 0]
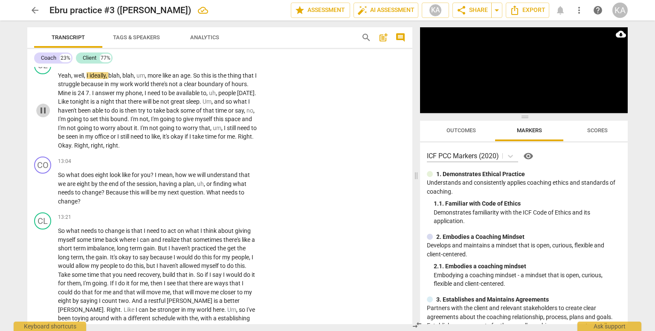
click at [42, 112] on button "pause" at bounding box center [43, 111] width 14 height 14
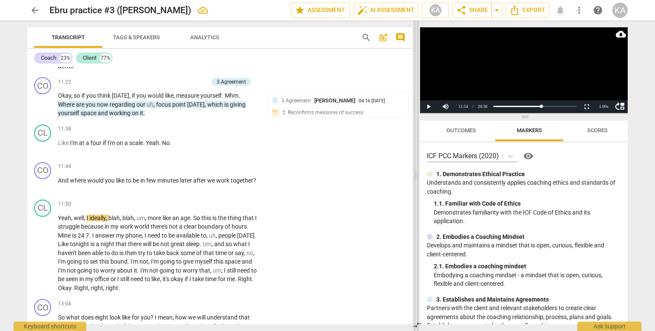
scroll to position [1405, 0]
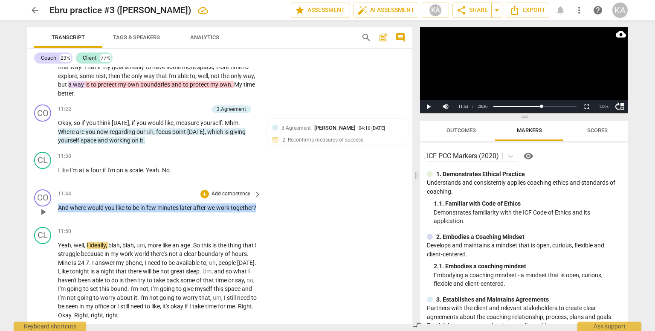
drag, startPoint x: 85, startPoint y: 211, endPoint x: 58, endPoint y: 203, distance: 27.9
click at [58, 203] on p "And where would you like to be in few minutes later after we work together ?" at bounding box center [157, 207] width 199 height 9
click at [204, 191] on div "+" at bounding box center [204, 194] width 9 height 9
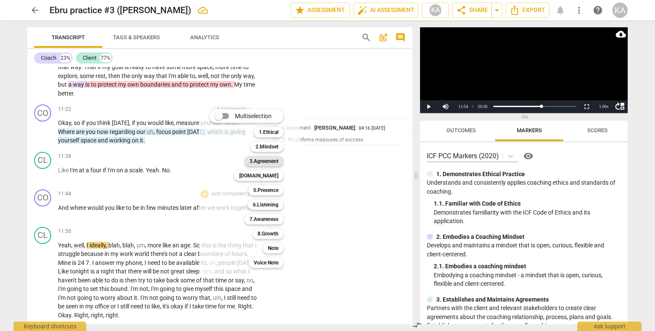
click at [264, 161] on b "3.Agreement" at bounding box center [263, 161] width 29 height 10
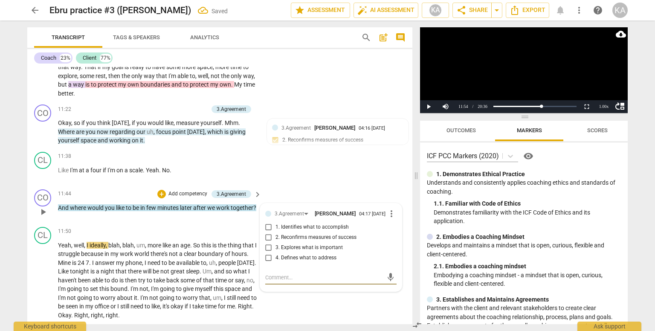
click at [338, 234] on span "2. Reconfirms measures of success" at bounding box center [315, 238] width 81 height 8
click at [275, 234] on input "2. Reconfirms measures of success" at bounding box center [269, 237] width 14 height 10
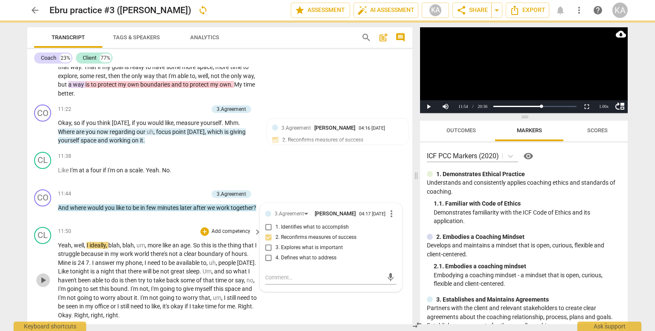
click at [43, 275] on span "play_arrow" at bounding box center [43, 280] width 10 height 10
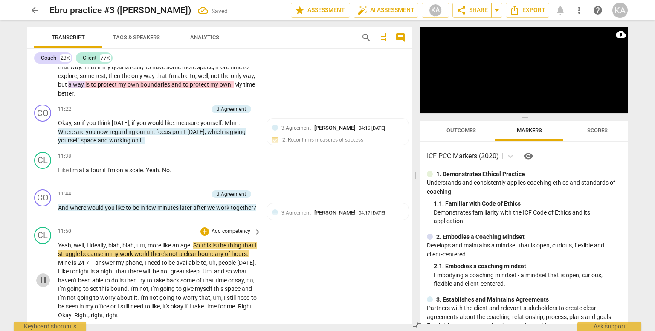
click at [43, 275] on span "pause" at bounding box center [43, 280] width 10 height 10
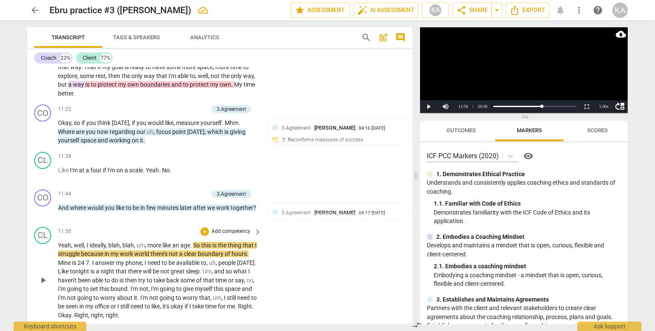
click at [184, 242] on span "age" at bounding box center [185, 245] width 10 height 7
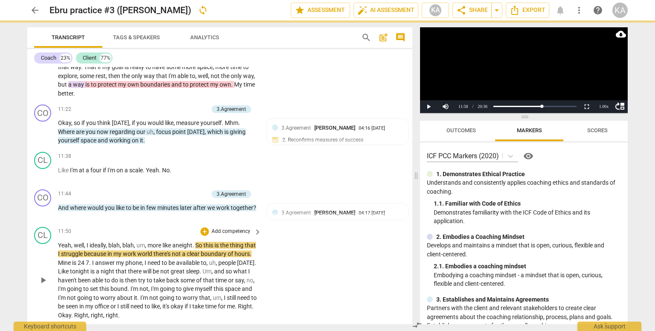
click at [85, 271] on p "Yeah , well , I ideally , blah , blah , um , more like an eight . So this is th…" at bounding box center [157, 280] width 199 height 79
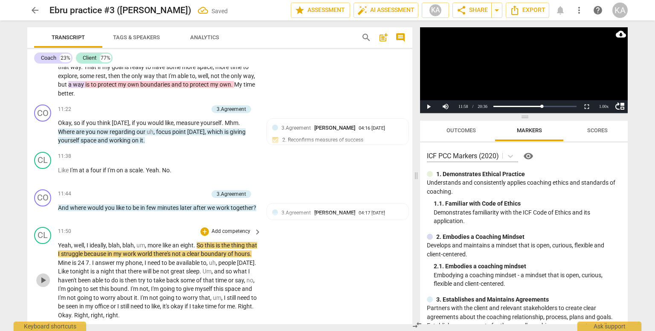
click at [42, 275] on span "play_arrow" at bounding box center [43, 280] width 10 height 10
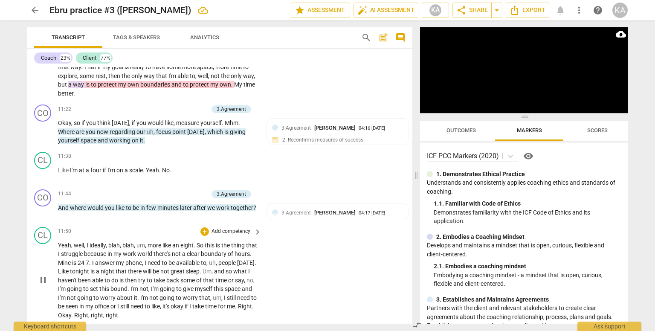
scroll to position [1674, 0]
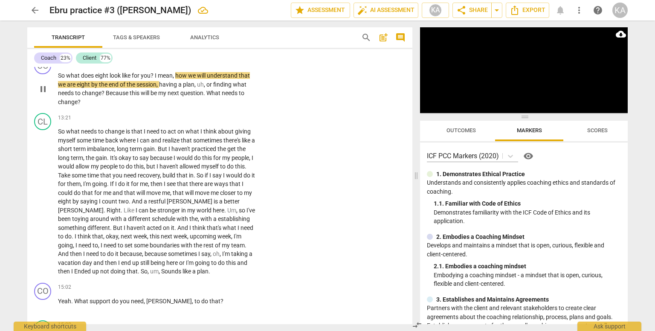
click at [44, 84] on span "pause" at bounding box center [43, 89] width 10 height 10
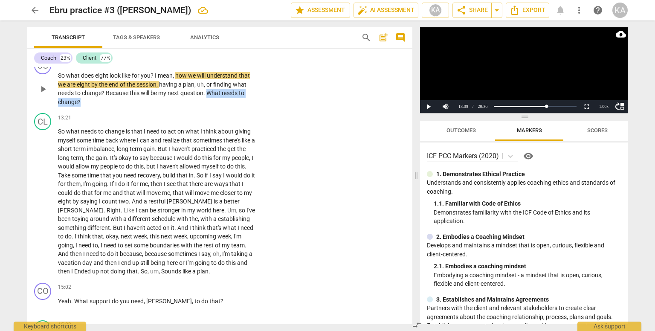
drag, startPoint x: 104, startPoint y: 98, endPoint x: 210, endPoint y: 92, distance: 106.4
click at [210, 92] on p "So what does eight look like for you ? I mean , how we will understand that we …" at bounding box center [157, 88] width 199 height 35
click at [87, 84] on div "+" at bounding box center [88, 86] width 9 height 9
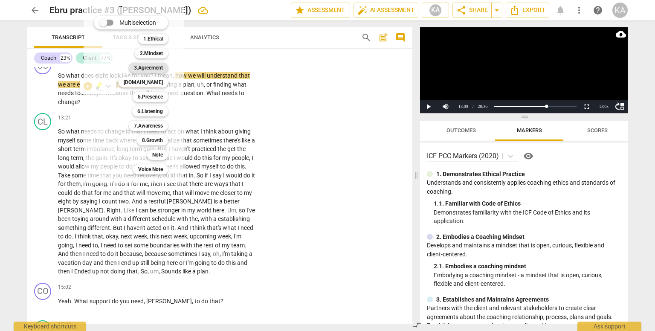
click at [154, 67] on b "3.Agreement" at bounding box center [148, 68] width 29 height 10
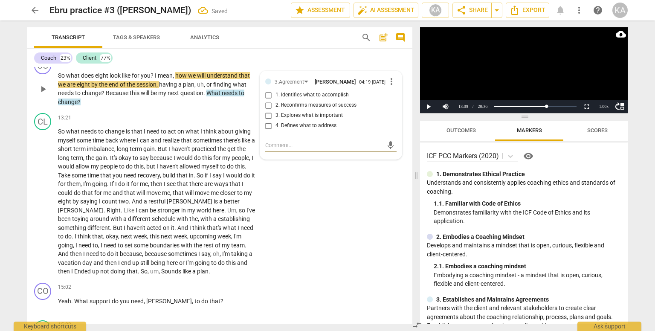
click at [303, 122] on span "4. Defines what to address" at bounding box center [305, 126] width 61 height 8
click at [275, 121] on input "4. Defines what to address" at bounding box center [269, 126] width 14 height 10
click at [174, 81] on span "having" at bounding box center [168, 84] width 19 height 7
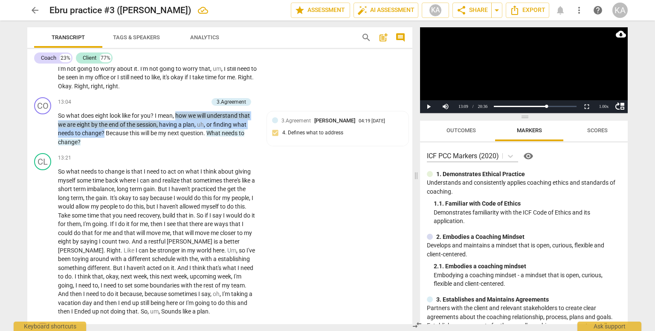
scroll to position [1633, 0]
drag, startPoint x: 104, startPoint y: 90, endPoint x: 177, endPoint y: 102, distance: 73.9
click at [177, 102] on div "13:04 + Add competency 3.Agreement keyboard_arrow_right So what does eight look…" at bounding box center [160, 122] width 204 height 49
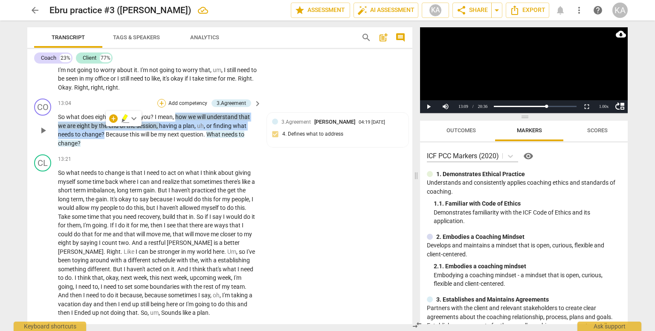
click at [161, 99] on div "+" at bounding box center [161, 103] width 9 height 9
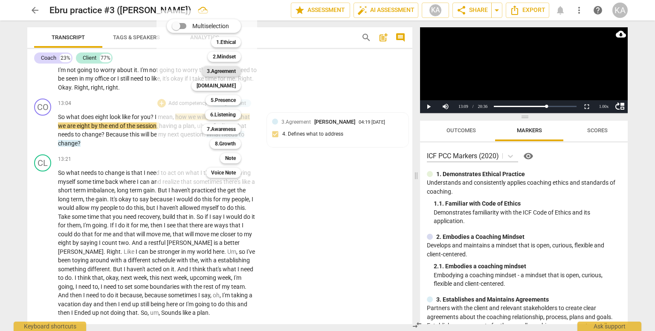
click at [226, 69] on b "3.Agreement" at bounding box center [221, 71] width 29 height 10
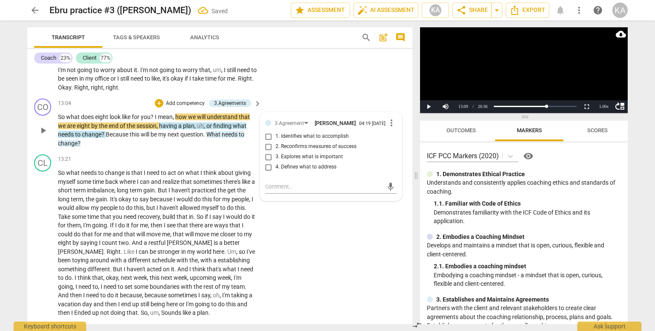
click at [288, 143] on span "2. Reconfirms measures of success" at bounding box center [315, 147] width 81 height 8
click at [275, 142] on input "2. Reconfirms measures of success" at bounding box center [269, 147] width 14 height 10
click at [391, 119] on span "more_vert" at bounding box center [391, 123] width 10 height 10
click at [397, 118] on li "Edit" at bounding box center [398, 118] width 29 height 16
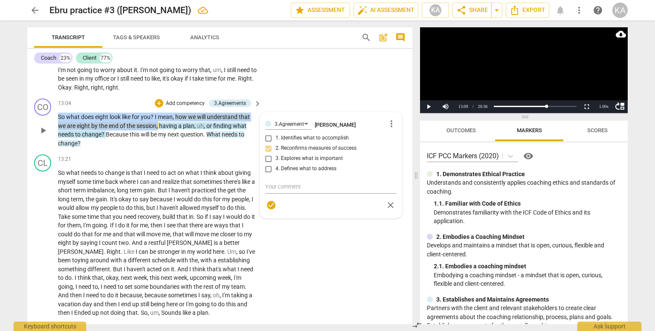
drag, startPoint x: 158, startPoint y: 122, endPoint x: 59, endPoint y: 112, distance: 99.8
click at [59, 113] on p "So what does eight look like for you ? I mean , how we will understand that we …" at bounding box center [157, 130] width 199 height 35
click at [167, 112] on div "+" at bounding box center [168, 110] width 9 height 9
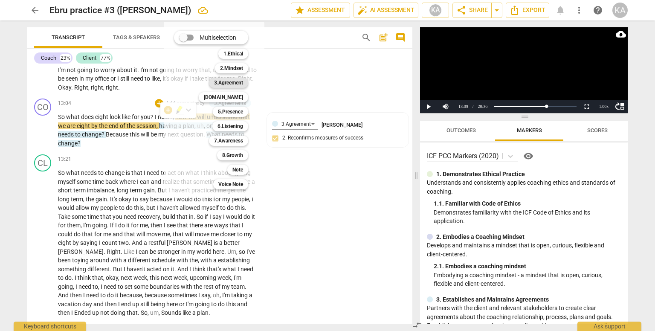
click at [232, 78] on b "3.Agreement" at bounding box center [228, 83] width 29 height 10
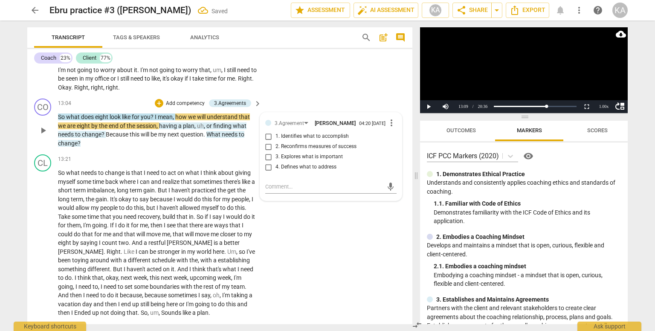
click at [326, 143] on span "2. Reconfirms measures of success" at bounding box center [315, 147] width 81 height 8
click at [275, 142] on input "2. Reconfirms measures of success" at bounding box center [269, 147] width 14 height 10
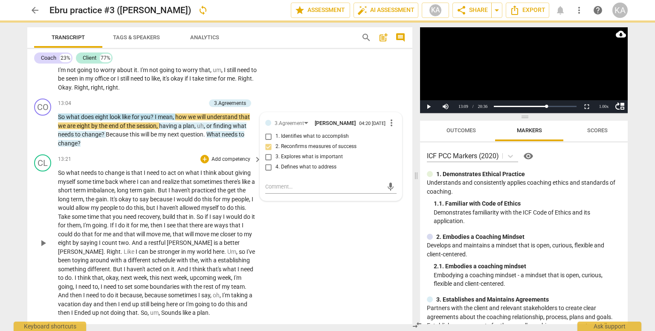
click at [336, 231] on div "CL play_arrow pause 13:21 + Add competency keyboard_arrow_right So what needs t…" at bounding box center [219, 236] width 385 height 170
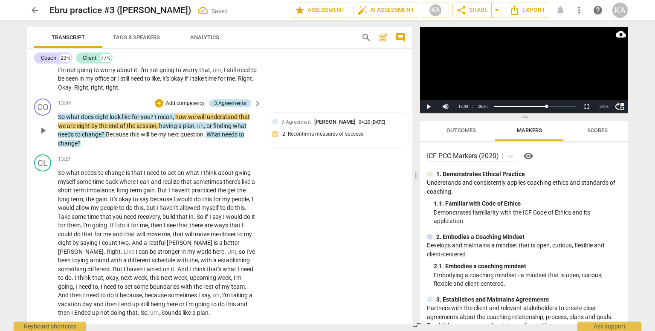
click at [233, 99] on div "3.Agreements" at bounding box center [230, 103] width 32 height 8
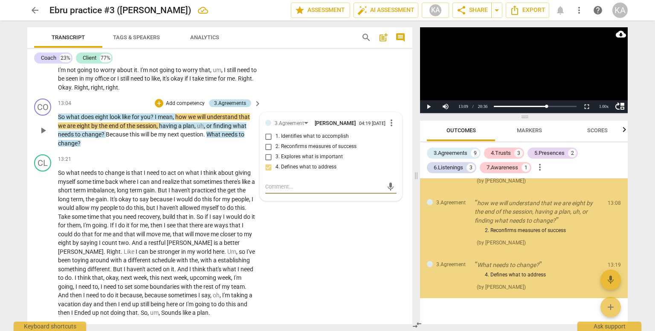
scroll to position [913, 0]
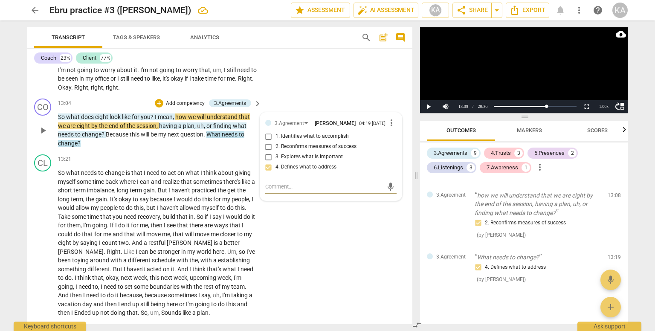
click at [162, 113] on span "mean" at bounding box center [165, 116] width 15 height 7
click at [195, 113] on span "we" at bounding box center [192, 116] width 9 height 7
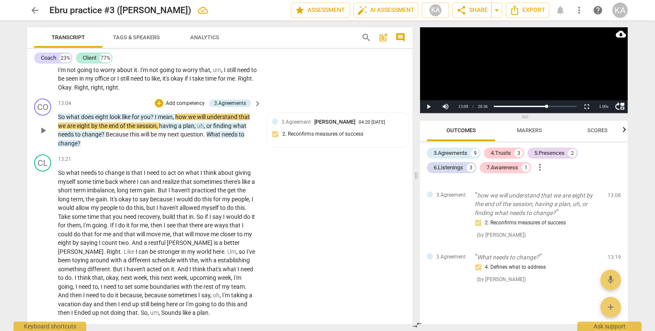
click at [162, 113] on span "mean" at bounding box center [165, 116] width 15 height 7
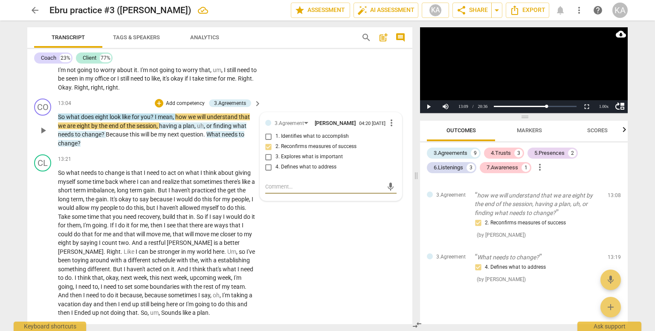
click at [200, 113] on span "will" at bounding box center [202, 116] width 10 height 7
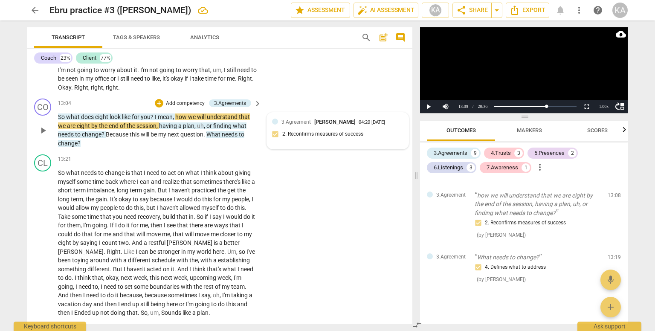
click at [331, 127] on div "3.Agreement Kaan Aksu 04:20 [DATE] 2. Reconfirms measures of success" at bounding box center [337, 131] width 131 height 26
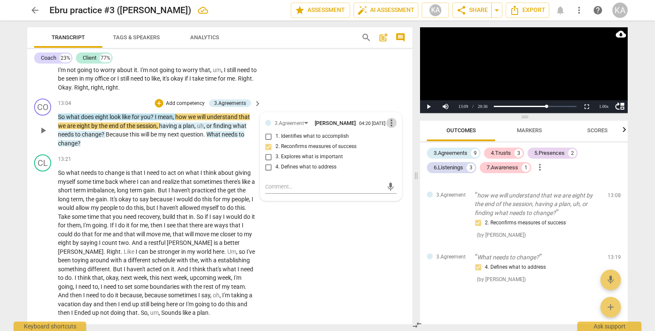
click at [389, 119] on span "more_vert" at bounding box center [391, 123] width 10 height 10
click at [389, 134] on li "Delete" at bounding box center [398, 134] width 29 height 16
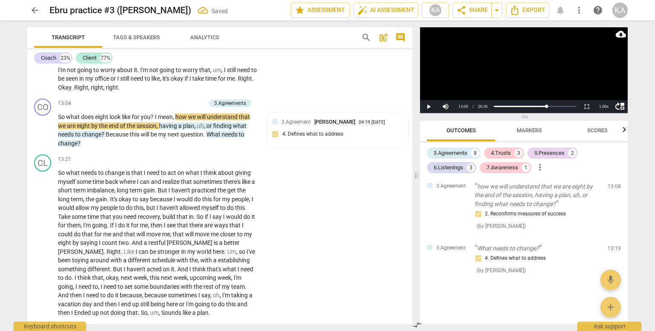
scroll to position [851, 0]
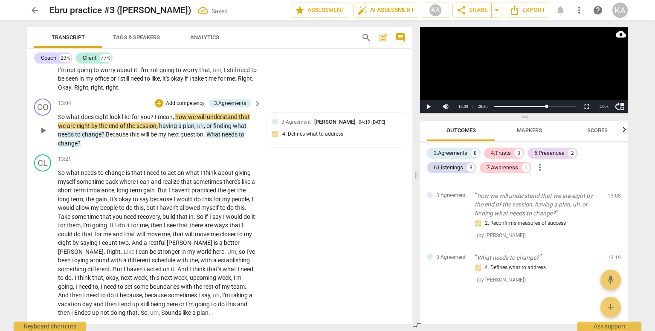
click at [144, 122] on span "session" at bounding box center [146, 125] width 20 height 7
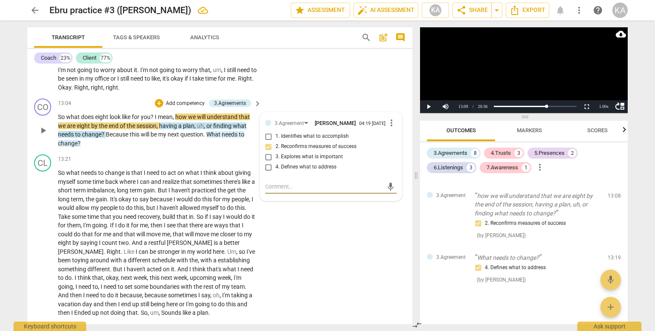
click at [390, 122] on span "more_vert" at bounding box center [391, 123] width 10 height 10
click at [397, 132] on li "Delete" at bounding box center [398, 134] width 29 height 16
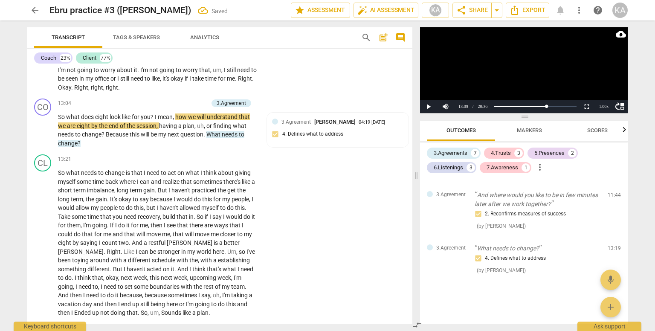
scroll to position [790, 0]
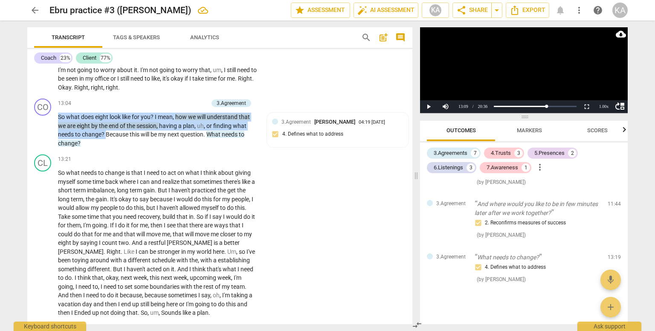
drag, startPoint x: 106, startPoint y: 130, endPoint x: 58, endPoint y: 114, distance: 50.7
click at [58, 114] on p "So what does eight look like for you ? I mean , how we will understand that we …" at bounding box center [157, 130] width 199 height 35
click at [162, 99] on div "+" at bounding box center [161, 103] width 9 height 9
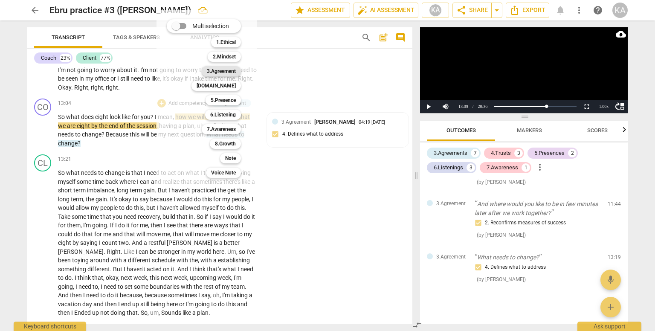
click at [219, 70] on b "3.Agreement" at bounding box center [221, 71] width 29 height 10
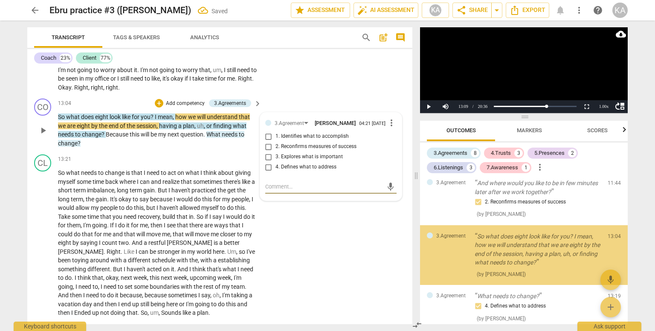
scroll to position [805, 0]
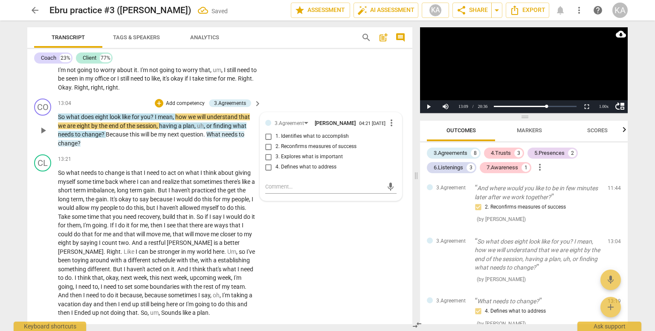
click at [322, 143] on span "2. Reconfirms measures of success" at bounding box center [315, 147] width 81 height 8
click at [275, 142] on input "2. Reconfirms measures of success" at bounding box center [269, 147] width 14 height 10
click at [314, 237] on div "CL play_arrow pause 13:21 + Add competency keyboard_arrow_right So what needs t…" at bounding box center [219, 236] width 385 height 170
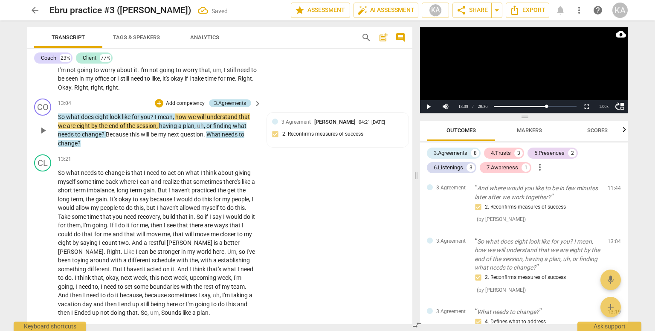
click at [222, 99] on div "3.Agreements" at bounding box center [230, 103] width 32 height 8
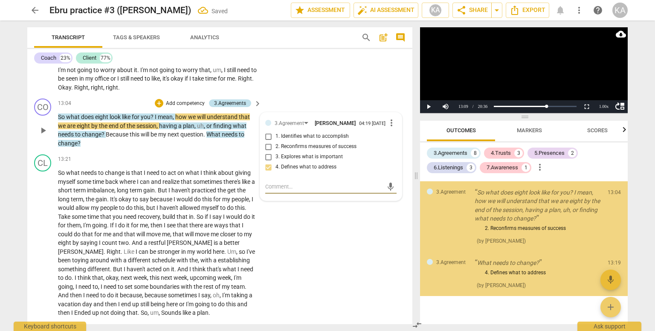
scroll to position [860, 0]
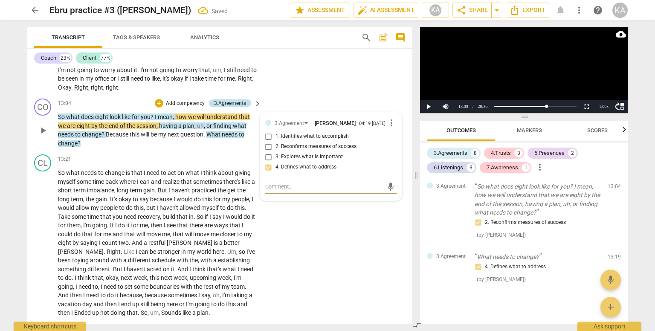
click at [223, 100] on div "3.Agreements" at bounding box center [230, 103] width 32 height 8
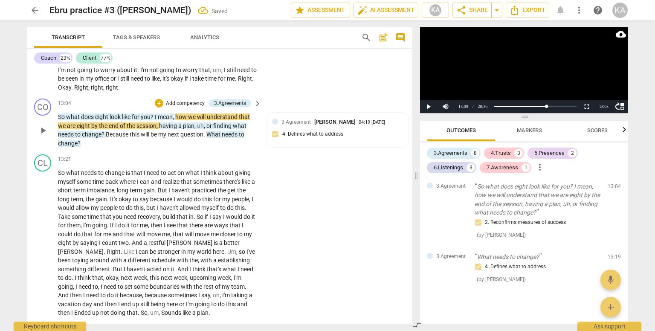
click at [145, 113] on span "you" at bounding box center [146, 116] width 10 height 7
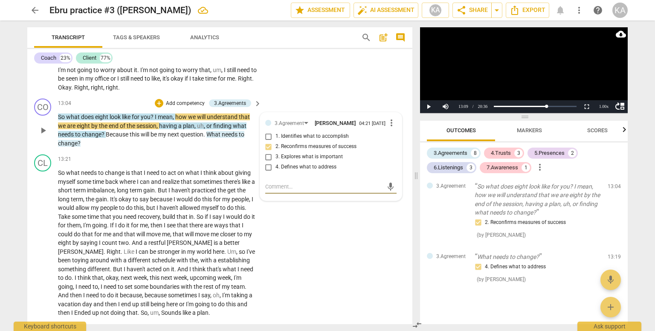
click at [153, 122] on span "session" at bounding box center [146, 125] width 20 height 7
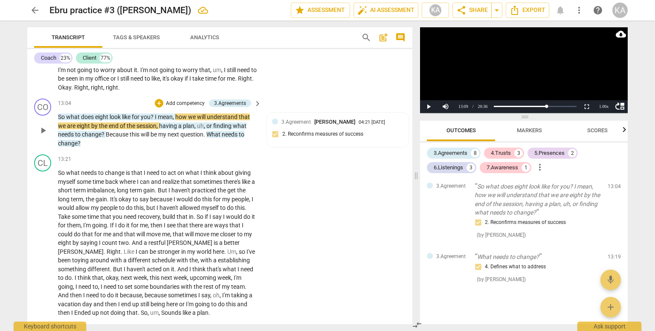
click at [165, 113] on span "mean" at bounding box center [165, 116] width 15 height 7
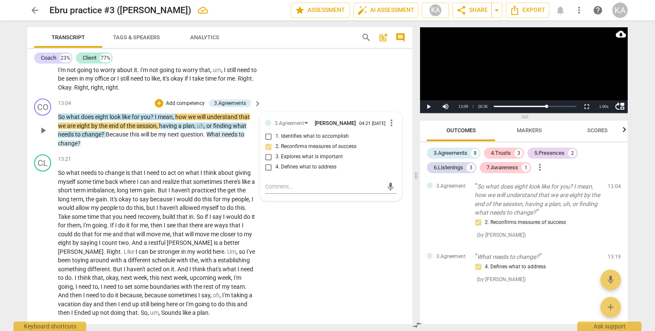
click at [182, 122] on span "a" at bounding box center [180, 125] width 5 height 7
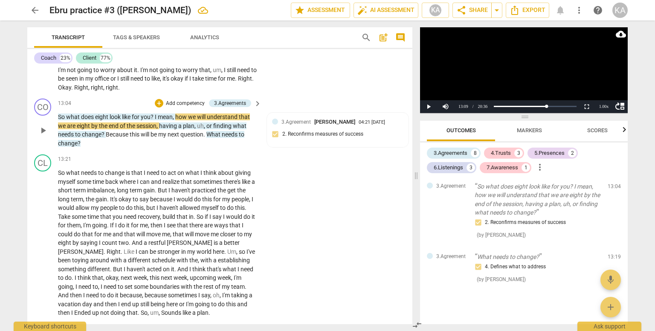
click at [219, 131] on span "What" at bounding box center [213, 134] width 15 height 7
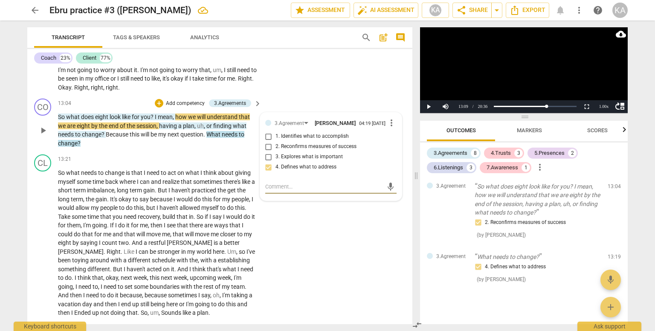
click at [49, 125] on span "play_arrow" at bounding box center [43, 130] width 14 height 10
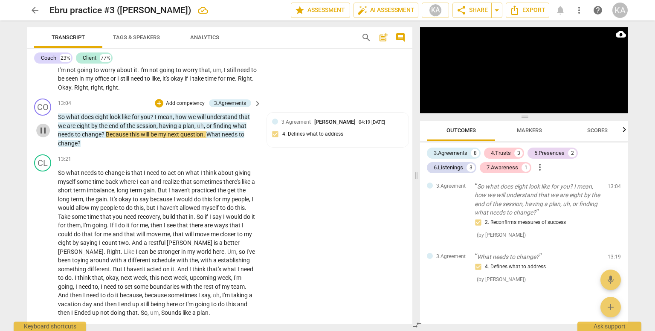
click at [46, 125] on span "pause" at bounding box center [43, 130] width 10 height 10
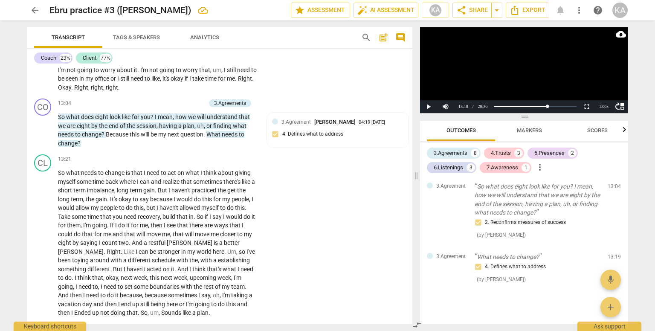
click at [89, 116] on p "So what does eight look like for you ? I mean , how we will understand that we …" at bounding box center [157, 130] width 199 height 35
click at [89, 122] on span "eight" at bounding box center [84, 125] width 14 height 7
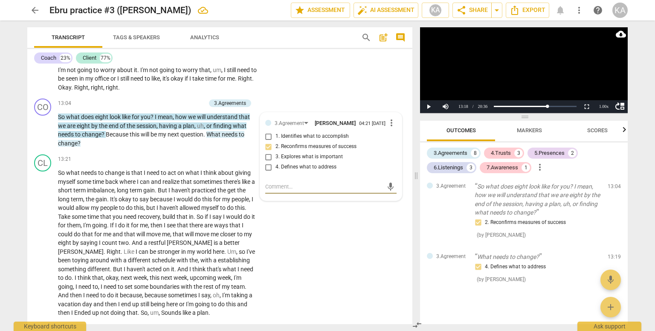
click at [150, 122] on span "session" at bounding box center [146, 125] width 20 height 7
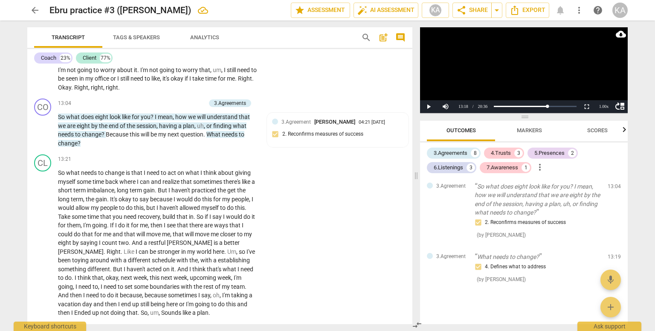
click at [180, 122] on span "a" at bounding box center [180, 125] width 5 height 7
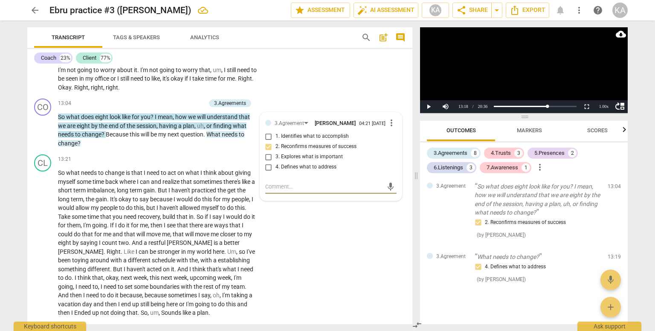
click at [223, 122] on span "finding" at bounding box center [223, 125] width 20 height 7
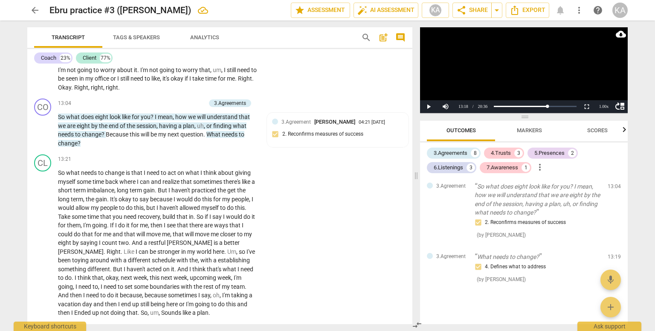
click at [228, 131] on span "needs" at bounding box center [230, 134] width 17 height 7
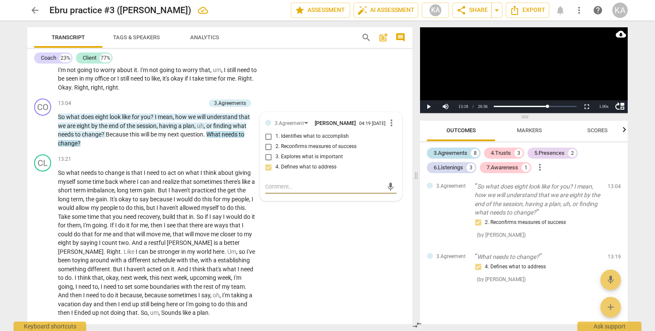
click at [454, 156] on div "3.Agreements" at bounding box center [451, 153] width 34 height 9
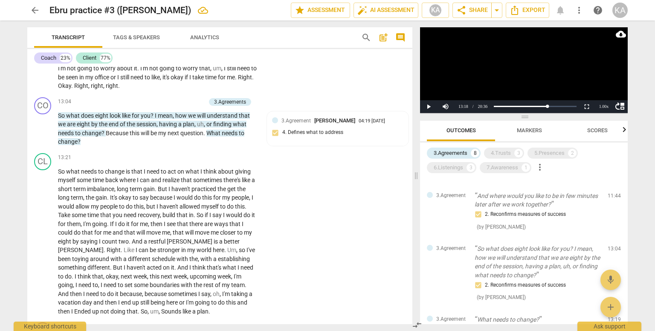
scroll to position [262, 0]
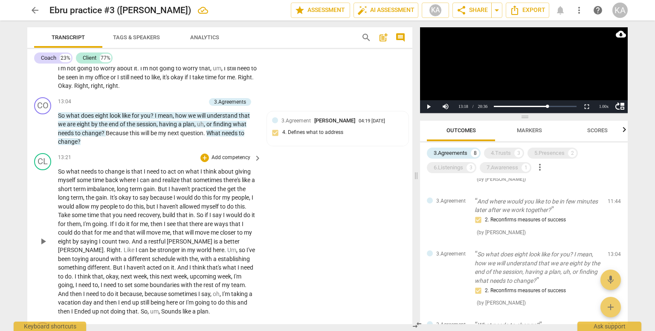
click at [44, 240] on span "play_arrow" at bounding box center [43, 241] width 10 height 10
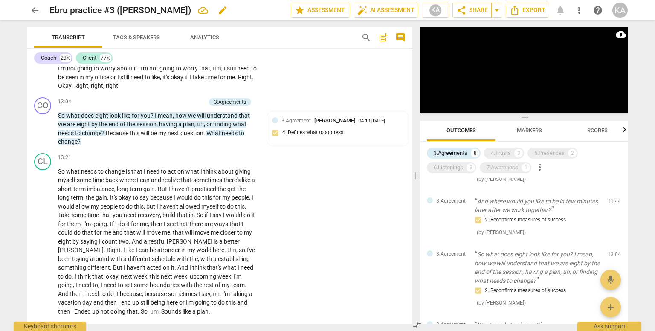
scroll to position [1900, 0]
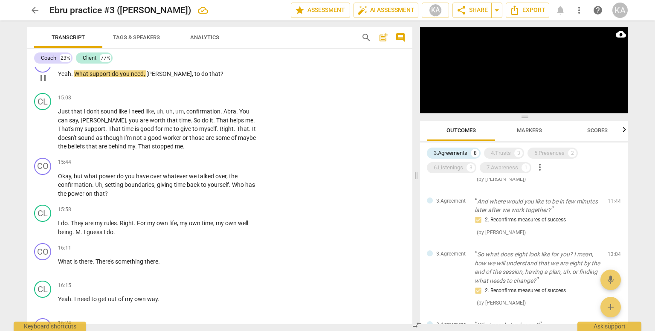
click at [40, 75] on span "pause" at bounding box center [43, 78] width 10 height 10
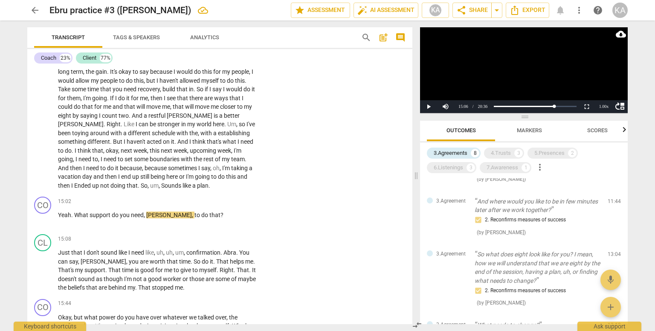
scroll to position [1740, 0]
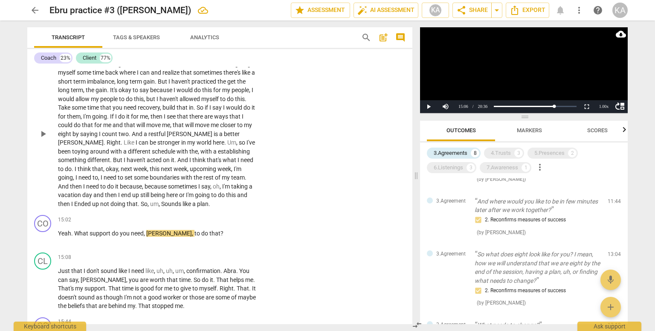
click at [161, 200] on span "Sounds" at bounding box center [171, 203] width 21 height 7
click at [161, 202] on span "Sounds" at bounding box center [171, 203] width 21 height 7
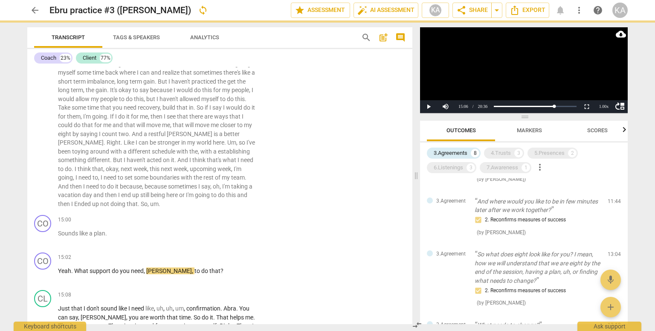
scroll to position [1778, 0]
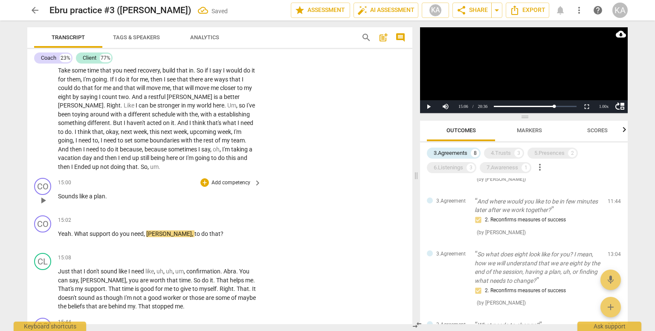
click at [107, 194] on span "." at bounding box center [106, 196] width 2 height 7
click at [59, 234] on p "Yeah . What support do you need , [PERSON_NAME] , to do that ?" at bounding box center [157, 233] width 199 height 9
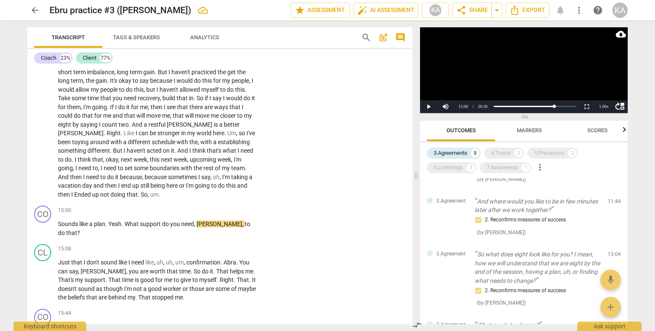
scroll to position [1763, 0]
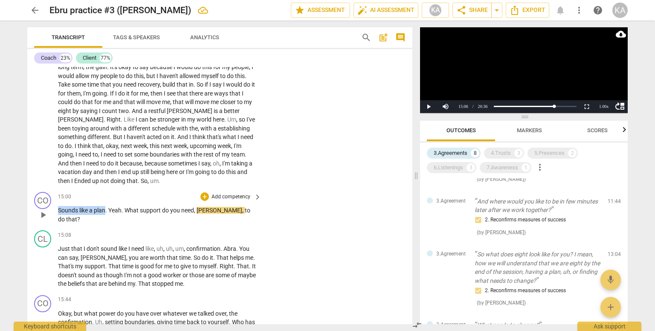
drag, startPoint x: 106, startPoint y: 207, endPoint x: 56, endPoint y: 207, distance: 49.9
click at [56, 207] on div "CO play_arrow pause 15:00 + Add competency keyboard_arrow_right Sounds like a p…" at bounding box center [219, 207] width 385 height 38
click at [114, 196] on div "+" at bounding box center [113, 196] width 9 height 9
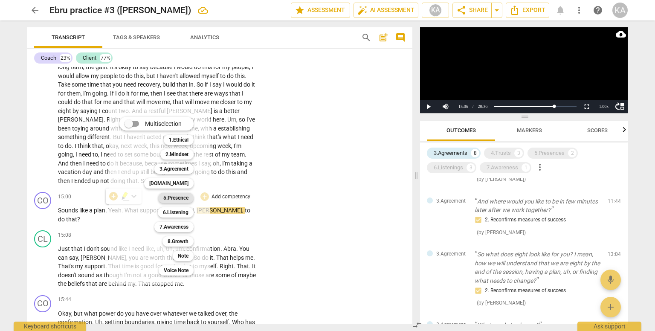
click at [181, 199] on b "5.Presence" at bounding box center [175, 198] width 25 height 10
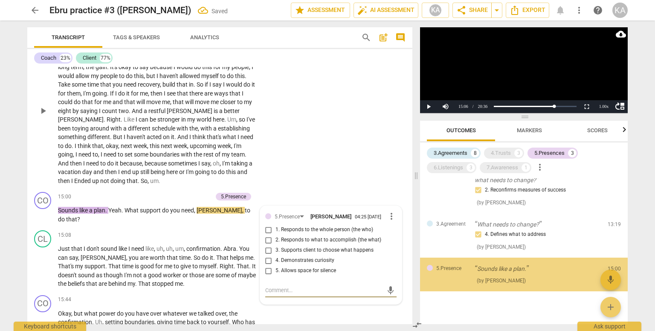
scroll to position [496, 0]
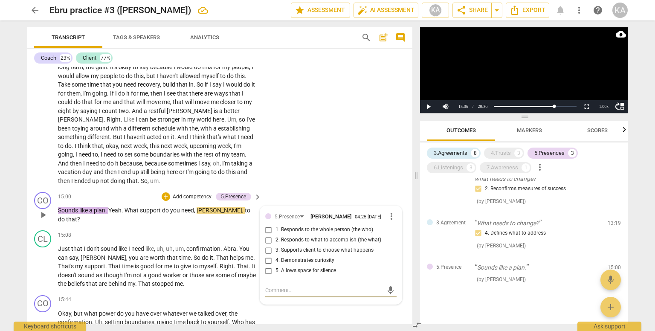
click at [341, 226] on span "1. Responds to the whole person (the who)" at bounding box center [324, 230] width 98 height 8
click at [275, 225] on input "1. Responds to the whole person (the who)" at bounding box center [269, 230] width 14 height 10
click at [341, 226] on span "1. Responds to the whole person (the who)" at bounding box center [324, 230] width 98 height 8
click at [275, 225] on input "1. Responds to the whole person (the who)" at bounding box center [269, 230] width 14 height 10
click at [298, 286] on textarea at bounding box center [324, 290] width 118 height 8
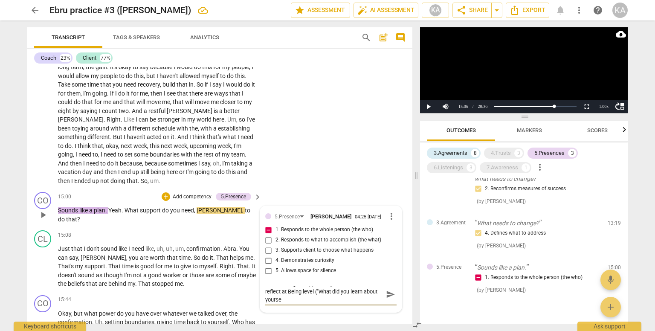
scroll to position [0, 0]
click at [376, 301] on textarea "This was a good opportunity to invite the client to reflect at Being level ("Wh…" at bounding box center [324, 298] width 118 height 24
click at [389, 294] on span "send" at bounding box center [390, 298] width 9 height 9
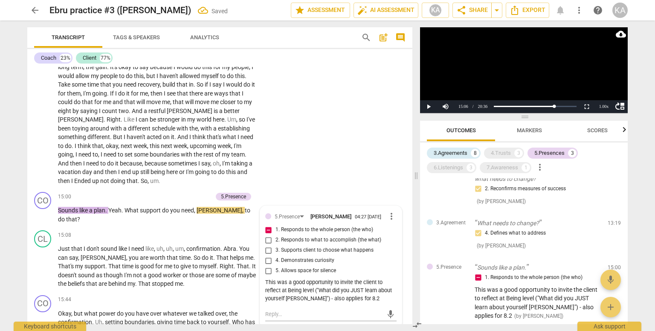
click at [528, 130] on span "Markers" at bounding box center [529, 130] width 25 height 6
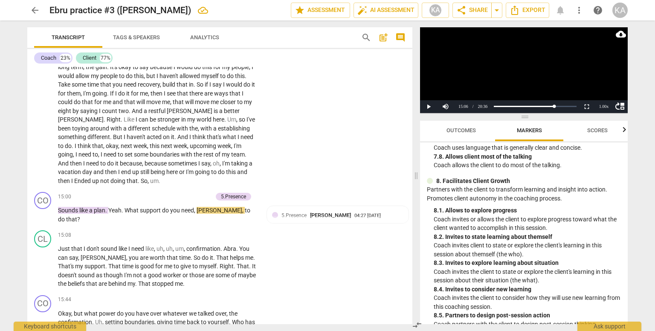
scroll to position [1054, 0]
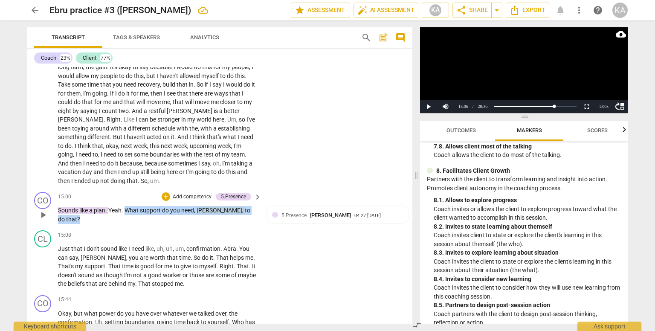
drag, startPoint x: 127, startPoint y: 210, endPoint x: 243, endPoint y: 207, distance: 115.6
click at [243, 207] on p "Sounds like a plan . Yeah . What support do you need , [PERSON_NAME] , to do th…" at bounding box center [157, 214] width 199 height 17
click at [163, 193] on div "+" at bounding box center [166, 196] width 9 height 9
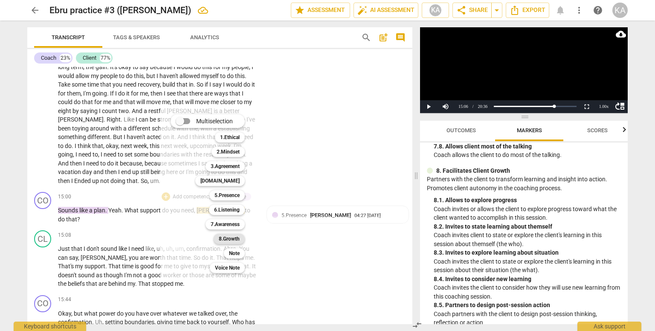
click at [237, 234] on b "8.Growth" at bounding box center [229, 239] width 21 height 10
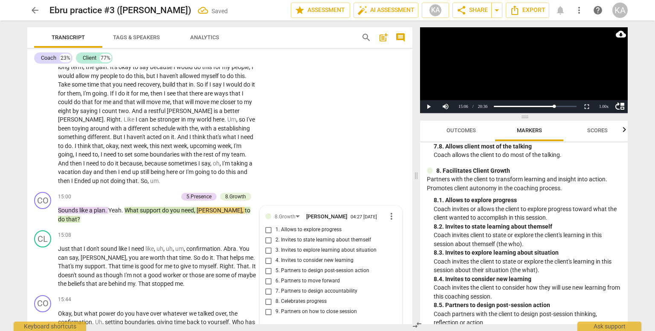
scroll to position [1896, 0]
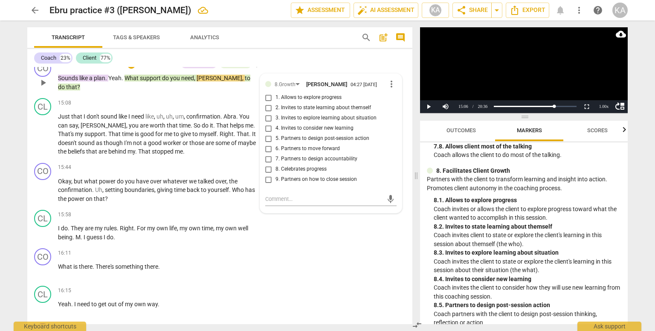
click at [326, 145] on span "6. Partners to move forward" at bounding box center [307, 149] width 64 height 8
click at [275, 145] on input "6. Partners to move forward" at bounding box center [269, 149] width 14 height 10
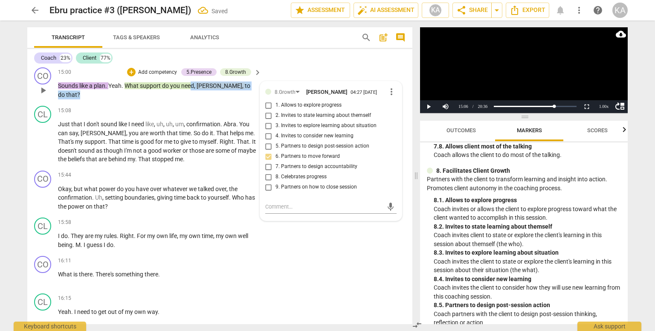
scroll to position [1882, 0]
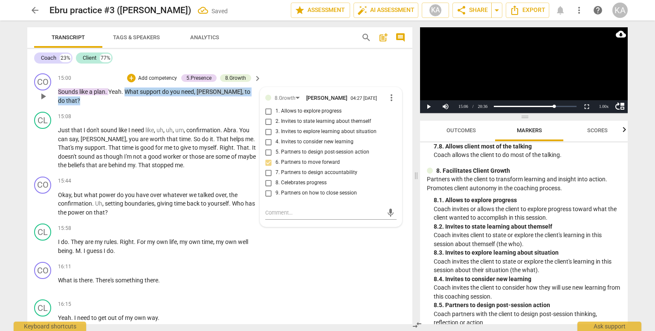
drag, startPoint x: 243, startPoint y: 74, endPoint x: 127, endPoint y: 88, distance: 116.8
click at [127, 88] on p "Sounds like a plan . Yeah . What support do you need , [PERSON_NAME] , to do th…" at bounding box center [157, 95] width 199 height 17
click at [130, 75] on div "+" at bounding box center [131, 78] width 9 height 9
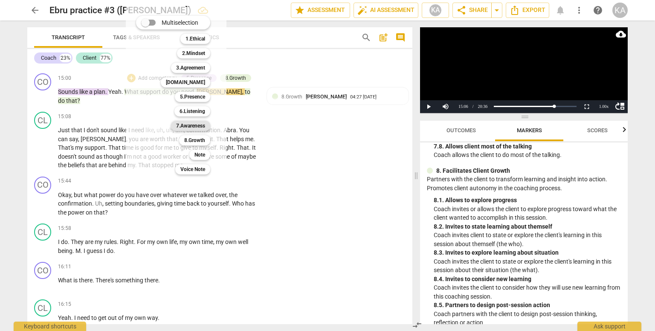
click at [193, 125] on b "7.Awareness" at bounding box center [190, 126] width 29 height 10
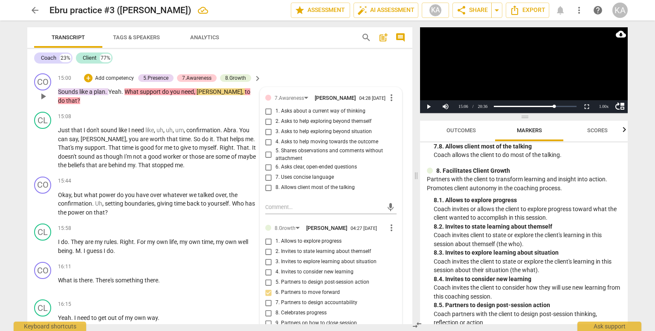
click at [356, 128] on span "3. Asks to help exploring beyond situation" at bounding box center [323, 132] width 96 height 8
click at [275, 127] on input "3. Asks to help exploring beyond situation" at bounding box center [269, 132] width 14 height 10
drag, startPoint x: 110, startPoint y: 89, endPoint x: 59, endPoint y: 91, distance: 51.2
click at [59, 91] on p "Sounds like a plan . Yeah . What support do you need , [PERSON_NAME] , to do th…" at bounding box center [157, 95] width 199 height 17
click at [115, 74] on div "+" at bounding box center [116, 77] width 9 height 9
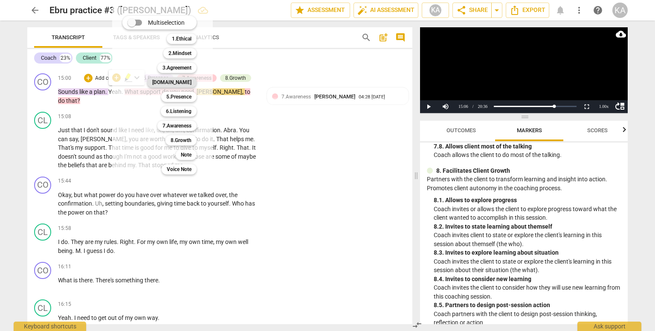
click at [188, 80] on b "[DOMAIN_NAME]" at bounding box center [171, 82] width 39 height 10
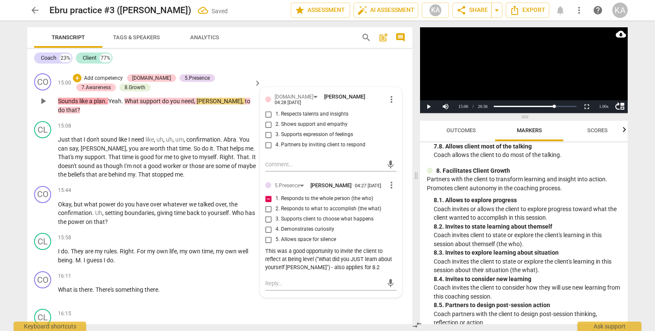
click at [316, 110] on span "1. Respects talents and insights" at bounding box center [311, 114] width 73 height 8
click at [275, 109] on input "1. Respects talents and insights" at bounding box center [269, 114] width 14 height 10
click at [315, 131] on span "3. Supports expression of feelings" at bounding box center [314, 135] width 78 height 8
click at [275, 130] on input "3. Supports expression of feelings" at bounding box center [269, 135] width 14 height 10
click at [46, 152] on span "play_arrow" at bounding box center [43, 157] width 10 height 10
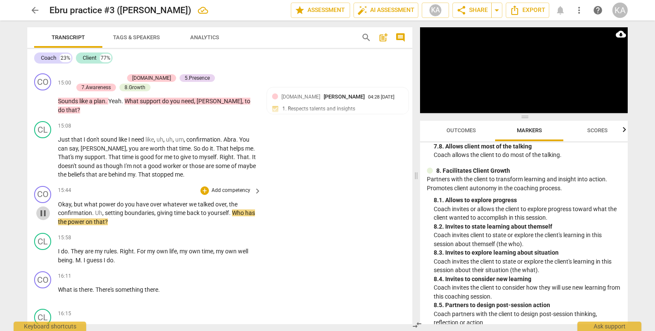
click at [43, 208] on span "pause" at bounding box center [43, 213] width 10 height 10
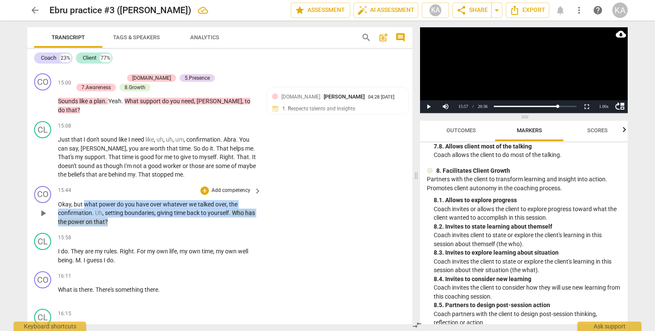
drag, startPoint x: 123, startPoint y: 209, endPoint x: 83, endPoint y: 193, distance: 43.2
click at [83, 200] on p "Okay , but what power do you have over whatever we talked over , the confirmati…" at bounding box center [157, 213] width 199 height 26
click at [125, 197] on div "+" at bounding box center [126, 198] width 9 height 9
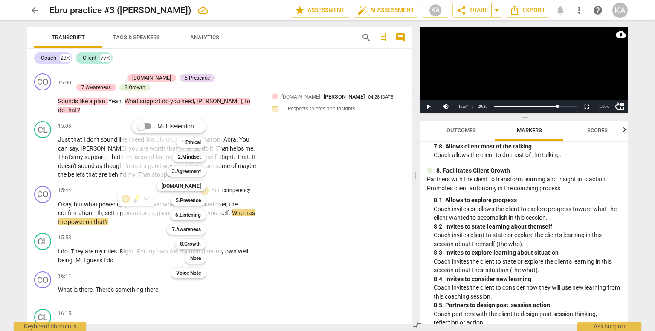
click at [133, 221] on div "Multiselection m 1.Ethical 1 2.Mindset 2 3.Agreement 3 [DOMAIN_NAME] 4 5.Presen…" at bounding box center [175, 198] width 94 height 163
click at [120, 211] on div at bounding box center [327, 165] width 655 height 331
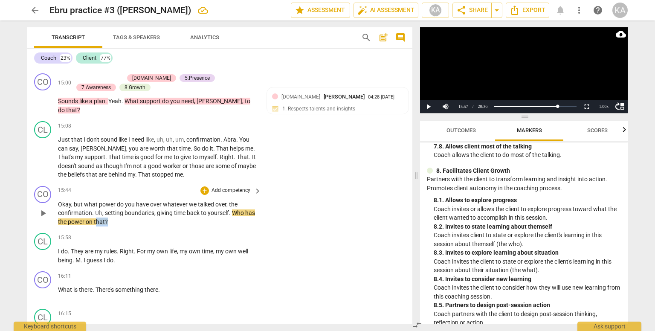
drag, startPoint x: 121, startPoint y: 211, endPoint x: 105, endPoint y: 209, distance: 15.5
click at [105, 209] on p "Okay , but what power do you have over whatever we talked over , the confirmati…" at bounding box center [157, 213] width 199 height 26
click at [154, 233] on div "15:58 + Add competency keyboard_arrow_right" at bounding box center [160, 237] width 204 height 9
click at [125, 214] on p "Okay , but what power do you have over whatever we talked over , the confirmati…" at bounding box center [157, 213] width 199 height 26
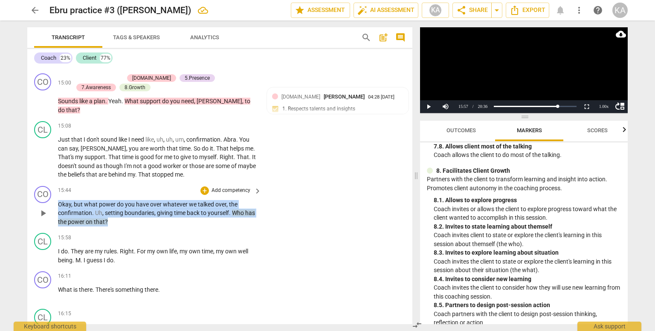
drag, startPoint x: 125, startPoint y: 212, endPoint x: 53, endPoint y: 195, distance: 73.7
click at [53, 195] on div "CO play_arrow pause 15:44 + Add competency keyboard_arrow_right Okay , but what…" at bounding box center [219, 205] width 385 height 47
click at [126, 196] on div "+" at bounding box center [126, 198] width 9 height 9
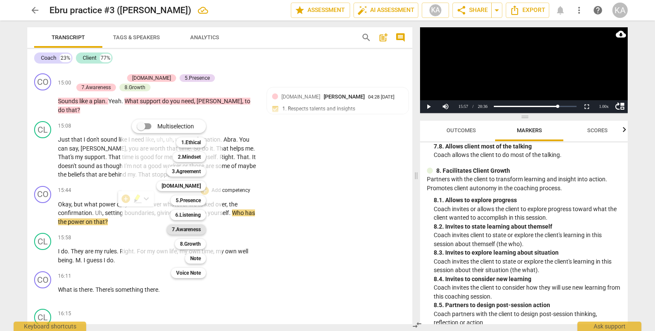
click at [193, 227] on b "7.Awareness" at bounding box center [186, 229] width 29 height 10
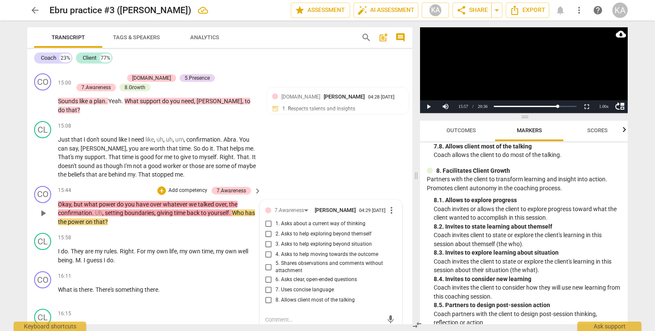
click at [322, 240] on span "3. Asks to help exploring beyond situation" at bounding box center [323, 244] width 96 height 8
click at [275, 239] on input "3. Asks to help exploring beyond situation" at bounding box center [269, 244] width 14 height 10
click at [330, 276] on span "6. Asks clear, open-ended questions" at bounding box center [315, 280] width 81 height 8
click at [275, 275] on input "6. Asks clear, open-ended questions" at bounding box center [269, 280] width 14 height 10
click at [44, 251] on span "play_arrow" at bounding box center [43, 256] width 10 height 10
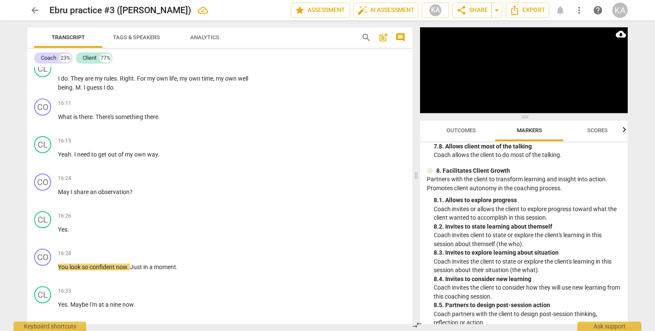
scroll to position [2009, 0]
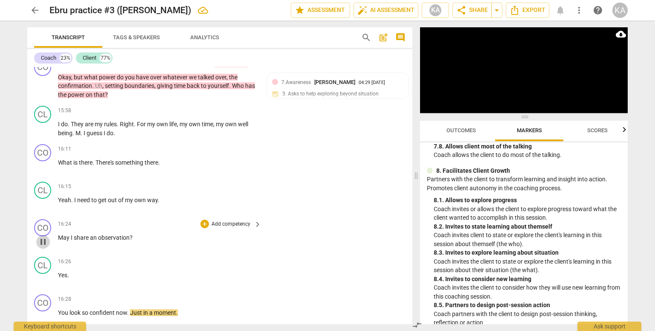
click at [41, 237] on span "pause" at bounding box center [43, 242] width 10 height 10
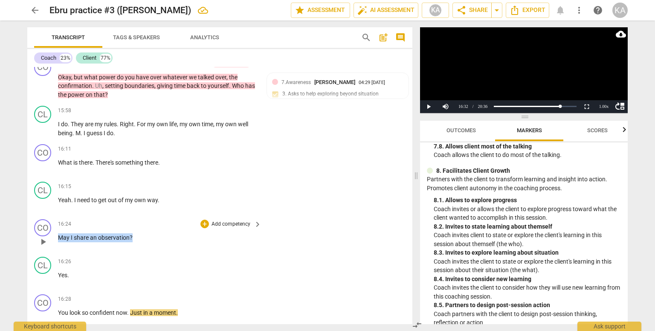
drag, startPoint x: 59, startPoint y: 225, endPoint x: 139, endPoint y: 221, distance: 79.4
click at [139, 233] on p "May I share an observation ?" at bounding box center [157, 237] width 199 height 9
click at [137, 213] on div "+" at bounding box center [139, 213] width 9 height 9
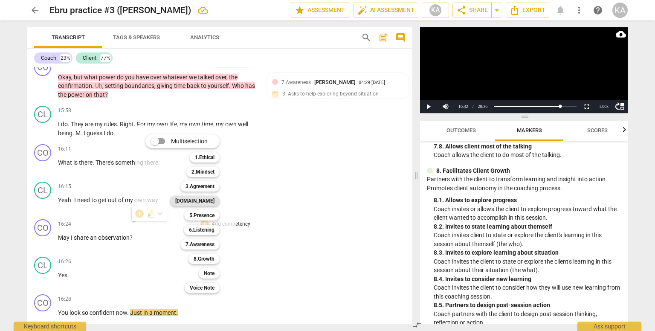
click at [208, 202] on b "[DOMAIN_NAME]" at bounding box center [194, 201] width 39 height 10
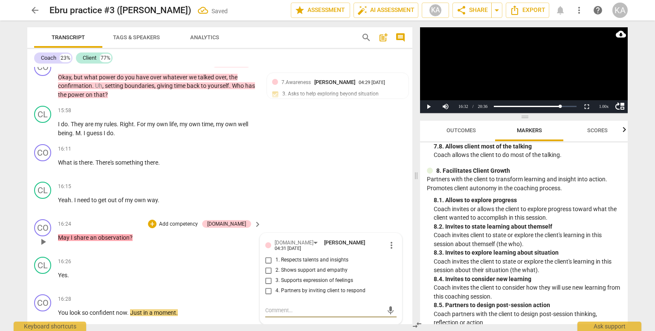
click at [304, 287] on span "4. Partners by inviting client to respond" at bounding box center [320, 291] width 90 height 8
click at [275, 286] on input "4. Partners by inviting client to respond" at bounding box center [269, 291] width 14 height 10
click at [169, 158] on p "What is there . There's something there ." at bounding box center [157, 162] width 199 height 9
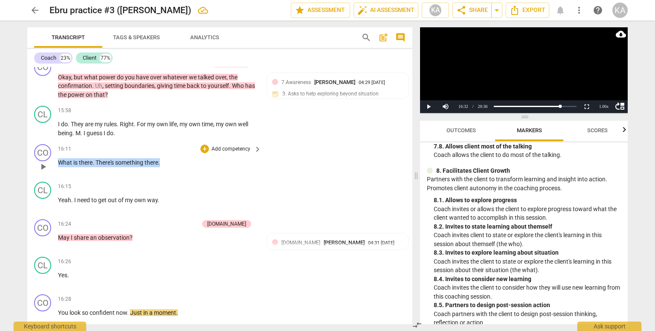
drag, startPoint x: 169, startPoint y: 150, endPoint x: 58, endPoint y: 155, distance: 111.0
click at [58, 155] on div "16:11 + Add competency keyboard_arrow_right What is there . There's something t…" at bounding box center [160, 159] width 204 height 31
click at [169, 139] on div "+" at bounding box center [168, 139] width 9 height 9
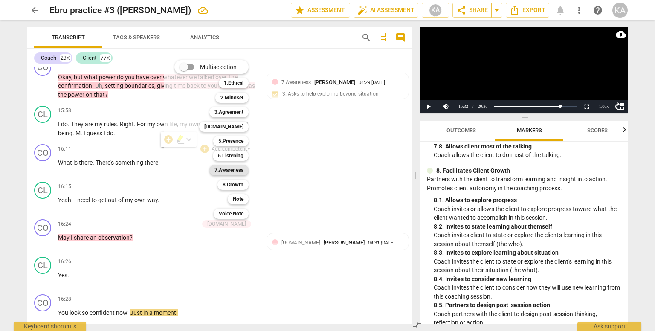
click at [229, 166] on b "7.Awareness" at bounding box center [228, 170] width 29 height 10
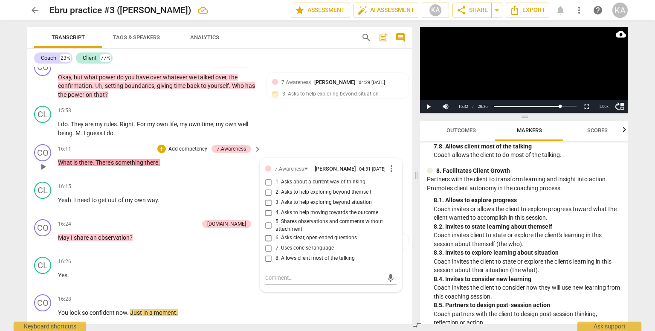
click at [328, 188] on span "2. Asks to help exploring beyond themself" at bounding box center [323, 192] width 96 height 8
click at [275, 187] on input "2. Asks to help exploring beyond themself" at bounding box center [269, 192] width 14 height 10
click at [269, 197] on input "3. Asks to help exploring beyond situation" at bounding box center [269, 202] width 14 height 10
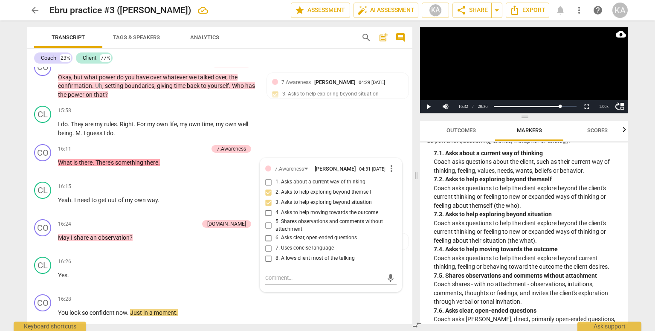
scroll to position [834, 0]
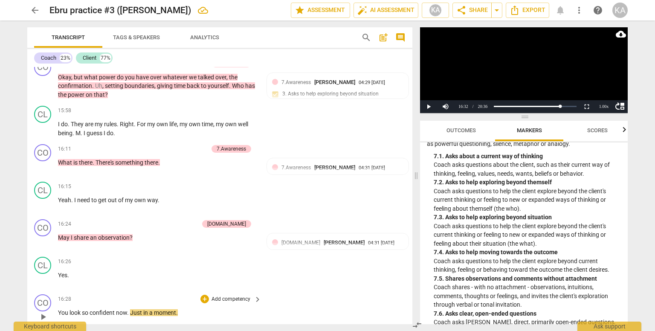
click at [44, 312] on span "play_arrow" at bounding box center [43, 317] width 10 height 10
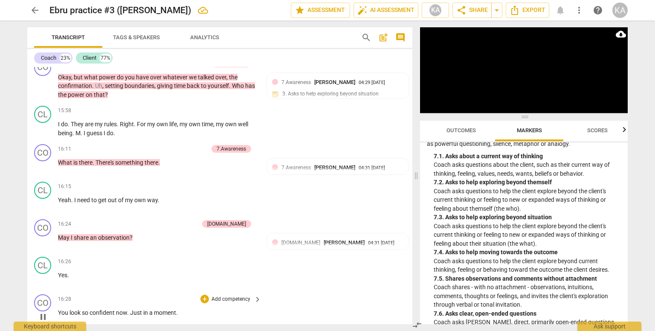
scroll to position [2275, 0]
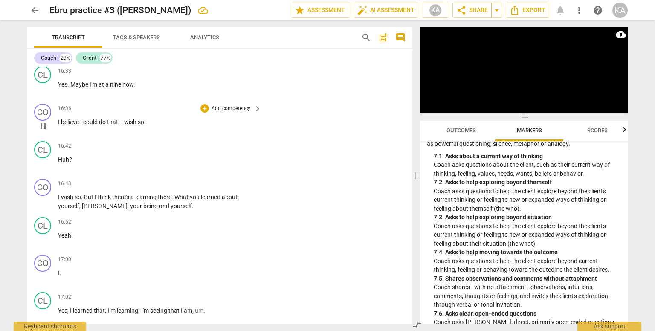
click at [43, 121] on span "pause" at bounding box center [43, 126] width 10 height 10
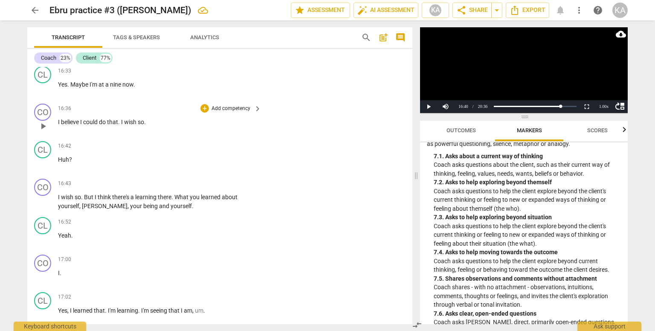
click at [59, 119] on span "I" at bounding box center [59, 122] width 3 height 7
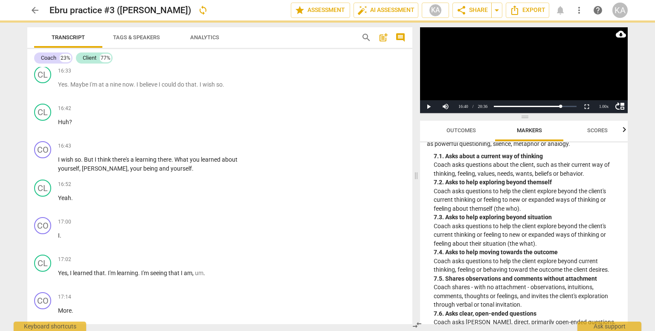
scroll to position [2238, 0]
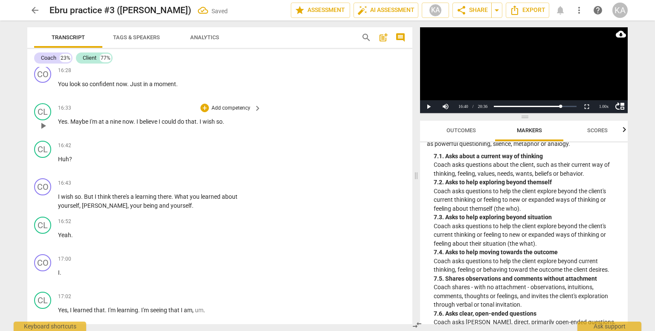
click at [200, 118] on span "." at bounding box center [198, 121] width 3 height 7
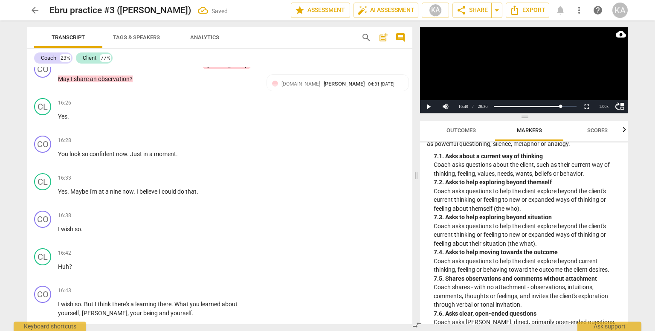
scroll to position [2146, 0]
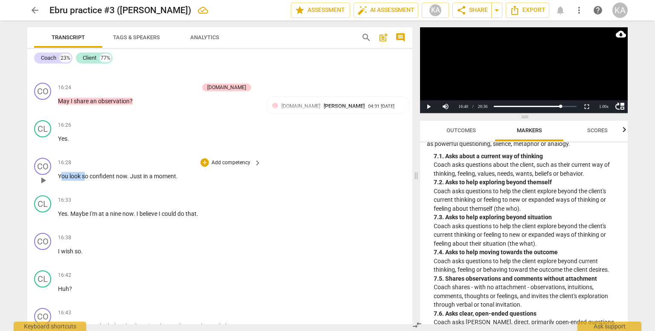
drag, startPoint x: 60, startPoint y: 162, endPoint x: 86, endPoint y: 163, distance: 26.4
click at [86, 172] on p "You look so confident now . Just in a moment ." at bounding box center [157, 176] width 199 height 9
click at [82, 173] on span "so" at bounding box center [86, 176] width 8 height 7
click at [40, 175] on span "play_arrow" at bounding box center [43, 180] width 10 height 10
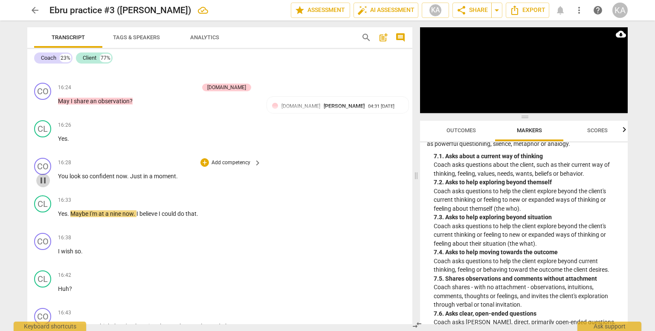
click at [40, 175] on span "pause" at bounding box center [43, 180] width 10 height 10
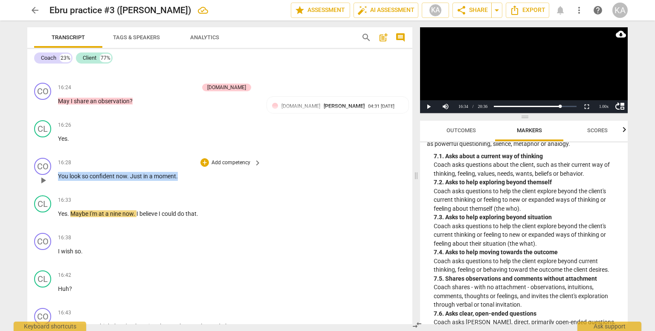
drag, startPoint x: 58, startPoint y: 161, endPoint x: 178, endPoint y: 161, distance: 119.8
click at [178, 172] on p "You look so confident now . Just in a moment ." at bounding box center [157, 176] width 199 height 9
click at [184, 152] on div "+" at bounding box center [186, 152] width 9 height 9
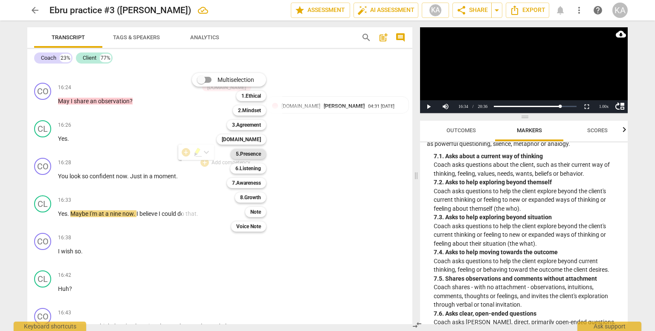
click at [253, 152] on b "5.Presence" at bounding box center [248, 154] width 25 height 10
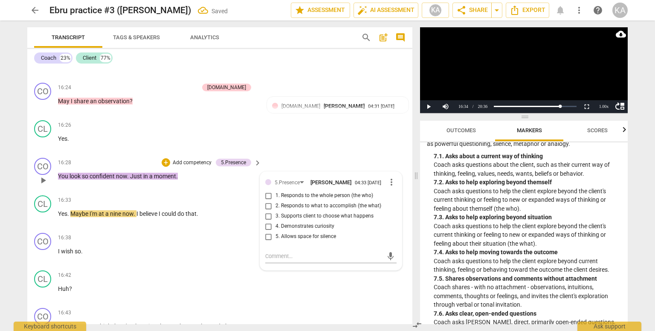
click at [326, 192] on span "1. Responds to the whole person (the who)" at bounding box center [324, 196] width 98 height 8
click at [275, 191] on input "1. Responds to the whole person (the who)" at bounding box center [269, 196] width 14 height 10
click at [198, 172] on p "You look so confident now . Just in a moment ." at bounding box center [157, 176] width 199 height 9
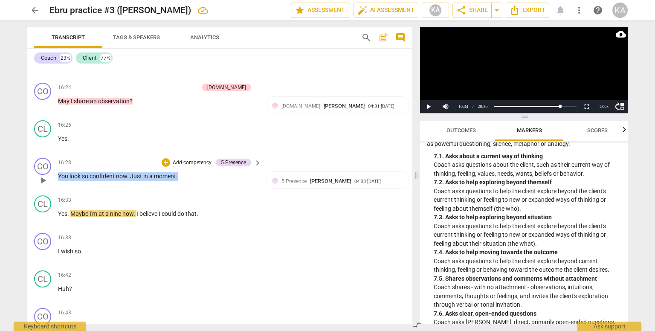
drag, startPoint x: 198, startPoint y: 164, endPoint x: 59, endPoint y: 169, distance: 139.5
click at [59, 169] on div "16:28 + Add competency 5.Presence keyboard_arrow_right You look so confident no…" at bounding box center [160, 173] width 204 height 31
click at [183, 153] on div "+" at bounding box center [186, 152] width 9 height 9
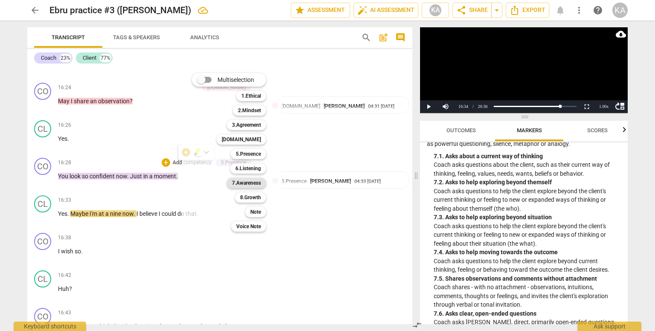
click at [252, 181] on b "7.Awareness" at bounding box center [246, 183] width 29 height 10
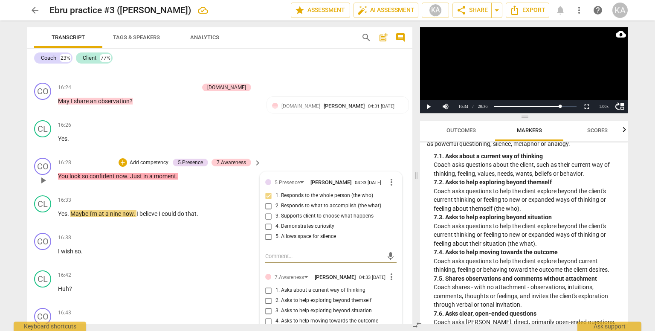
click at [289, 326] on span "5. Shares observations and comments without attachment" at bounding box center [334, 333] width 118 height 15
click at [275, 329] on input "5. Shares observations and comments without attachment" at bounding box center [269, 334] width 14 height 10
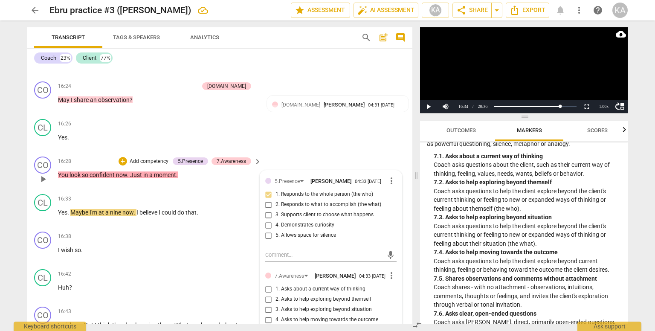
click at [289, 325] on span "5. Shares observations and comments without attachment" at bounding box center [334, 332] width 118 height 15
click at [275, 327] on input "5. Shares observations and comments without attachment" at bounding box center [269, 332] width 14 height 10
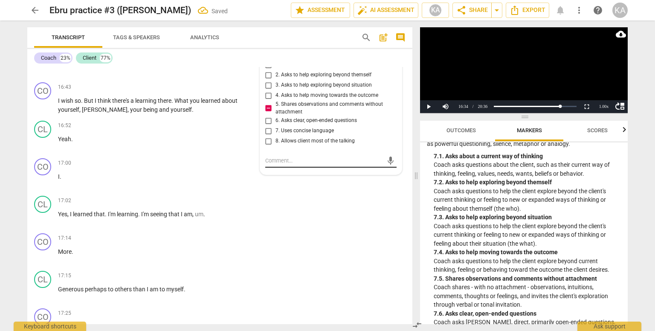
click at [295, 156] on textarea at bounding box center [324, 160] width 118 height 8
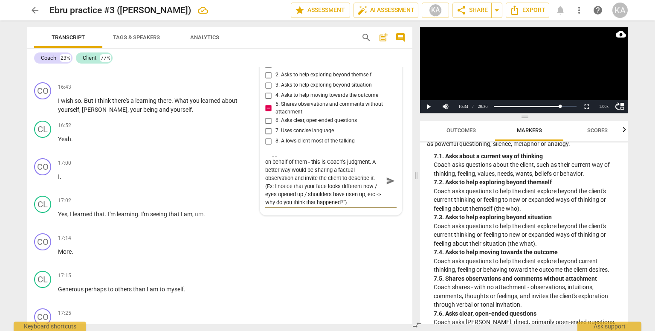
scroll to position [0, 0]
click at [275, 181] on textarea "Suggest Coach to never label Clients' emotions on behalf of them - this is Coac…" at bounding box center [324, 184] width 118 height 57
click at [386, 180] on span "send" at bounding box center [390, 184] width 9 height 9
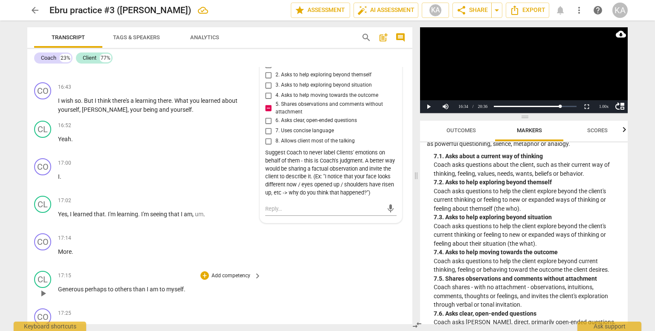
scroll to position [2236, 0]
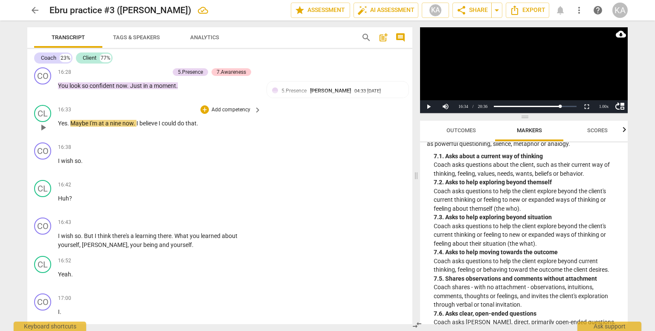
click at [47, 122] on span "play_arrow" at bounding box center [43, 127] width 10 height 10
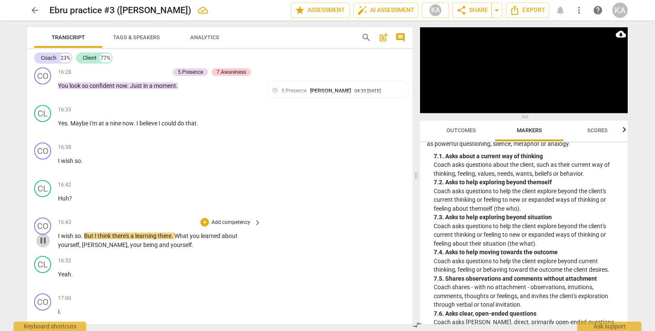
click at [43, 235] on span "pause" at bounding box center [43, 240] width 10 height 10
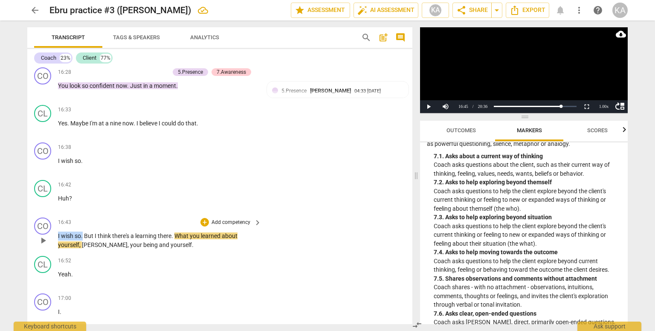
drag, startPoint x: 82, startPoint y: 222, endPoint x: 57, endPoint y: 218, distance: 25.4
click at [57, 218] on div "CO play_arrow pause 16:43 + Add competency keyboard_arrow_right I wish so . But…" at bounding box center [219, 233] width 385 height 38
click at [90, 210] on div "+" at bounding box center [91, 210] width 9 height 9
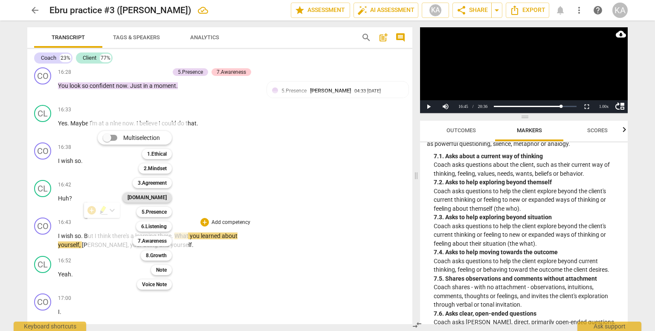
click at [161, 199] on b "[DOMAIN_NAME]" at bounding box center [146, 197] width 39 height 10
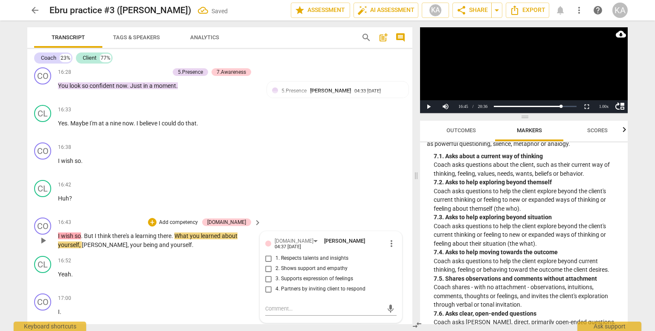
click at [299, 265] on span "2. Shows support and empathy" at bounding box center [311, 269] width 72 height 8
click at [275, 263] on input "2. Shows support and empathy" at bounding box center [269, 268] width 14 height 10
click at [269, 274] on input "3. Supports expression of feelings" at bounding box center [269, 279] width 14 height 10
click at [268, 263] on input "2. Shows support and empathy" at bounding box center [269, 268] width 14 height 10
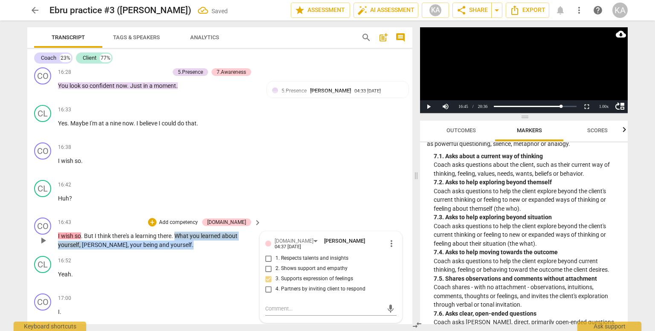
drag, startPoint x: 165, startPoint y: 231, endPoint x: 176, endPoint y: 220, distance: 14.5
click at [176, 232] on p "I wish so . But I think there's a learning there . What you learned about yours…" at bounding box center [157, 240] width 199 height 17
click at [167, 219] on div "+" at bounding box center [167, 218] width 9 height 9
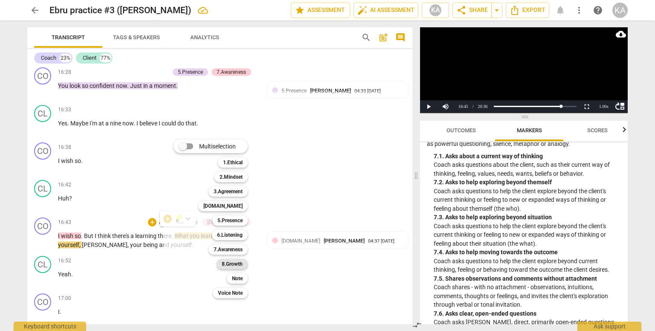
click at [232, 265] on b "8.Growth" at bounding box center [232, 264] width 21 height 10
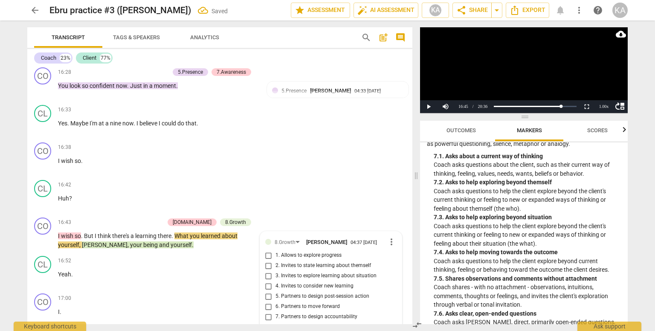
scroll to position [2383, 0]
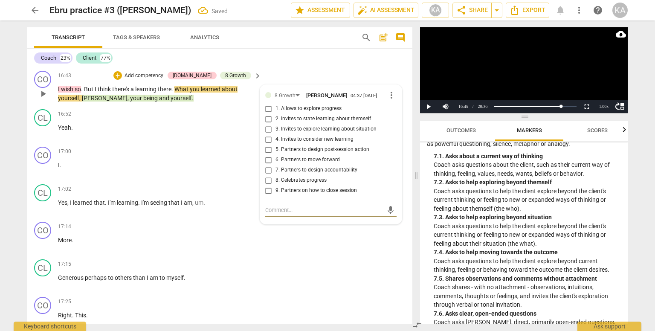
click at [359, 115] on span "2. Invites to state learning about themself" at bounding box center [323, 119] width 96 height 8
click at [275, 114] on input "2. Invites to state learning about themself" at bounding box center [269, 119] width 14 height 10
click at [45, 127] on span "play_arrow" at bounding box center [43, 132] width 10 height 10
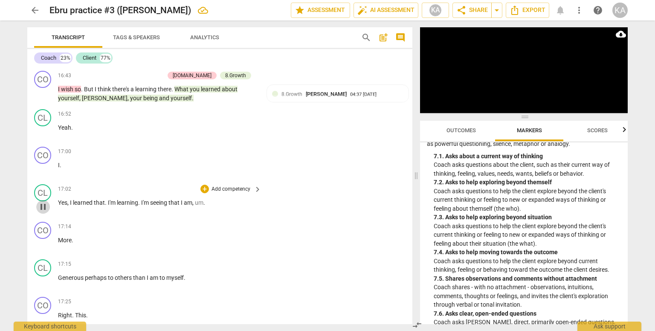
click at [46, 202] on span "pause" at bounding box center [43, 207] width 10 height 10
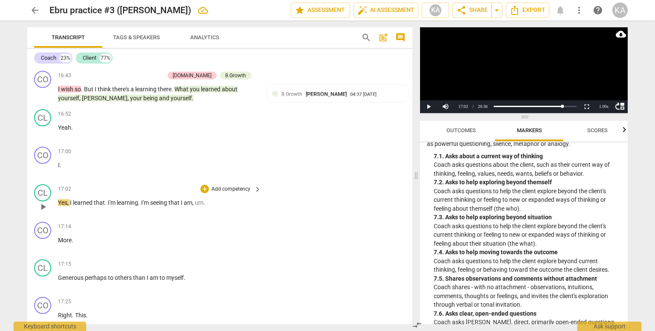
click at [58, 199] on span "Yes" at bounding box center [62, 202] width 9 height 7
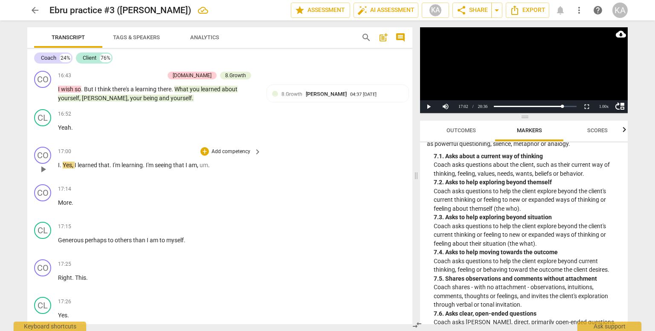
click at [55, 164] on div "play_arrow pause" at bounding box center [47, 169] width 22 height 11
click at [58, 162] on span "I" at bounding box center [59, 165] width 2 height 7
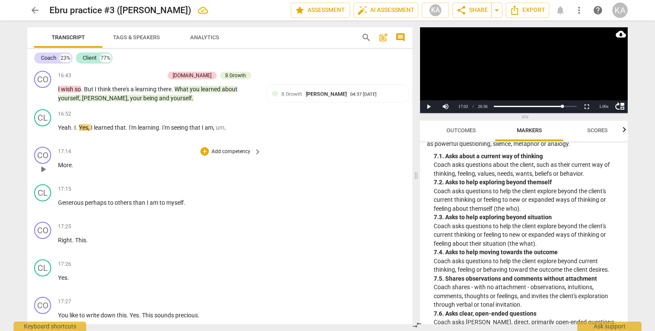
click at [58, 162] on span "More" at bounding box center [65, 165] width 14 height 7
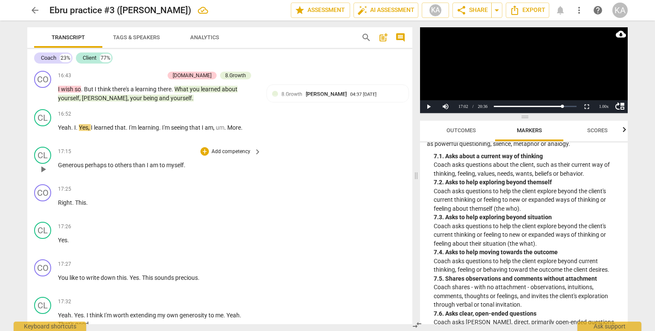
click at [43, 164] on span "play_arrow" at bounding box center [43, 169] width 10 height 10
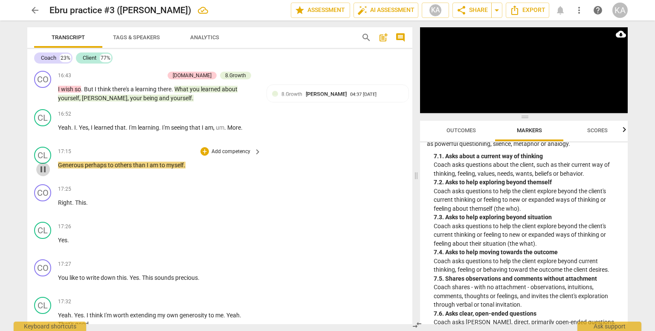
click at [43, 164] on span "pause" at bounding box center [43, 169] width 10 height 10
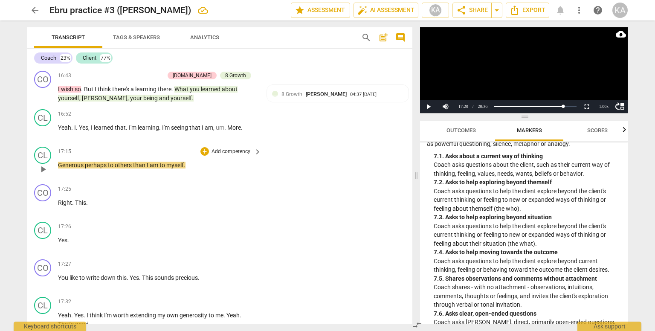
click at [58, 162] on span "Generous" at bounding box center [71, 165] width 27 height 7
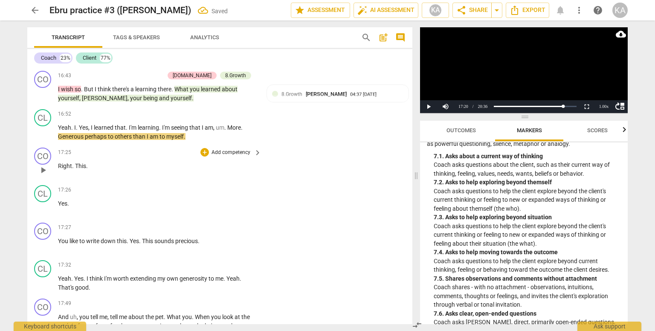
click at [43, 165] on span "play_arrow" at bounding box center [43, 170] width 10 height 10
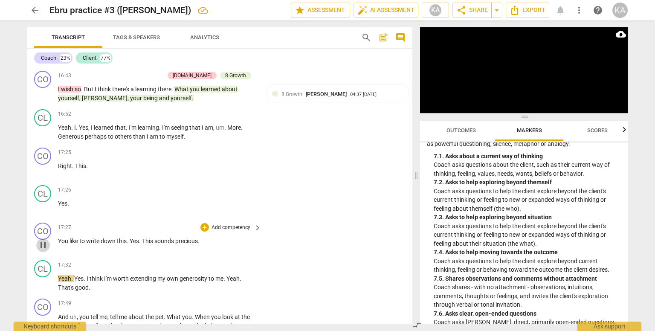
click at [43, 240] on span "pause" at bounding box center [43, 245] width 10 height 10
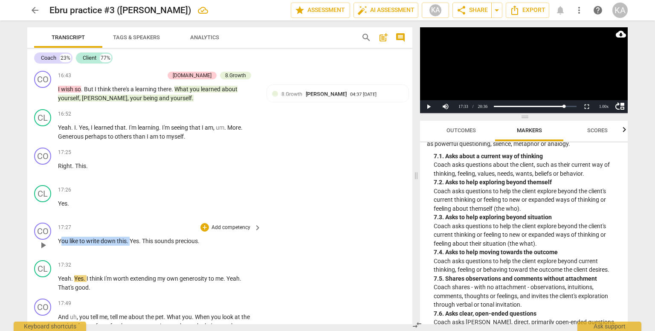
drag, startPoint x: 59, startPoint y: 225, endPoint x: 130, endPoint y: 228, distance: 71.3
click at [130, 237] on p "You like to write down this . Yes . This sounds precious ." at bounding box center [157, 241] width 199 height 9
click at [95, 233] on div "17:27 + Add competency keyboard_arrow_right You like to write down this . Yes .…" at bounding box center [160, 238] width 204 height 31
click at [59, 237] on span "You" at bounding box center [64, 240] width 12 height 7
click at [43, 165] on span "play_arrow" at bounding box center [43, 170] width 10 height 10
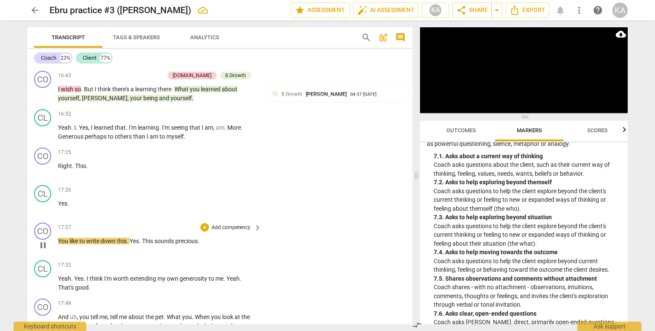
click at [43, 240] on span "pause" at bounding box center [43, 245] width 10 height 10
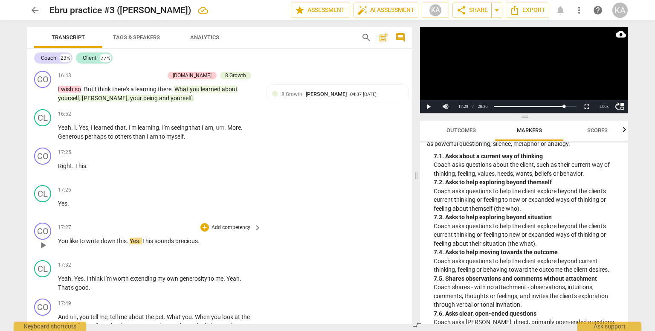
click at [59, 237] on span "You" at bounding box center [64, 240] width 12 height 7
click at [150, 237] on span "Yes" at bounding box center [152, 240] width 9 height 7
click at [165, 237] on span "This" at bounding box center [166, 240] width 12 height 7
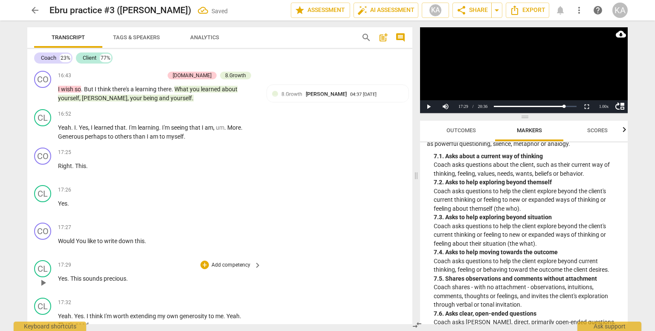
click at [73, 275] on span "This" at bounding box center [76, 278] width 12 height 7
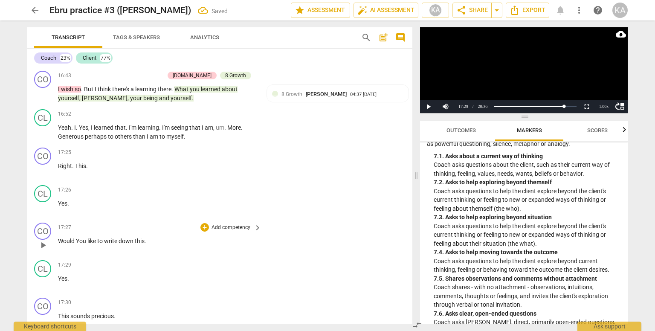
click at [45, 240] on span "play_arrow" at bounding box center [43, 245] width 10 height 10
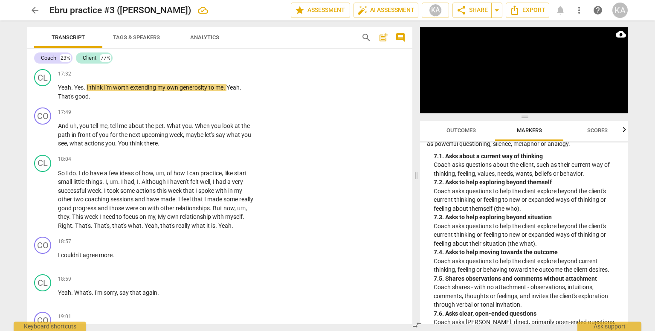
scroll to position [2587, 0]
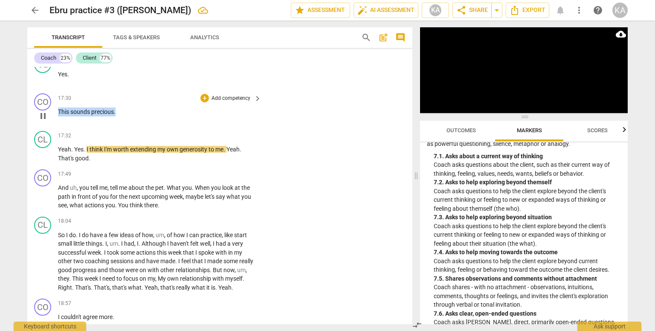
drag, startPoint x: 119, startPoint y: 98, endPoint x: 55, endPoint y: 98, distance: 64.0
click at [55, 98] on div "CO play_arrow pause 17:30 + Add competency keyboard_arrow_right This sounds pre…" at bounding box center [219, 109] width 385 height 38
click at [123, 83] on div "+" at bounding box center [123, 85] width 9 height 9
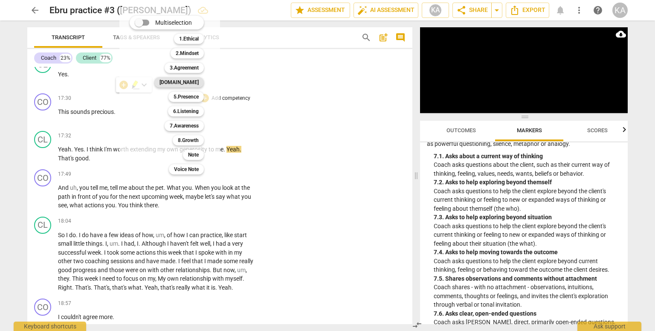
click at [194, 86] on b "[DOMAIN_NAME]" at bounding box center [178, 82] width 39 height 10
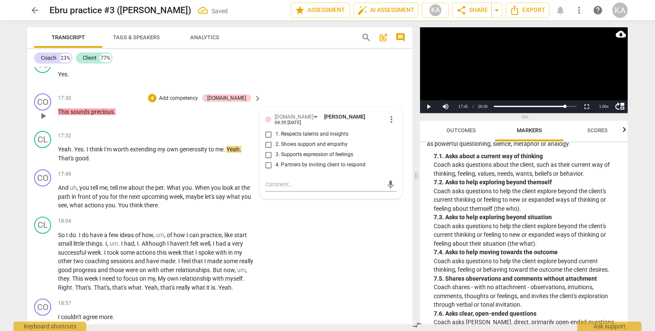
click at [321, 151] on span "3. Supports expression of feelings" at bounding box center [314, 155] width 78 height 8
click at [275, 150] on input "3. Supports expression of feelings" at bounding box center [269, 155] width 14 height 10
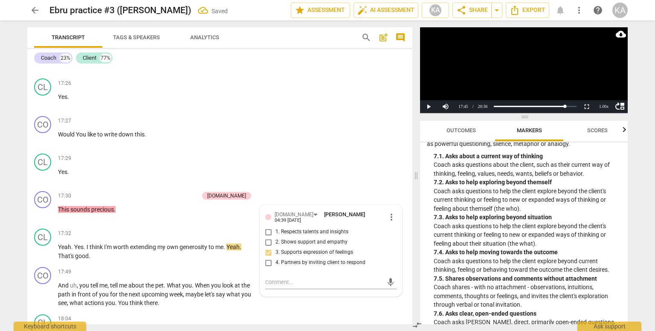
scroll to position [2485, 0]
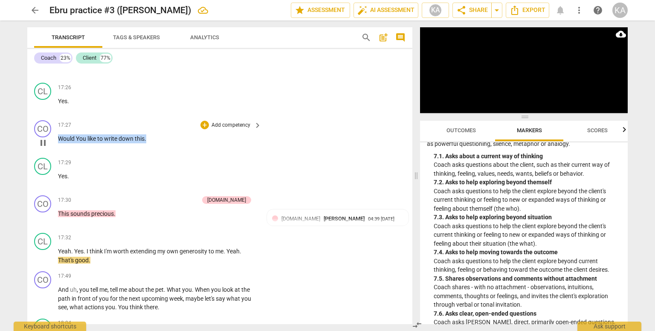
drag, startPoint x: 148, startPoint y: 125, endPoint x: 58, endPoint y: 128, distance: 90.0
click at [58, 128] on div "17:27 + Add competency keyboard_arrow_right Would You like to write down this ." at bounding box center [160, 135] width 204 height 31
click at [156, 113] on div "+" at bounding box center [154, 112] width 9 height 9
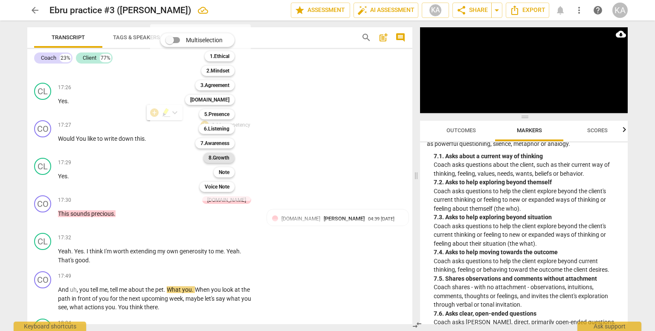
click at [220, 157] on b "8.Growth" at bounding box center [218, 158] width 21 height 10
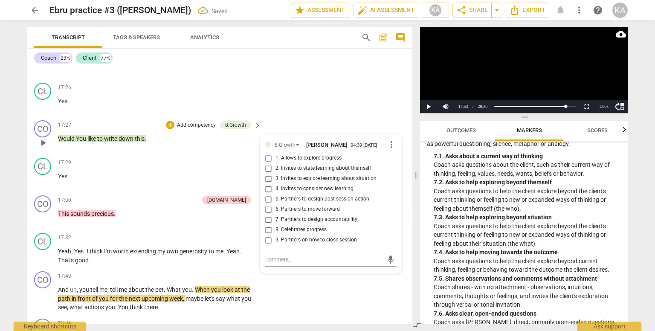
click at [355, 175] on span "3. Invites to explore learning about situation" at bounding box center [325, 179] width 101 height 8
click at [275, 174] on input "3. Invites to explore learning about situation" at bounding box center [269, 179] width 14 height 10
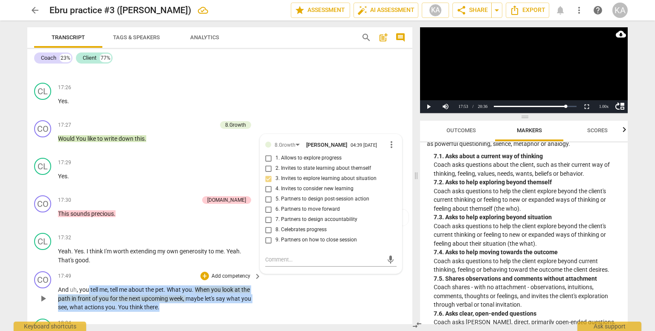
drag, startPoint x: 166, startPoint y: 291, endPoint x: 89, endPoint y: 275, distance: 78.7
click at [89, 285] on p "And uh , you tell me , tell me about the pet . What you . When you look at the …" at bounding box center [157, 298] width 199 height 26
click at [164, 282] on div "+" at bounding box center [166, 279] width 9 height 9
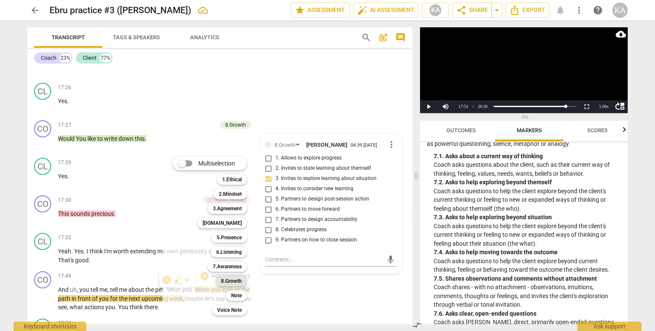
click at [235, 281] on b "8.Growth" at bounding box center [231, 281] width 21 height 10
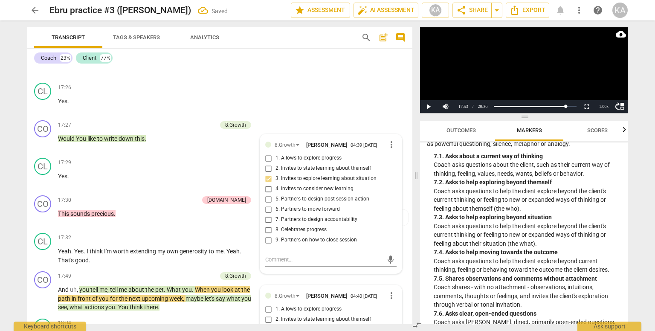
scroll to position [2683, 0]
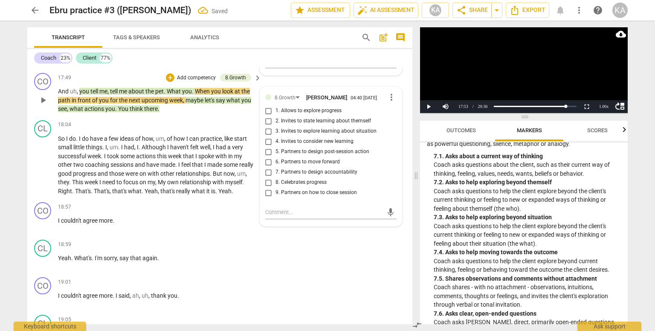
click at [351, 148] on span "5. Partners to design post-session action" at bounding box center [322, 152] width 94 height 8
click at [275, 147] on input "5. Partners to design post-session action" at bounding box center [269, 152] width 14 height 10
click at [162, 88] on span "pet" at bounding box center [159, 91] width 9 height 7
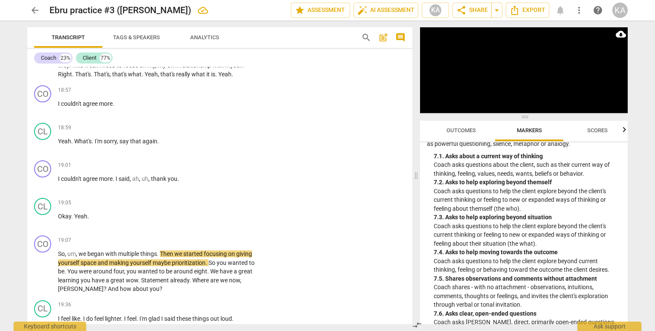
scroll to position [2791, 0]
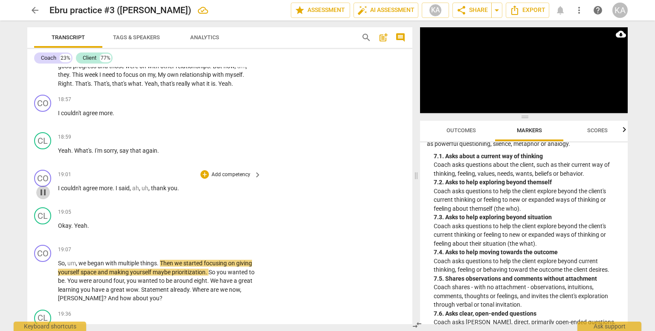
click at [46, 187] on span "pause" at bounding box center [43, 192] width 10 height 10
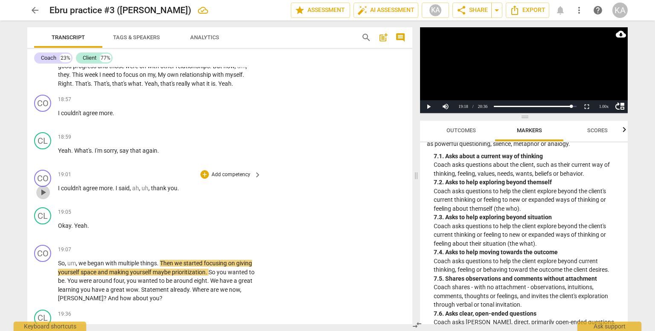
click at [46, 187] on span "play_arrow" at bounding box center [43, 192] width 10 height 10
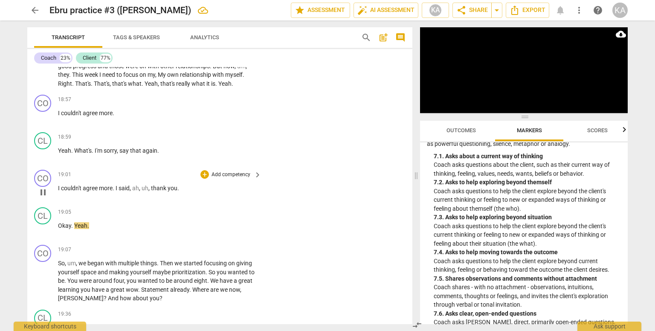
click at [46, 187] on span "pause" at bounding box center [43, 192] width 10 height 10
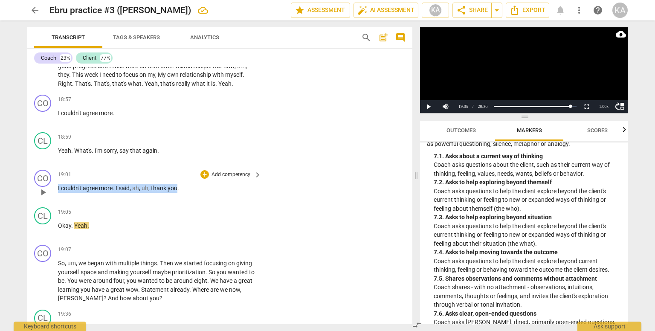
drag, startPoint x: 58, startPoint y: 171, endPoint x: 177, endPoint y: 167, distance: 119.9
click at [177, 184] on p "I couldn't agree more . I said , ah , uh , thank you ." at bounding box center [157, 188] width 199 height 9
click at [183, 159] on div "+" at bounding box center [185, 160] width 9 height 9
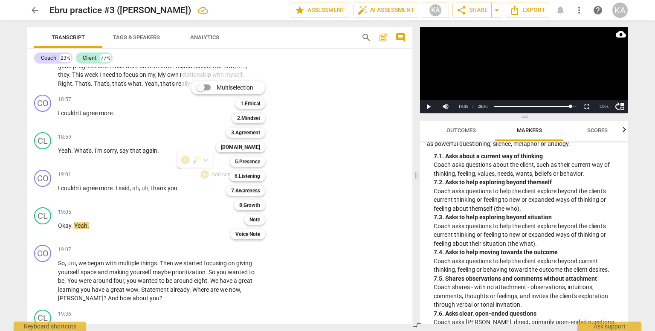
click at [119, 98] on div at bounding box center [327, 165] width 655 height 331
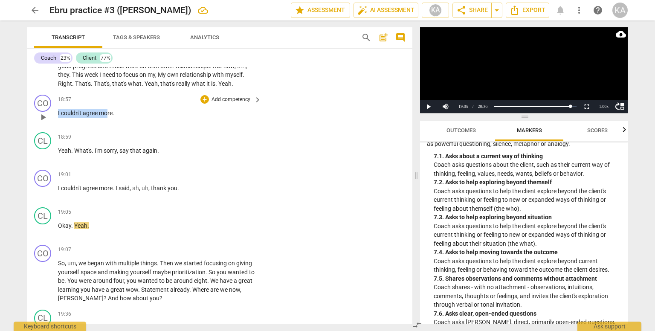
drag, startPoint x: 106, startPoint y: 96, endPoint x: 55, endPoint y: 99, distance: 51.7
click at [55, 99] on div "CO play_arrow pause 18:57 + Add competency keyboard_arrow_right I couldn't agre…" at bounding box center [219, 110] width 385 height 38
click at [115, 109] on p "I couldn't agree more ." at bounding box center [157, 113] width 199 height 9
drag, startPoint x: 122, startPoint y: 98, endPoint x: 56, endPoint y: 104, distance: 65.5
click at [56, 104] on div "CO play_arrow pause 18:57 + Add competency keyboard_arrow_right I couldn't agre…" at bounding box center [219, 110] width 385 height 38
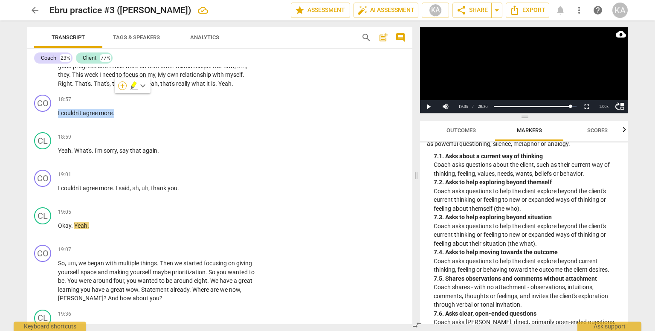
click at [124, 86] on div "+" at bounding box center [122, 85] width 9 height 9
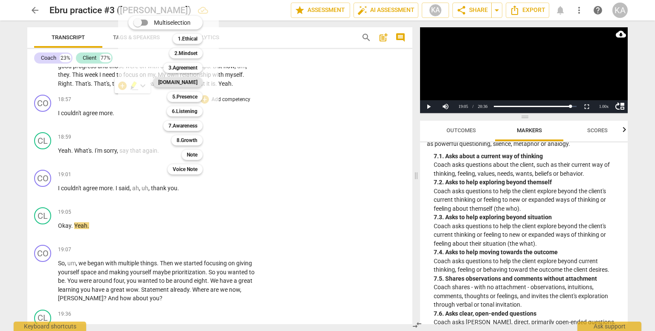
click at [188, 80] on b "[DOMAIN_NAME]" at bounding box center [177, 82] width 39 height 10
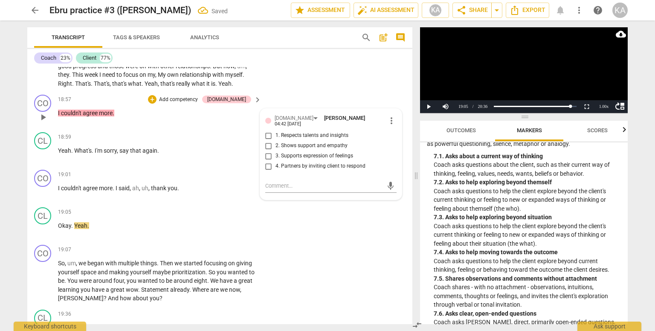
click at [336, 152] on span "3. Supports expression of feelings" at bounding box center [314, 156] width 78 height 8
click at [275, 151] on input "3. Supports expression of feelings" at bounding box center [269, 156] width 14 height 10
click at [116, 109] on p "I couldn't agree more ." at bounding box center [157, 113] width 199 height 9
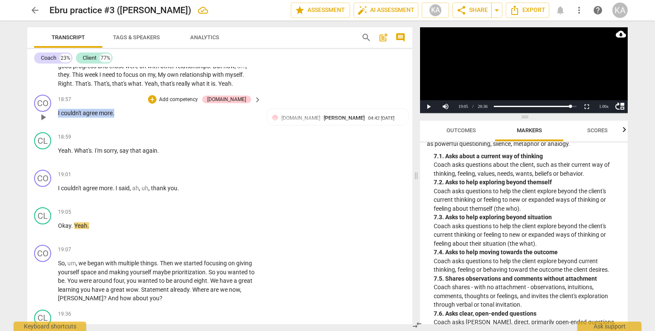
drag, startPoint x: 130, startPoint y: 95, endPoint x: 58, endPoint y: 95, distance: 72.1
click at [58, 109] on p "I couldn't agree more ." at bounding box center [157, 113] width 199 height 9
click at [124, 86] on div "+" at bounding box center [122, 85] width 9 height 9
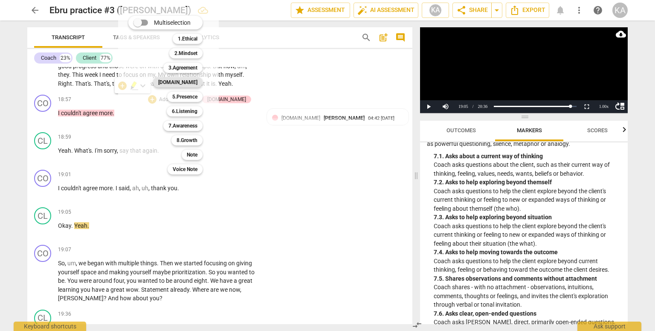
click at [194, 84] on b "[DOMAIN_NAME]" at bounding box center [177, 82] width 39 height 10
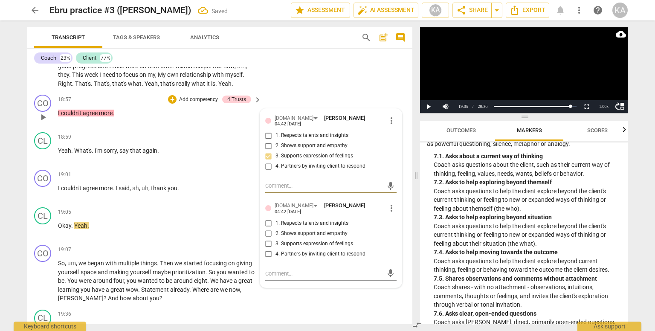
click at [322, 240] on span "3. Supports expression of feelings" at bounding box center [314, 244] width 78 height 8
click at [275, 239] on input "3. Supports expression of feelings" at bounding box center [269, 244] width 14 height 10
click at [322, 240] on span "3. Supports expression of feelings" at bounding box center [314, 244] width 78 height 8
click at [275, 239] on input "3. Supports expression of feelings" at bounding box center [269, 244] width 14 height 10
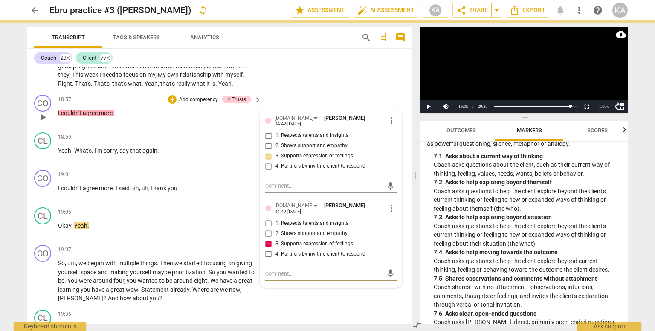
click at [317, 269] on textarea at bounding box center [324, 273] width 118 height 8
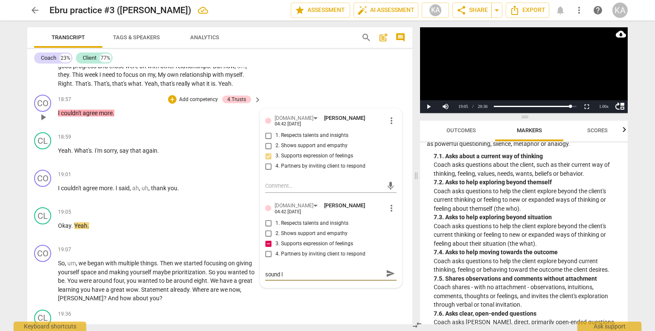
scroll to position [0, 0]
click at [387, 273] on span "send" at bounding box center [390, 277] width 9 height 9
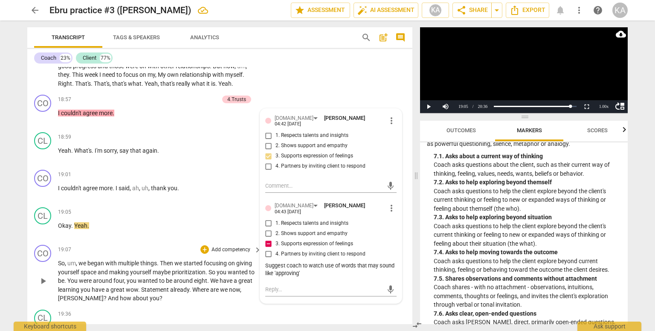
click at [131, 260] on span "multiple" at bounding box center [129, 263] width 22 height 7
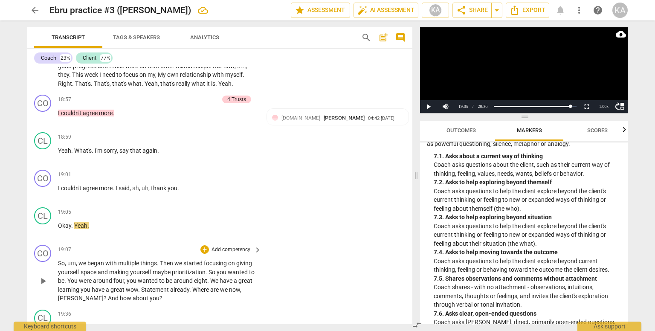
click at [156, 277] on span "wanted" at bounding box center [148, 280] width 21 height 7
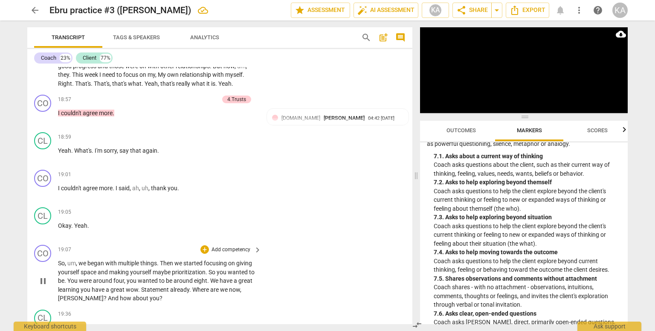
click at [119, 286] on span "great" at bounding box center [117, 289] width 15 height 7
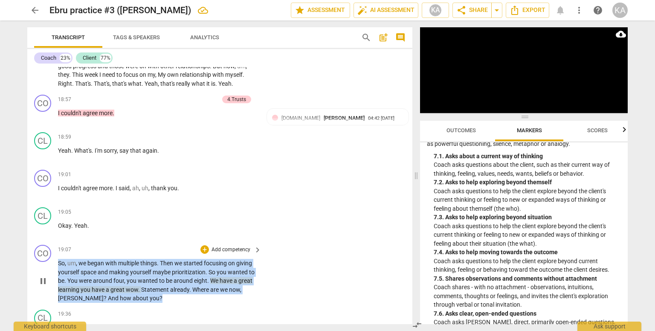
click at [119, 286] on span "great" at bounding box center [117, 289] width 15 height 7
click at [133, 295] on span "about" at bounding box center [141, 298] width 17 height 7
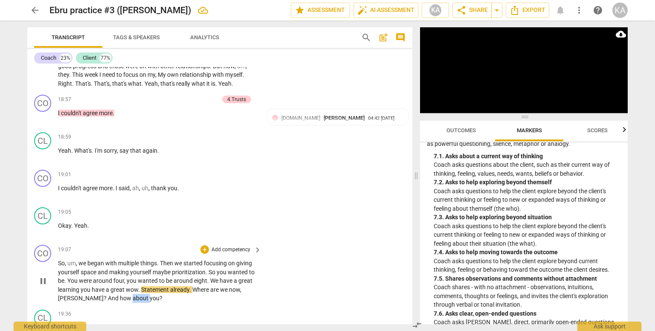
click at [133, 295] on span "about" at bounding box center [141, 298] width 17 height 7
click at [198, 286] on span "Where" at bounding box center [201, 289] width 18 height 7
click at [188, 277] on span "around" at bounding box center [184, 280] width 20 height 7
click at [215, 286] on span "are" at bounding box center [215, 289] width 10 height 7
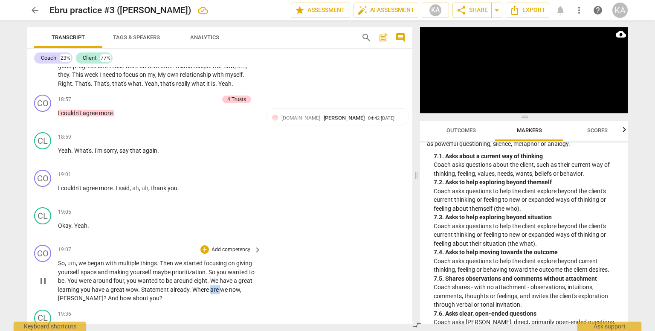
click at [215, 286] on span "are" at bounding box center [215, 289] width 10 height 7
click at [203, 286] on span "Where" at bounding box center [201, 289] width 18 height 7
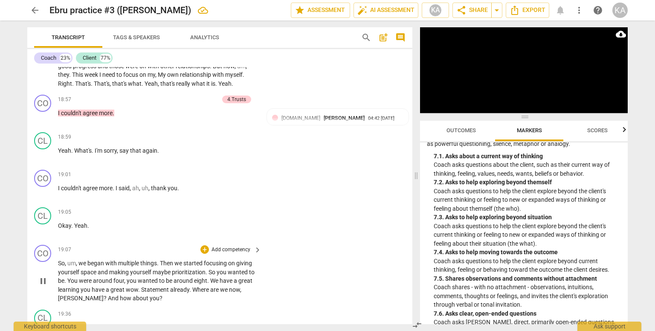
click at [43, 276] on span "pause" at bounding box center [43, 281] width 10 height 10
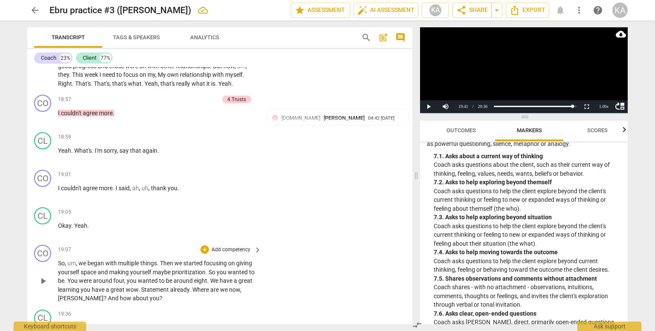
click at [143, 286] on span "Statement" at bounding box center [155, 289] width 29 height 7
click at [159, 295] on span "?" at bounding box center [160, 298] width 3 height 7
drag, startPoint x: 145, startPoint y: 282, endPoint x: 189, endPoint y: 272, distance: 45.7
click at [189, 272] on p "So , um , we began with multiple things . Then we started focusing on giving yo…" at bounding box center [157, 281] width 199 height 44
click at [204, 245] on div "+" at bounding box center [204, 249] width 9 height 9
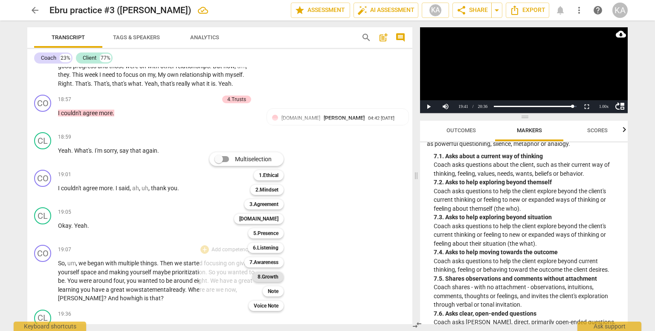
click at [272, 279] on b "8.Growth" at bounding box center [268, 277] width 21 height 10
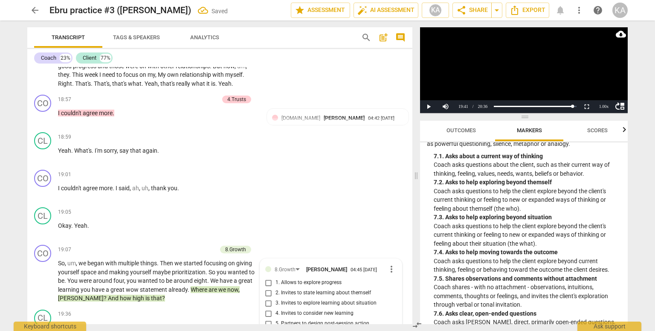
scroll to position [2961, 0]
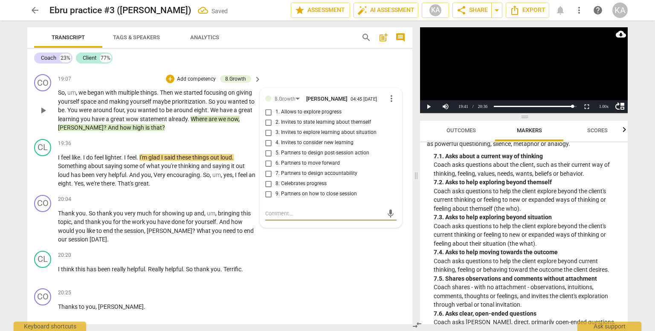
click at [300, 108] on span "1. Allows to explore progress" at bounding box center [308, 112] width 66 height 8
click at [275, 107] on input "1. Allows to explore progress" at bounding box center [269, 112] width 14 height 10
click at [42, 165] on span "play_arrow" at bounding box center [43, 170] width 10 height 10
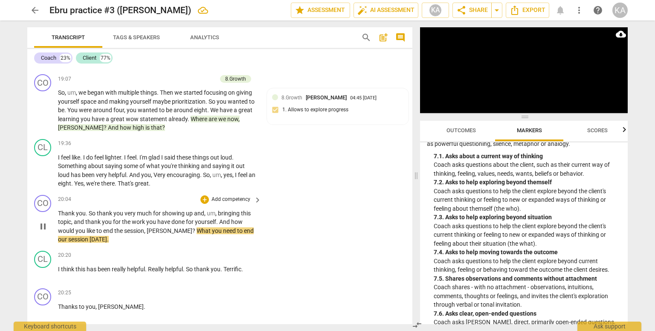
click at [41, 221] on span "pause" at bounding box center [43, 226] width 10 height 10
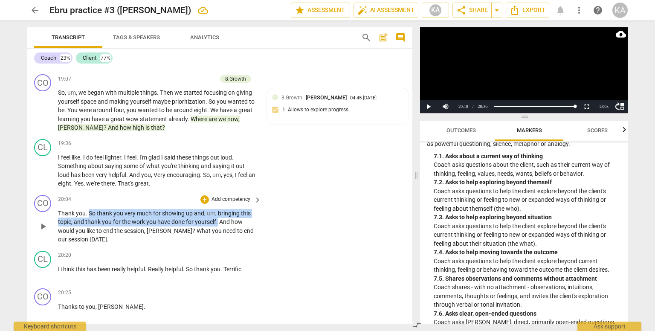
drag, startPoint x: 217, startPoint y: 205, endPoint x: 87, endPoint y: 195, distance: 130.4
click at [87, 209] on p "Thank you . So thank you very much for showing up and , um , bringing this topi…" at bounding box center [157, 226] width 199 height 35
click at [202, 195] on div "+" at bounding box center [204, 199] width 9 height 9
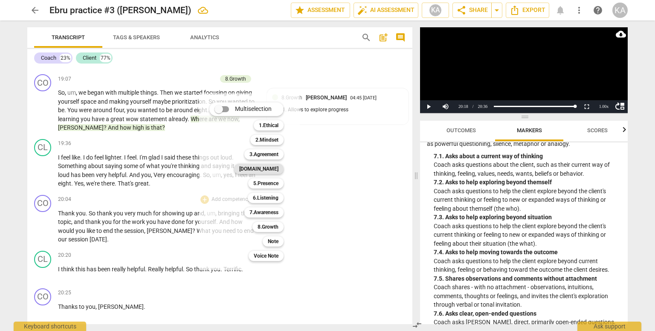
click at [277, 171] on b "[DOMAIN_NAME]" at bounding box center [258, 169] width 39 height 10
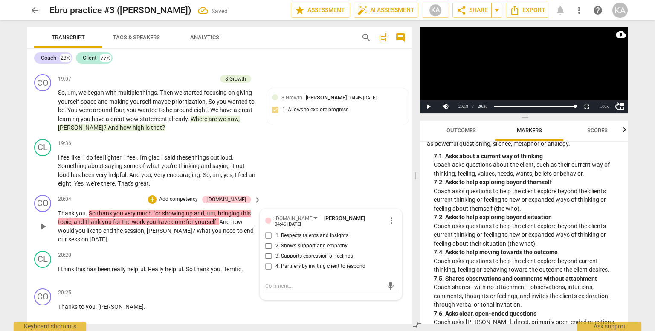
click at [315, 232] on span "1. Respects talents and insights" at bounding box center [311, 236] width 73 height 8
click at [275, 231] on input "1. Respects talents and insights" at bounding box center [269, 236] width 14 height 10
click at [215, 223] on p "Thank you . So thank you very much for showing up and , um , bringing this topi…" at bounding box center [157, 226] width 199 height 35
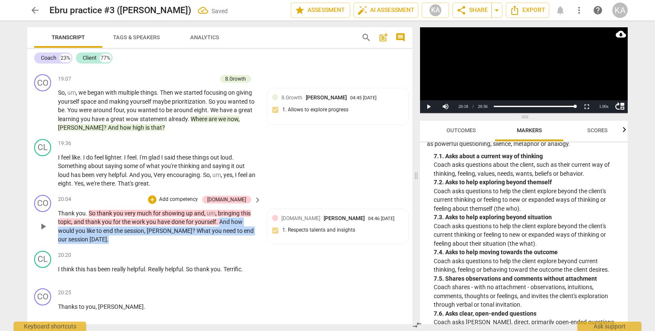
drag, startPoint x: 193, startPoint y: 222, endPoint x: 218, endPoint y: 207, distance: 29.8
click at [218, 209] on p "Thank you . So thank you very much for showing up and , um , bringing this topi…" at bounding box center [157, 226] width 199 height 35
click at [82, 211] on div "+" at bounding box center [81, 210] width 9 height 9
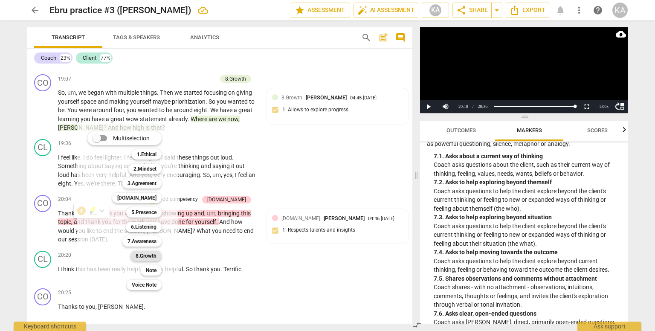
click at [146, 258] on b "8.Growth" at bounding box center [146, 256] width 21 height 10
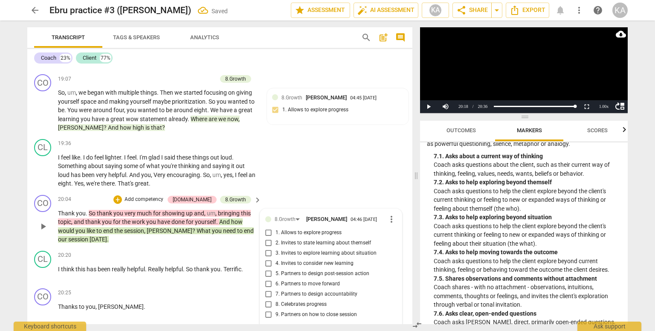
click at [314, 311] on span "9. Partners on how to close session" at bounding box center [315, 315] width 81 height 8
click at [275, 310] on input "9. Partners on how to close session" at bounding box center [269, 315] width 14 height 10
click at [43, 306] on span "play_arrow" at bounding box center [43, 311] width 10 height 10
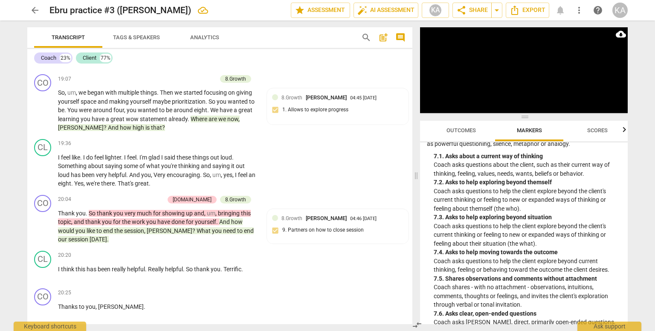
scroll to position [3084, 0]
